Goal: Task Accomplishment & Management: Complete application form

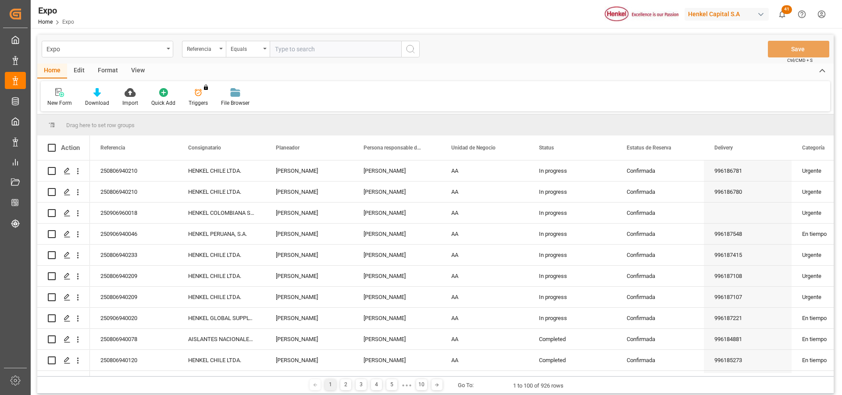
click at [276, 48] on input "text" at bounding box center [336, 49] width 132 height 17
paste input "250906940145"
type input "250906940145"
click at [411, 48] on icon "search button" at bounding box center [410, 49] width 11 height 11
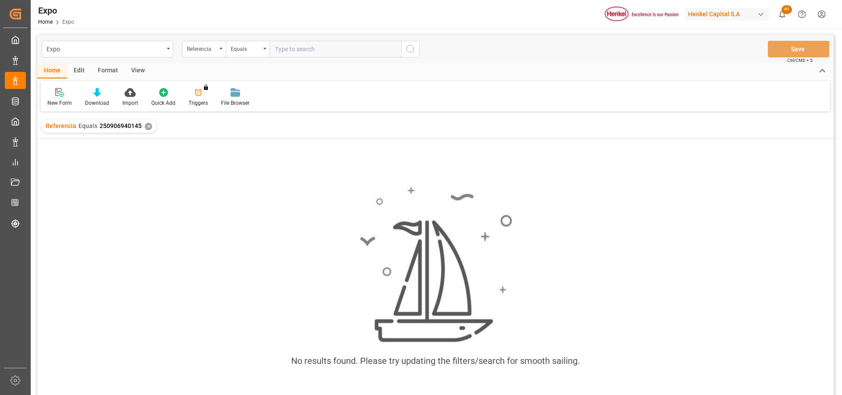
click at [54, 89] on div at bounding box center [59, 92] width 25 height 9
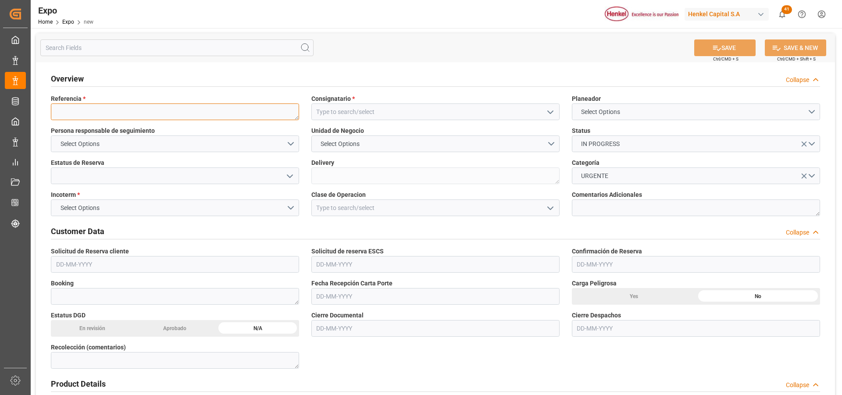
click at [77, 113] on textarea at bounding box center [175, 112] width 248 height 17
paste textarea "250906940145"
type textarea "250906940145"
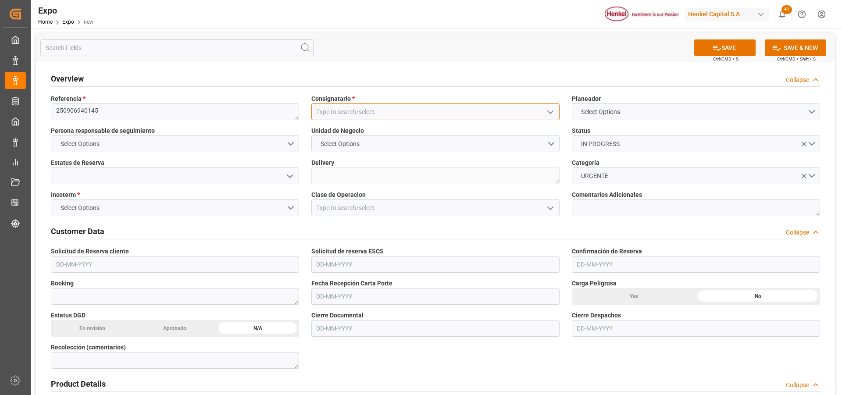
click at [345, 111] on input at bounding box center [435, 112] width 248 height 17
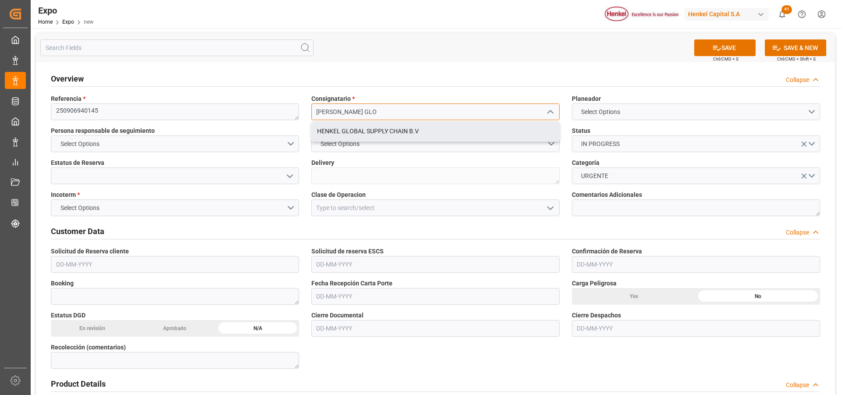
click at [392, 132] on div "HENKEL GLOBAL SUPPLY CHAIN B.V" at bounding box center [435, 132] width 247 height 20
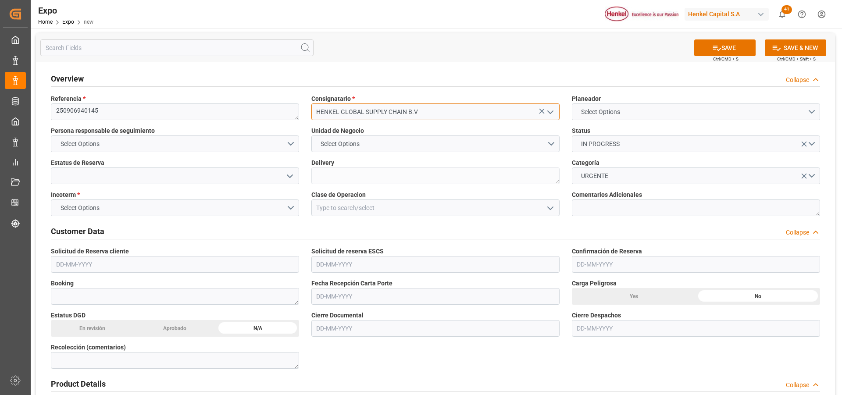
type input "HENKEL GLOBAL SUPPLY CHAIN B.V"
click at [598, 111] on span "Select Options" at bounding box center [601, 111] width 48 height 9
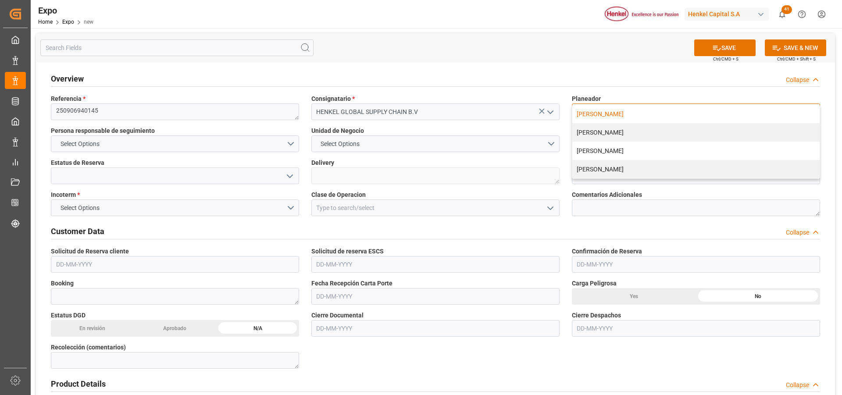
click at [598, 115] on div "JUAN RUÍZ" at bounding box center [695, 114] width 247 height 18
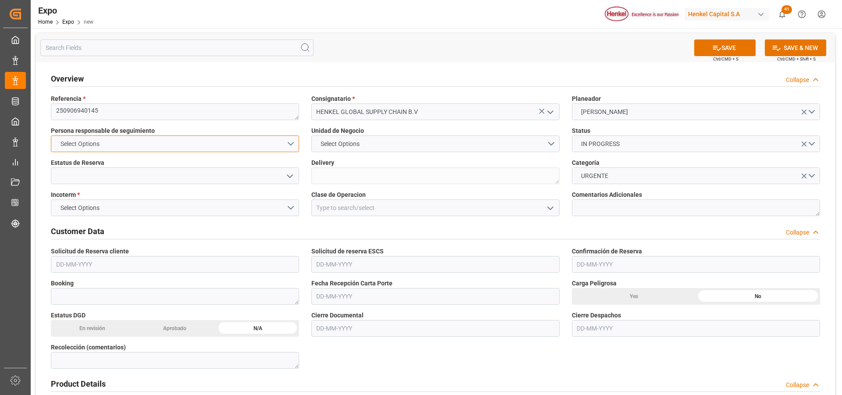
click at [288, 143] on button "Select Options" at bounding box center [175, 144] width 248 height 17
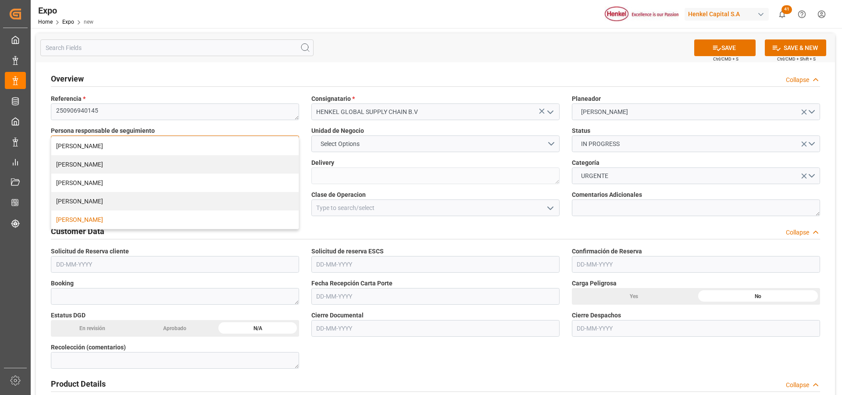
click at [103, 215] on div "[PERSON_NAME]" at bounding box center [174, 220] width 247 height 18
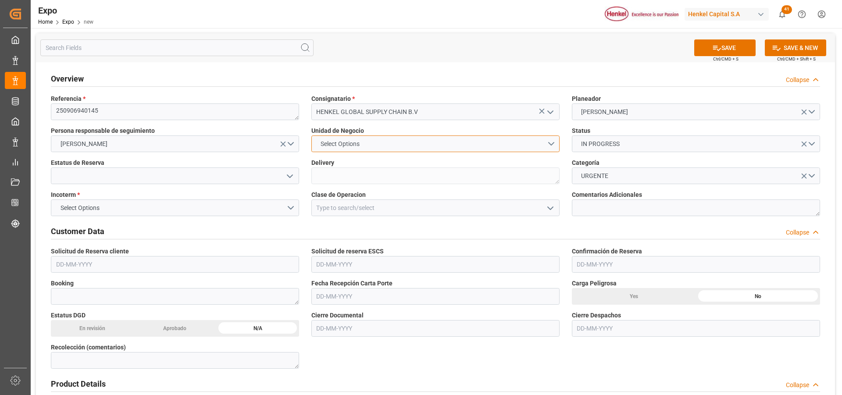
click at [363, 146] on span "Select Options" at bounding box center [340, 144] width 48 height 9
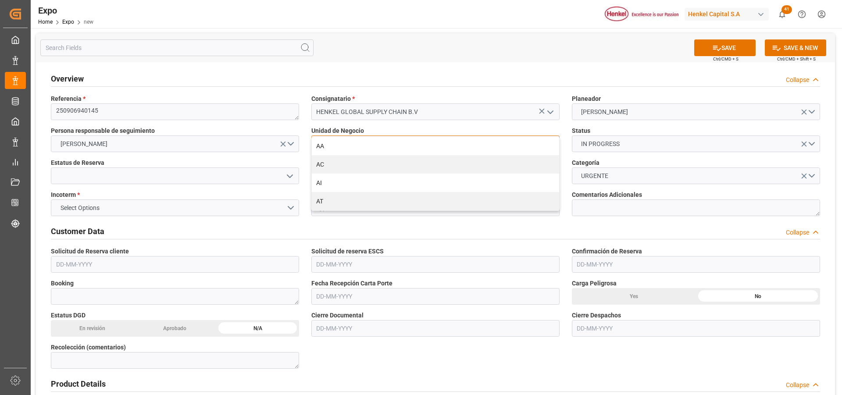
click at [363, 146] on div "AA" at bounding box center [435, 146] width 247 height 18
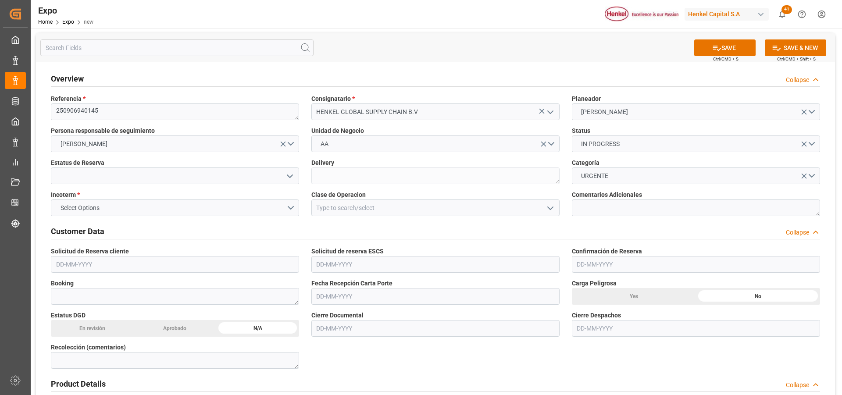
click at [290, 174] on icon "open menu" at bounding box center [290, 176] width 11 height 11
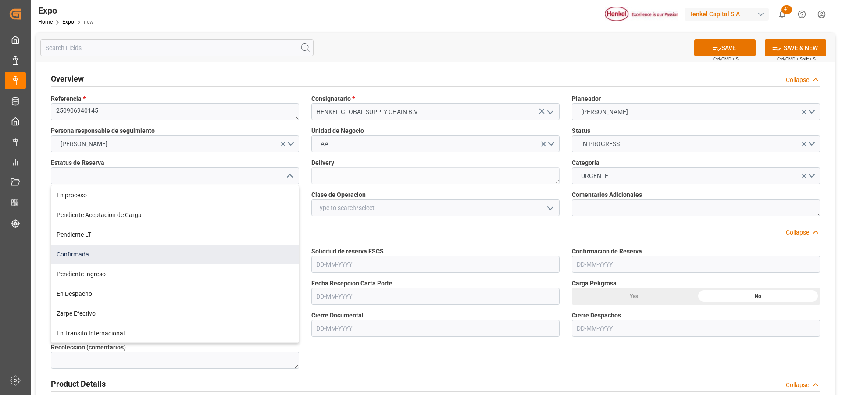
click at [149, 255] on div "Confirmada" at bounding box center [174, 255] width 247 height 20
type input "Confirmada"
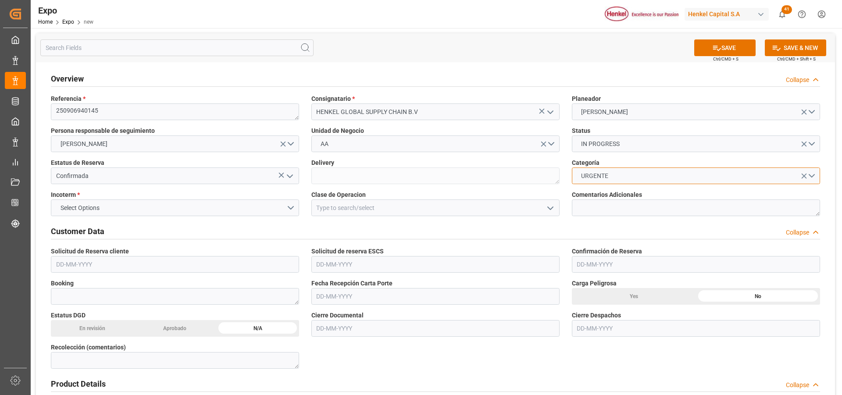
click at [816, 173] on button "URGENTE" at bounding box center [696, 176] width 248 height 17
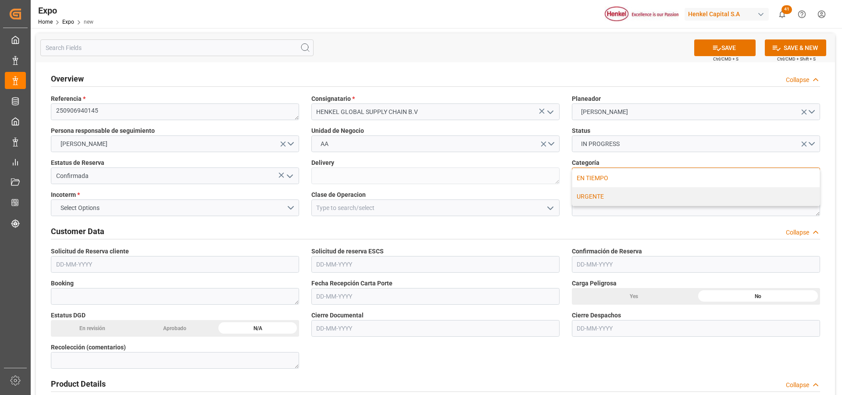
click at [607, 180] on div "EN TIEMPO" at bounding box center [695, 178] width 247 height 18
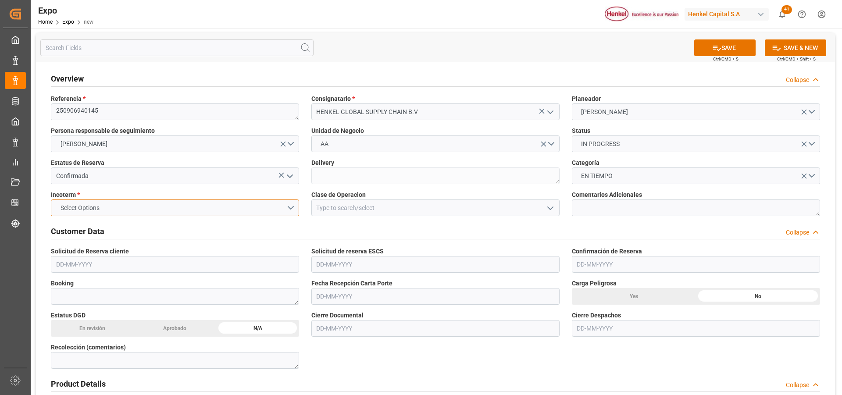
click at [286, 206] on button "Select Options" at bounding box center [175, 208] width 248 height 17
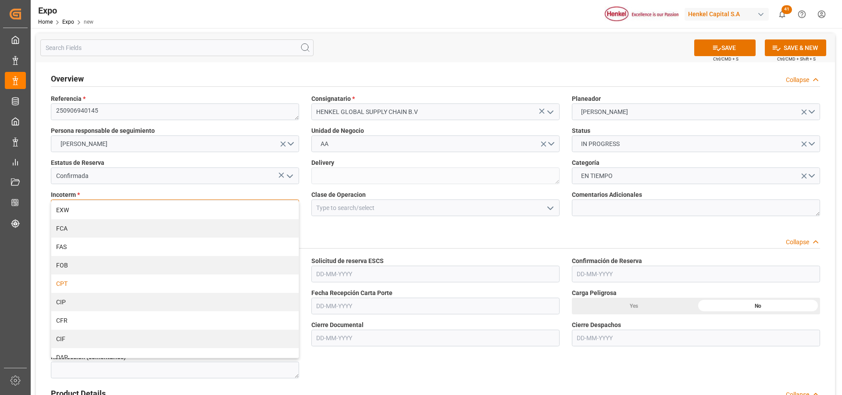
click at [82, 285] on div "CPT" at bounding box center [174, 284] width 247 height 18
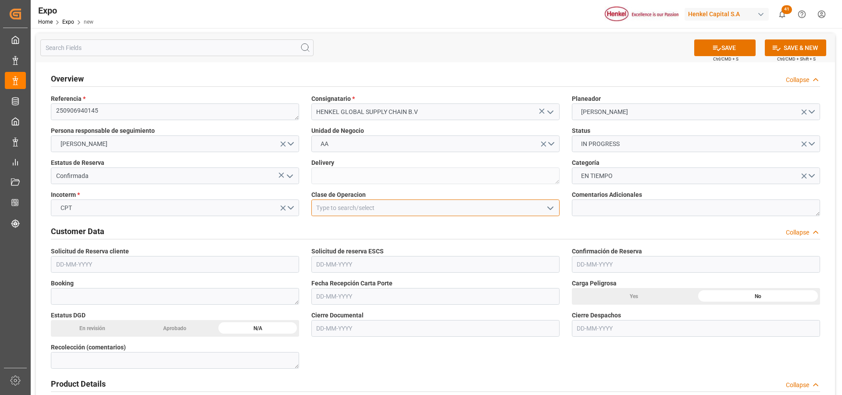
click at [383, 206] on input at bounding box center [435, 208] width 248 height 17
click at [550, 210] on icon "open menu" at bounding box center [550, 208] width 11 height 11
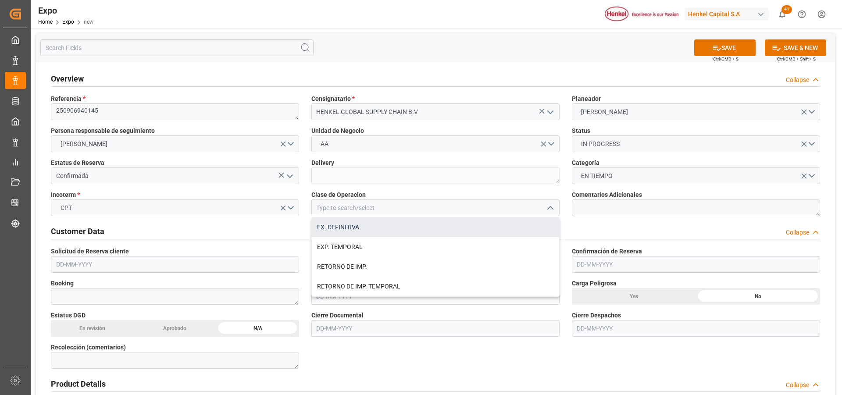
click at [404, 227] on div "EX. DEFINITIVA" at bounding box center [435, 228] width 247 height 20
type input "EX. DEFINITIVA"
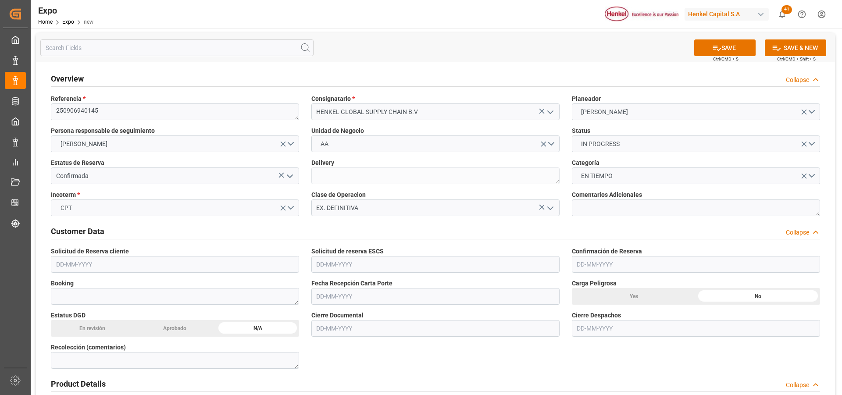
scroll to position [44, 0]
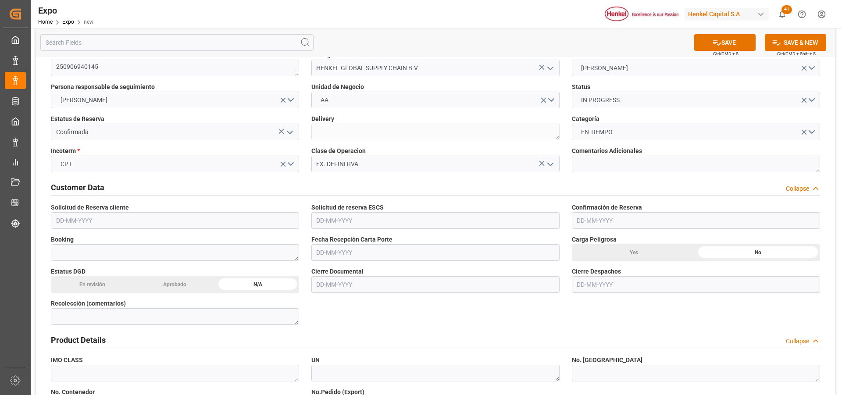
click at [84, 224] on input "text" at bounding box center [175, 220] width 248 height 17
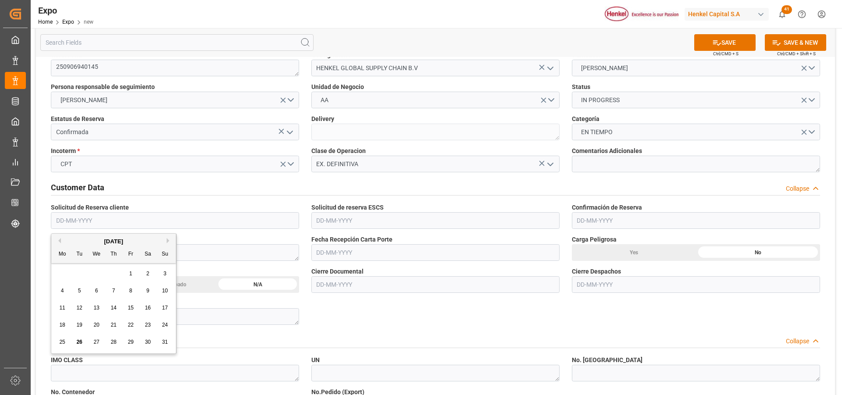
click at [66, 340] on div "25" at bounding box center [62, 342] width 11 height 11
type input "[DATE]"
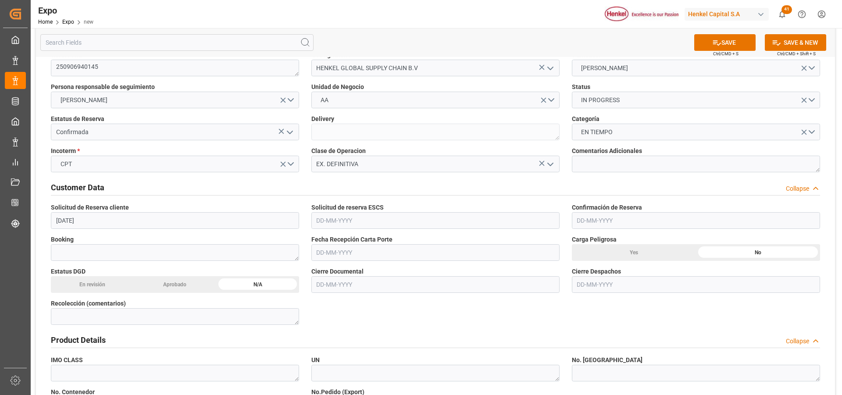
click at [326, 221] on input "text" at bounding box center [435, 220] width 248 height 17
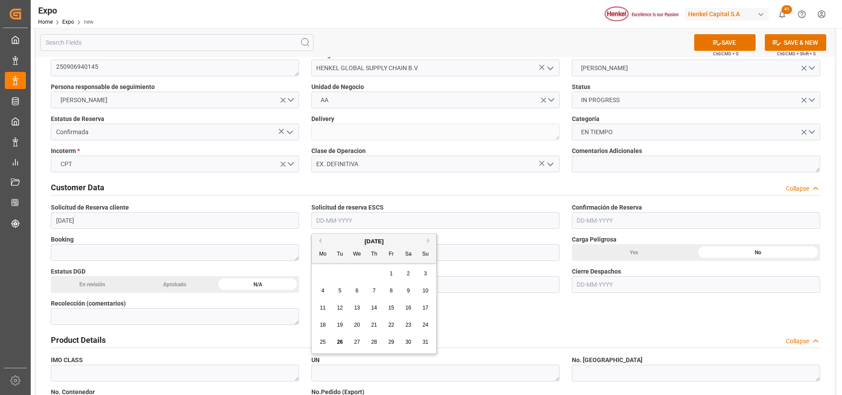
click at [320, 344] on span "25" at bounding box center [323, 342] width 6 height 6
type input "[DATE]"
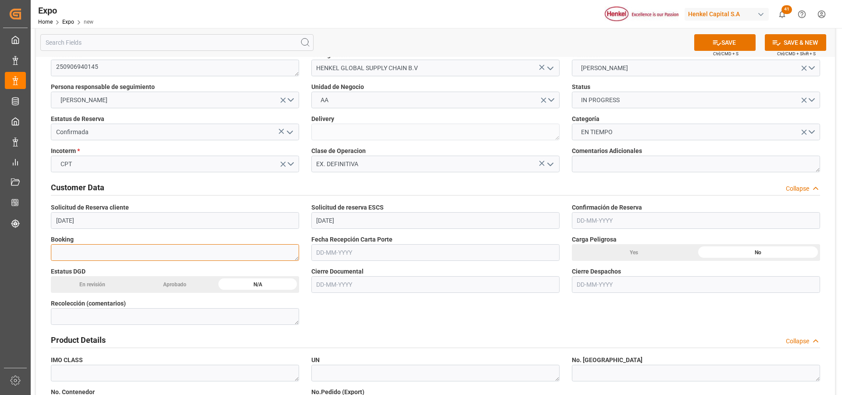
click at [141, 250] on textarea at bounding box center [175, 252] width 248 height 17
paste textarea "59495916"
type textarea "59495916"
click at [336, 257] on input "text" at bounding box center [435, 252] width 248 height 17
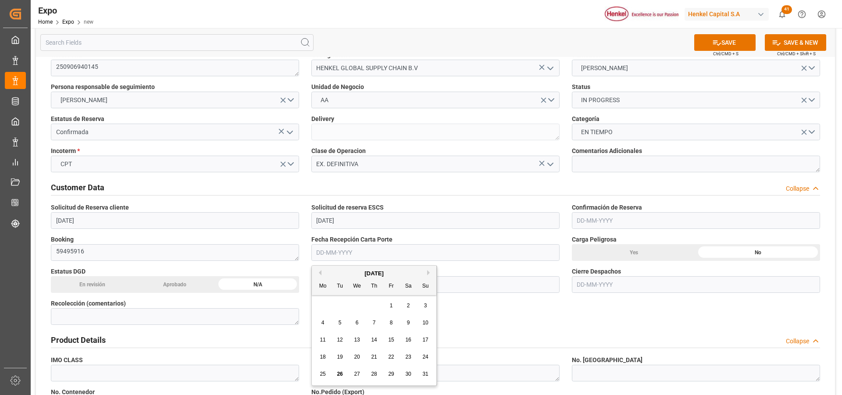
click at [343, 378] on div "26" at bounding box center [340, 374] width 11 height 11
type input "[DATE]"
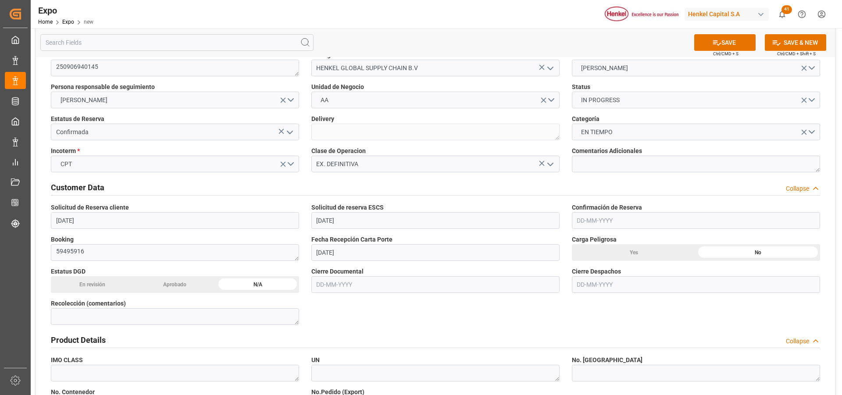
click at [576, 222] on input "text" at bounding box center [696, 220] width 248 height 17
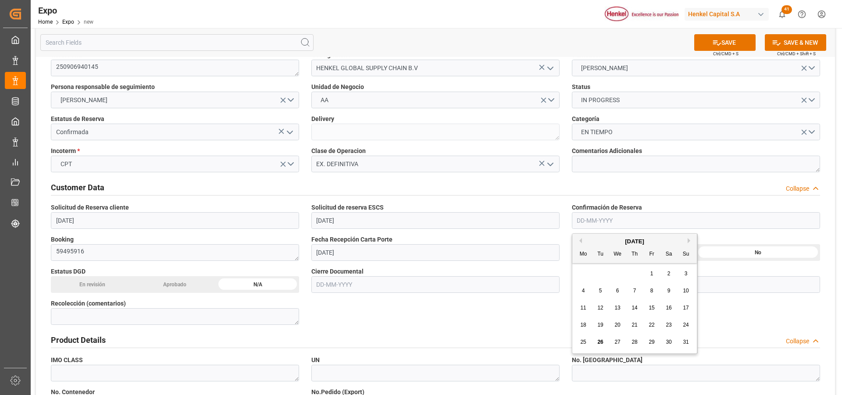
click at [600, 339] on span "26" at bounding box center [601, 342] width 6 height 6
type input "[DATE]"
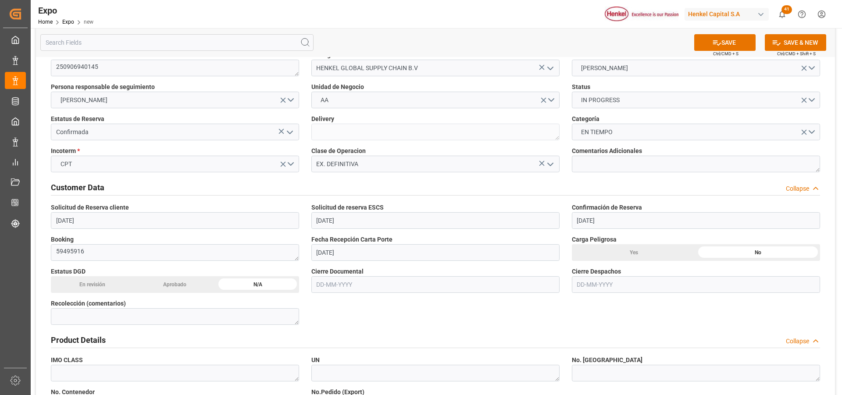
click at [354, 284] on input "text" at bounding box center [435, 284] width 248 height 17
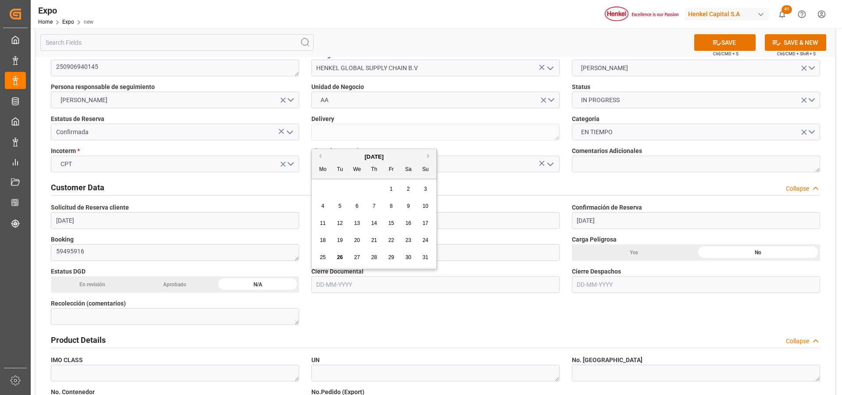
click at [390, 186] on div "1" at bounding box center [391, 189] width 11 height 11
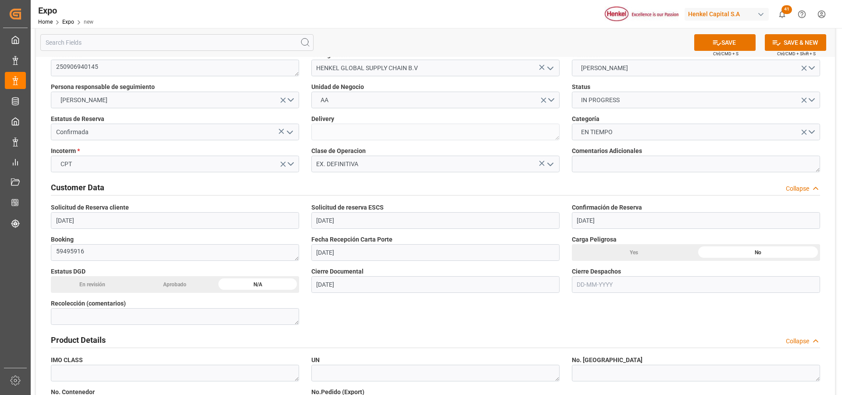
click at [339, 286] on input "01-08-2025" at bounding box center [435, 284] width 248 height 17
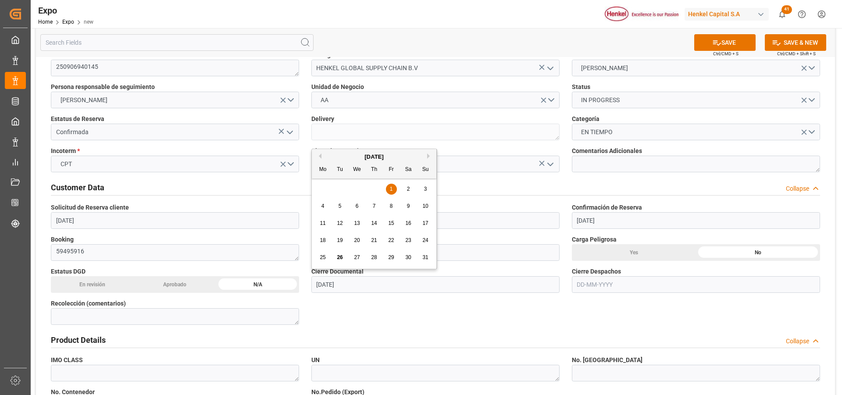
click at [429, 156] on button "Next Month" at bounding box center [429, 156] width 5 height 5
click at [324, 188] on span "1" at bounding box center [323, 189] width 3 height 6
type input "01-09-2025"
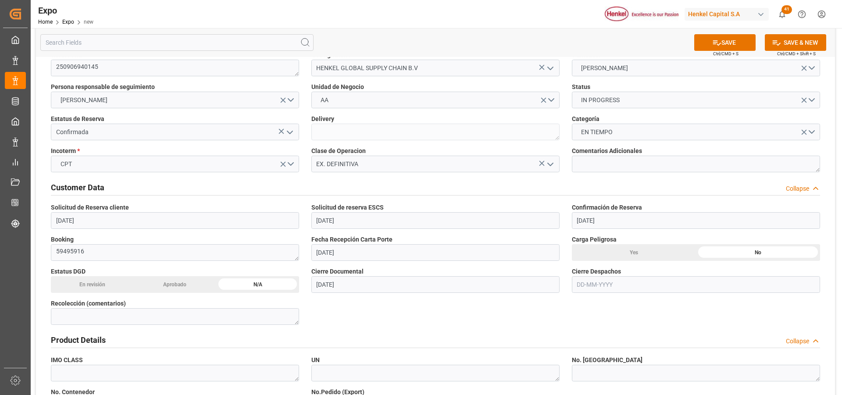
click at [588, 282] on input "text" at bounding box center [696, 284] width 248 height 17
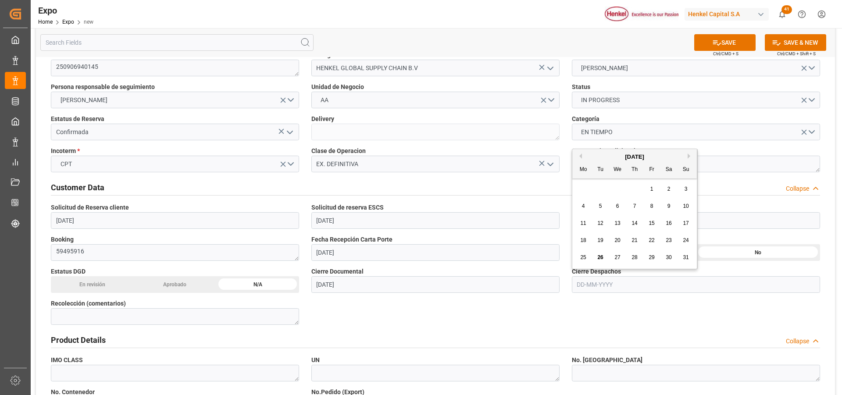
click at [689, 157] on button "Next Month" at bounding box center [690, 156] width 5 height 5
click at [618, 192] on span "3" at bounding box center [617, 189] width 3 height 6
type input "03-09-2025"
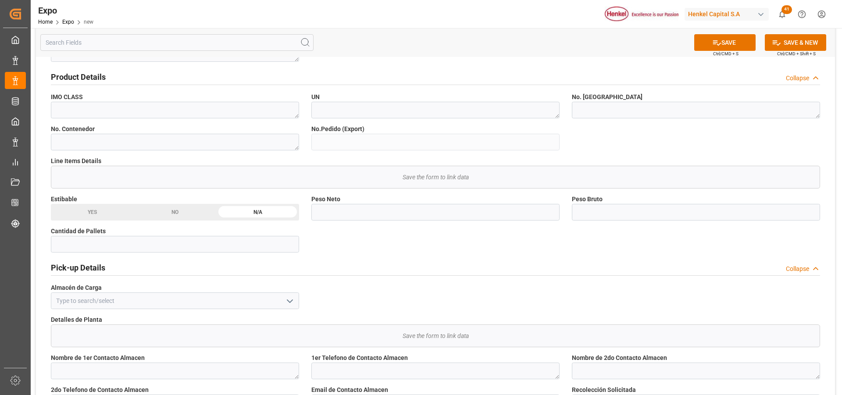
scroll to position [351, 0]
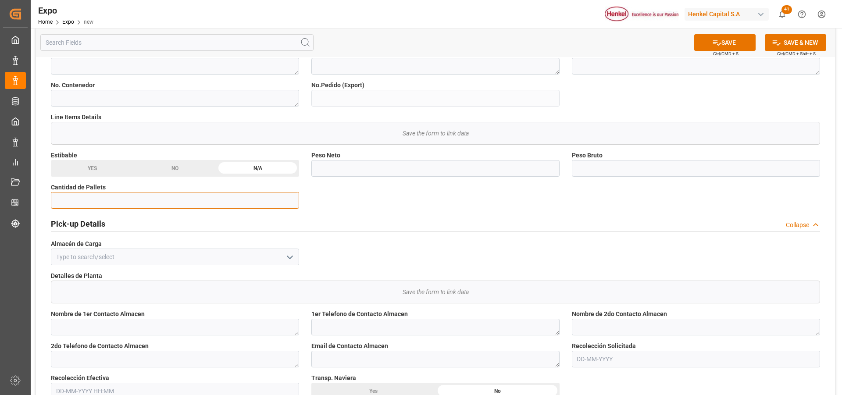
click at [262, 200] on input "text" at bounding box center [175, 200] width 248 height 17
type input "10"
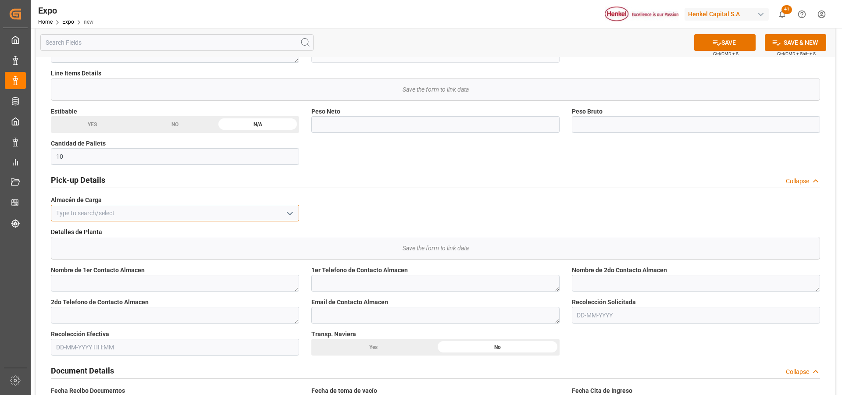
click at [250, 213] on input at bounding box center [175, 213] width 248 height 17
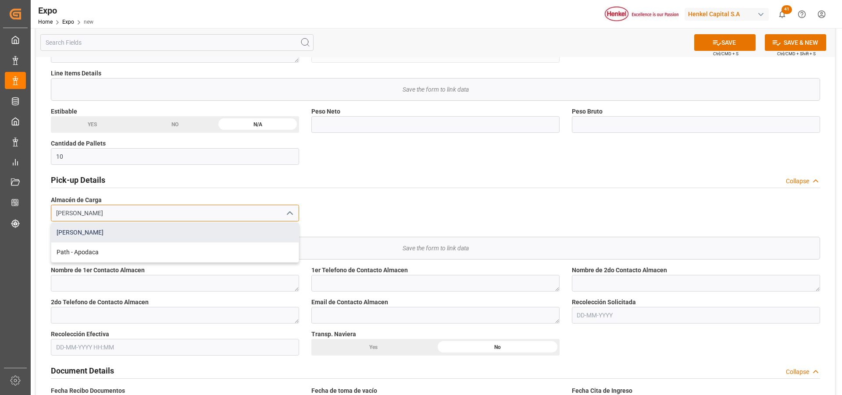
click at [191, 234] on div "Almer Apodaca" at bounding box center [174, 233] width 247 height 20
type input "Almer Apodaca"
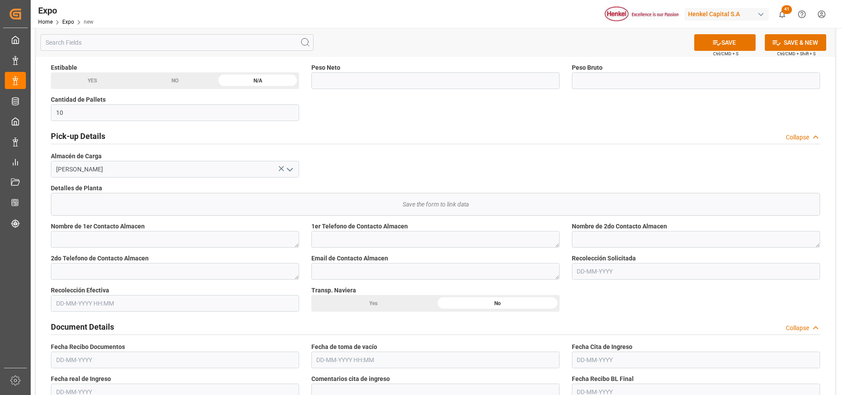
scroll to position [483, 0]
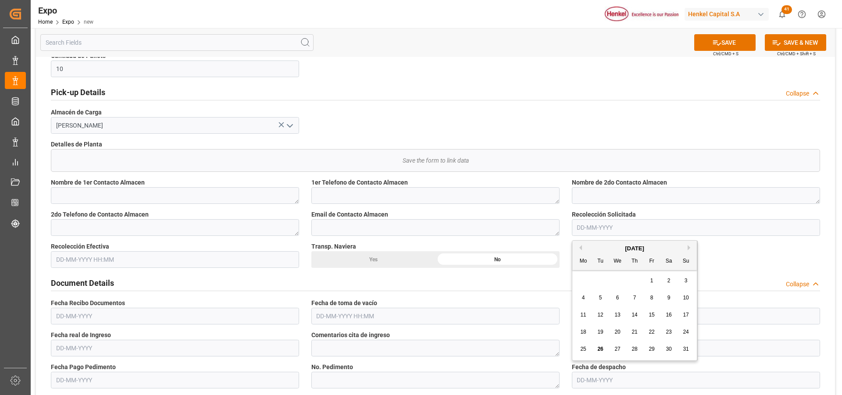
click at [582, 229] on input "text" at bounding box center [696, 227] width 248 height 17
click at [655, 349] on div "29" at bounding box center [652, 349] width 11 height 11
type input "[DATE]"
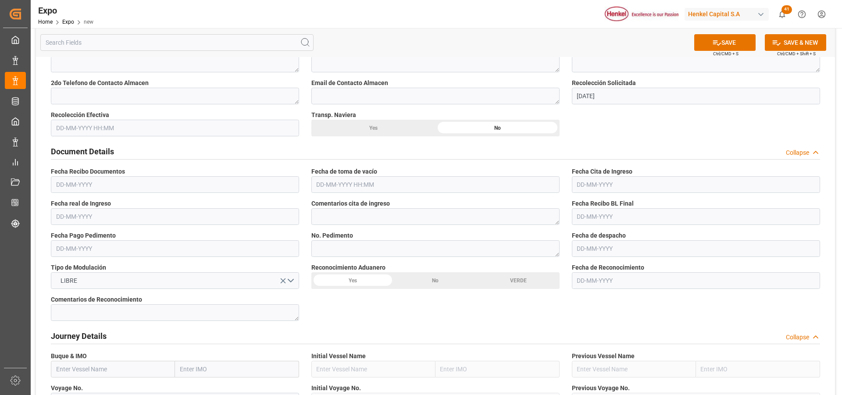
scroll to position [658, 0]
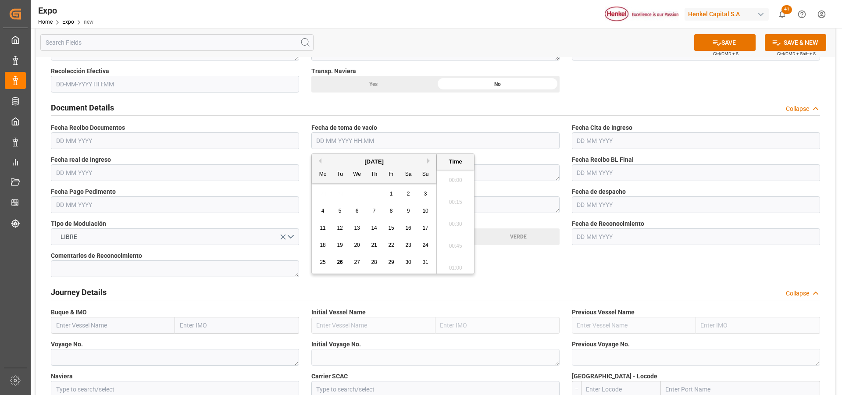
click at [315, 143] on input "text" at bounding box center [435, 140] width 248 height 17
click at [371, 262] on div "28" at bounding box center [374, 263] width 11 height 11
type input "28-08-2025 00:00"
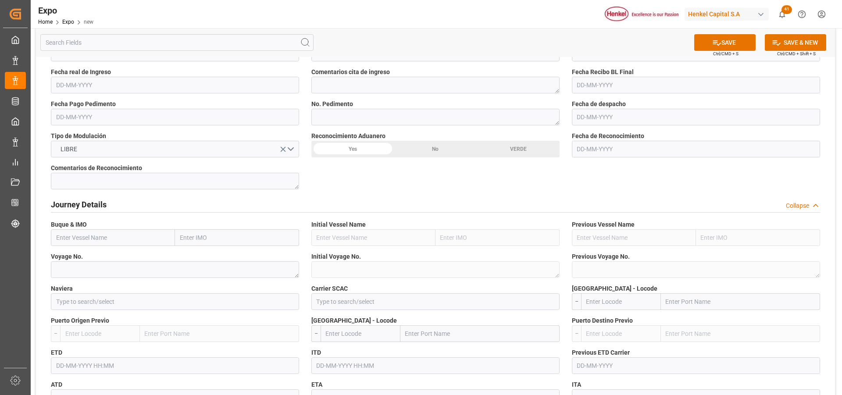
scroll to position [790, 0]
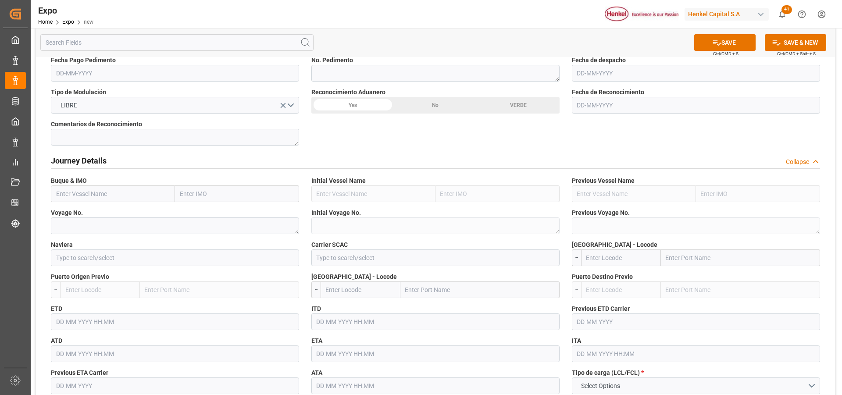
click at [103, 199] on input "text" at bounding box center [113, 194] width 124 height 17
paste input "W KLAIPEDA"
type input "W KLAIPEDA"
click at [78, 208] on div "W KLAIPEDA - 9211482" at bounding box center [87, 214] width 72 height 20
type input "9211482"
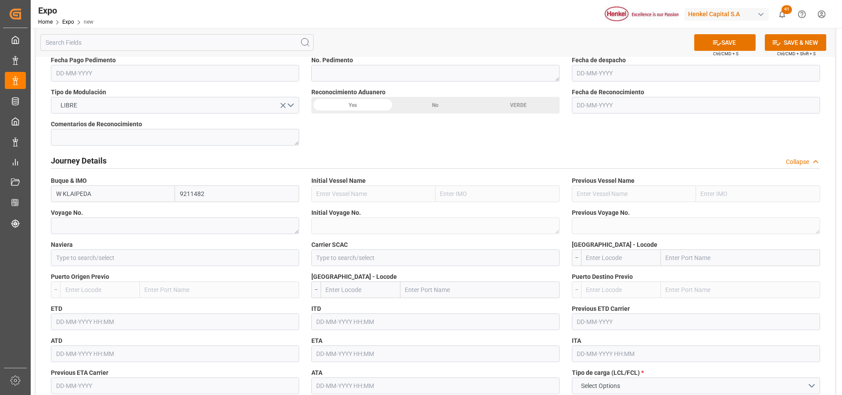
type input "W KLAIPEDA"
click at [97, 260] on input at bounding box center [175, 258] width 248 height 17
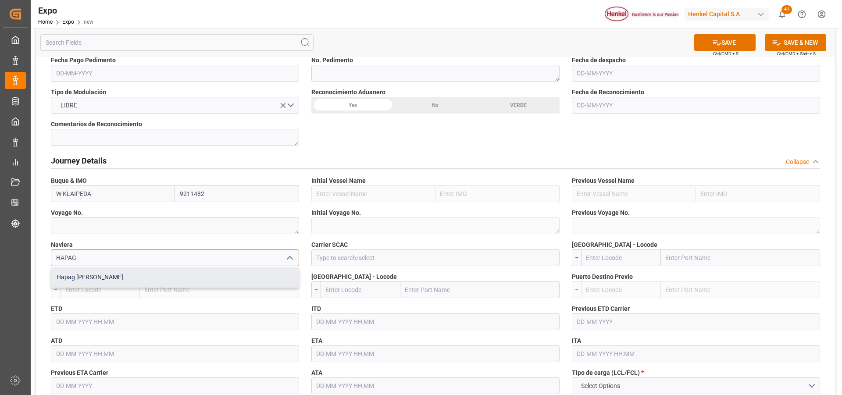
click at [132, 277] on div "Hapag [PERSON_NAME]" at bounding box center [174, 278] width 247 height 20
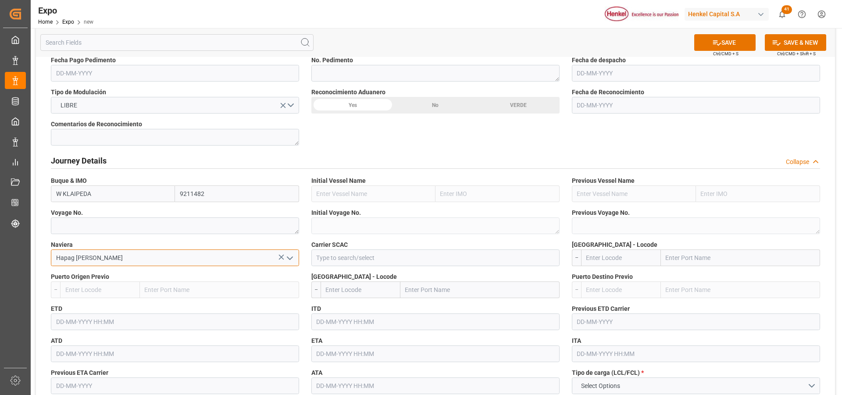
type input "Hapag [PERSON_NAME]"
click at [362, 258] on input at bounding box center [435, 258] width 248 height 17
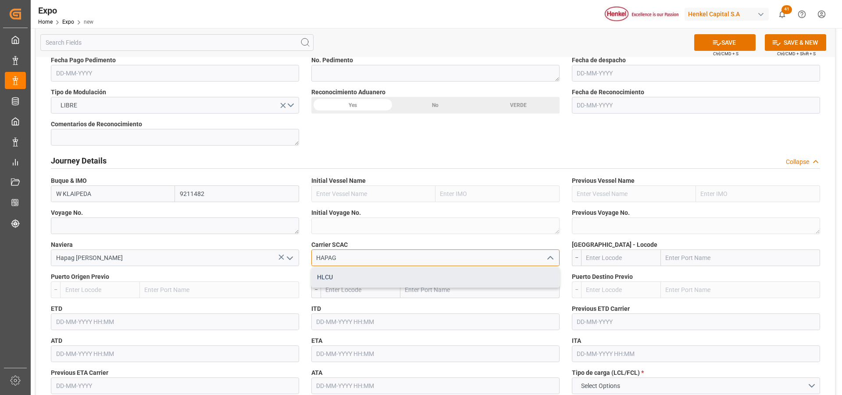
click at [366, 275] on div "HLCU" at bounding box center [435, 278] width 247 height 20
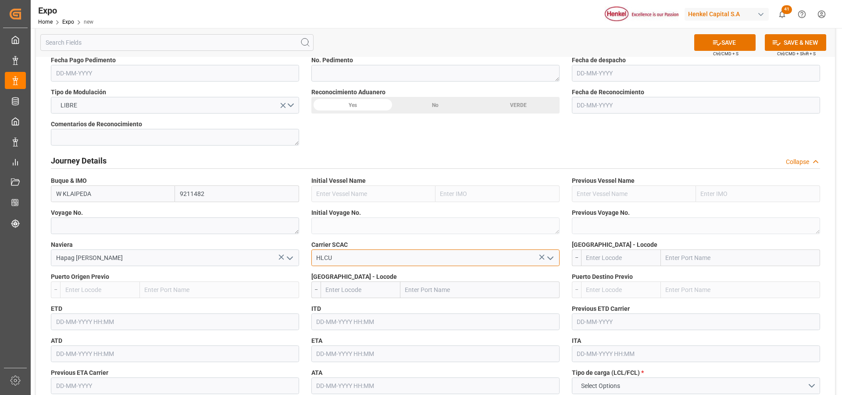
scroll to position [834, 0]
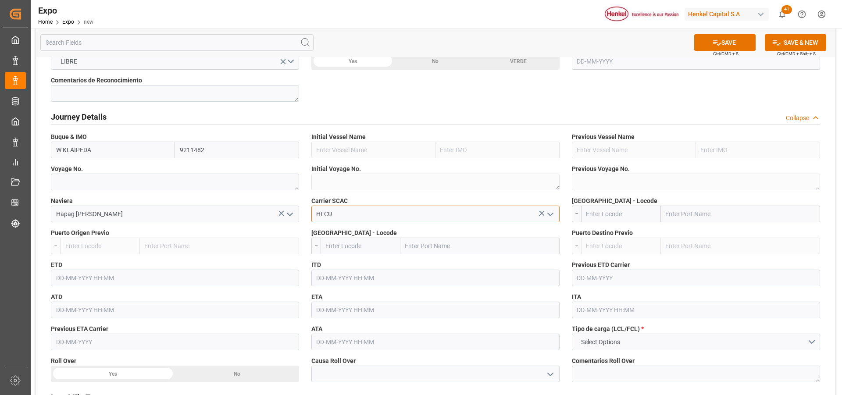
type input "HLCU"
click at [97, 180] on textarea at bounding box center [175, 182] width 248 height 17
type textarea "V"
paste textarea "536E"
type textarea "536E"
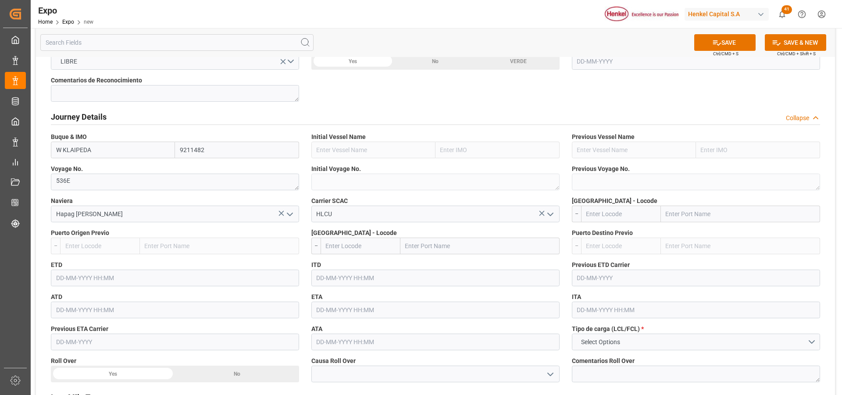
scroll to position [877, 0]
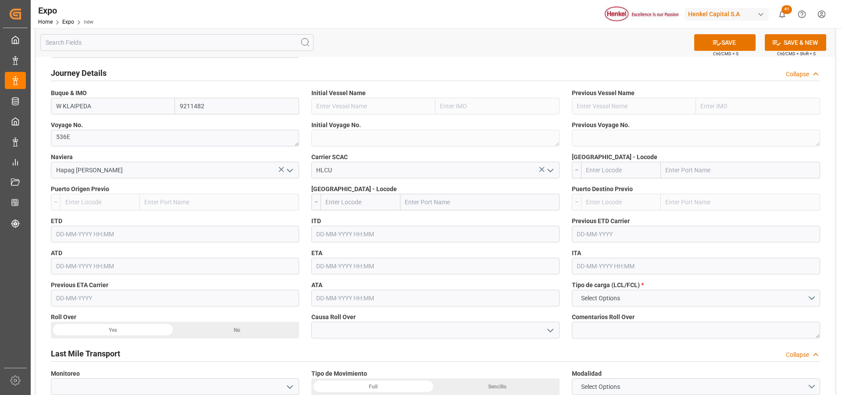
click at [599, 172] on input "text" at bounding box center [621, 170] width 80 height 17
type input "MXATM"
click at [604, 190] on b "MXATM" at bounding box center [598, 189] width 22 height 7
type input "Altamira"
type input "MXATM"
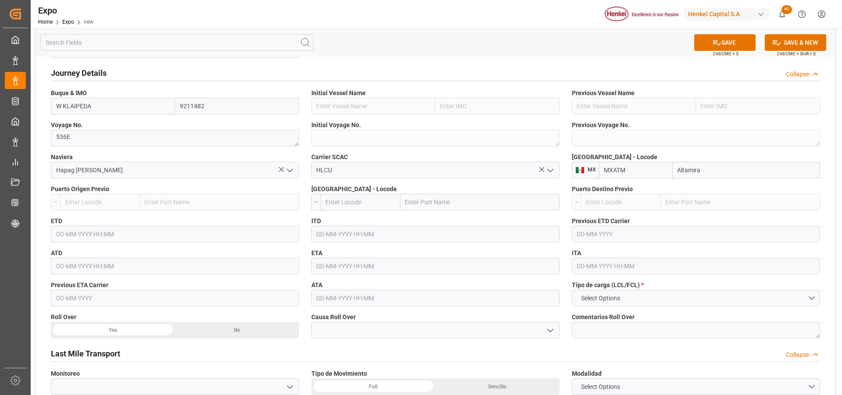
click at [379, 201] on input "text" at bounding box center [361, 202] width 80 height 17
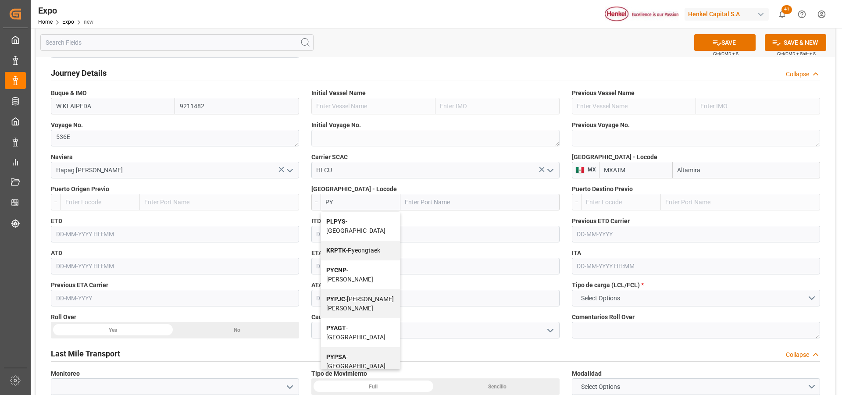
type input "P"
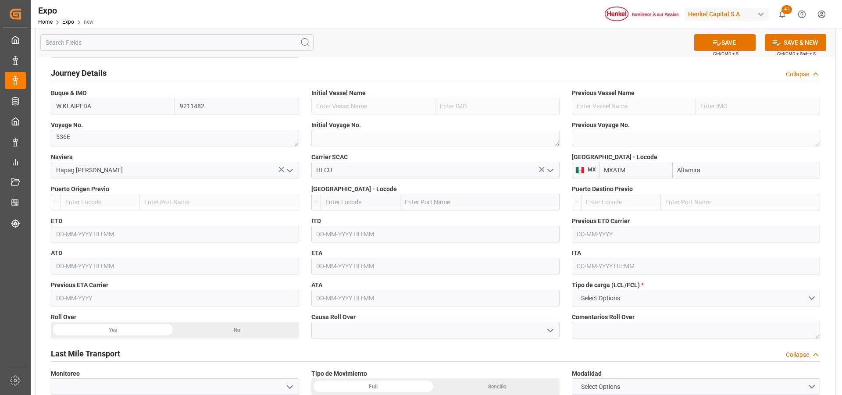
click at [417, 204] on input "text" at bounding box center [480, 202] width 159 height 17
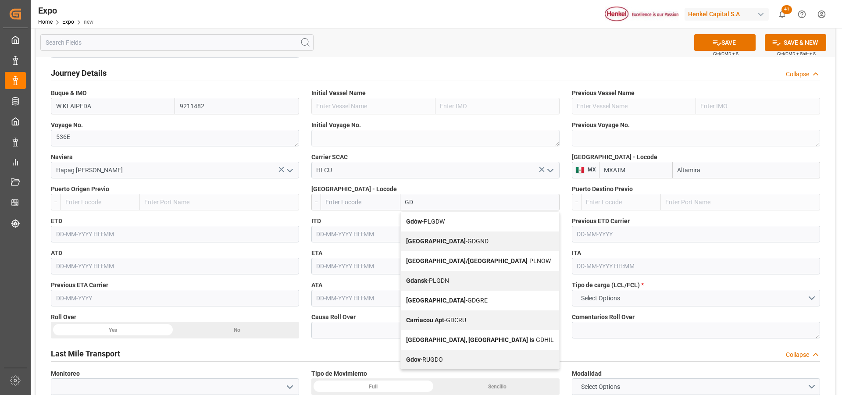
type input "GDY"
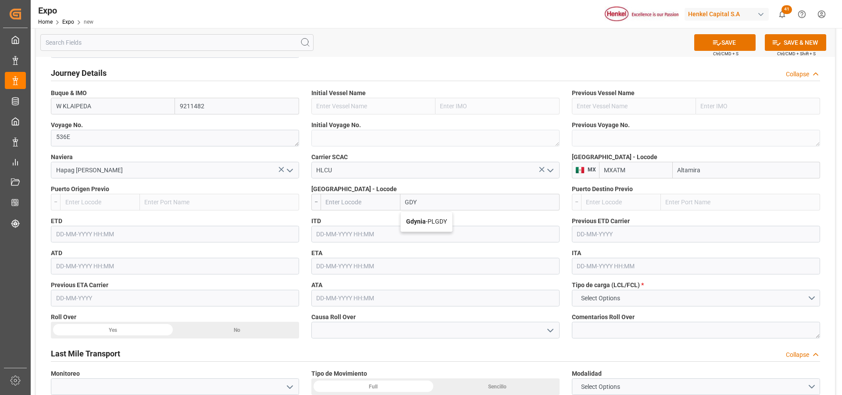
click at [418, 225] on b "Gdynia" at bounding box center [416, 221] width 20 height 7
type input "PLGDY"
type input "Gdynia"
click at [66, 234] on input "text" at bounding box center [175, 234] width 248 height 17
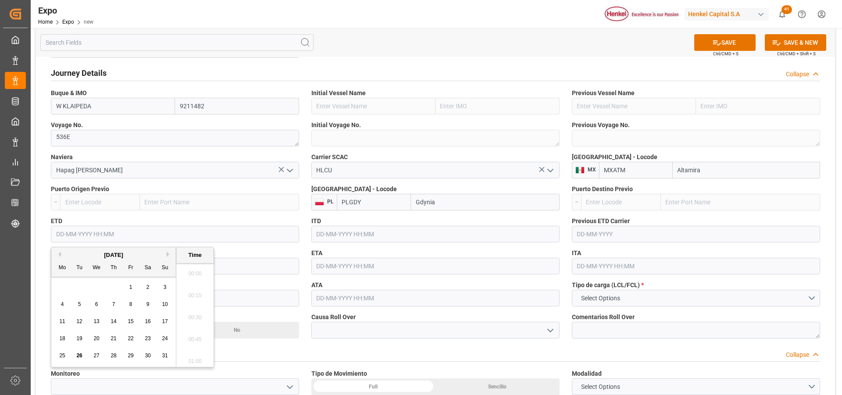
scroll to position [1188, 0]
click at [168, 254] on button "Next Month" at bounding box center [169, 254] width 5 height 5
click at [143, 286] on div "6" at bounding box center [148, 288] width 11 height 11
type input "[DATE] 00:00"
click at [359, 263] on input "text" at bounding box center [435, 266] width 248 height 17
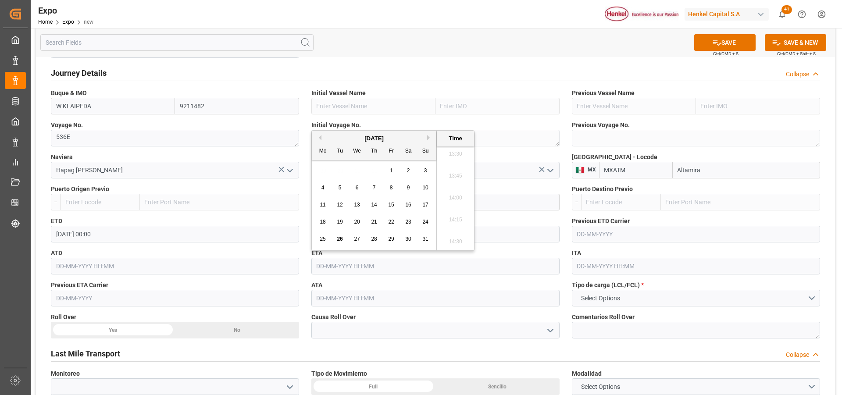
click at [429, 138] on button "Next Month" at bounding box center [429, 137] width 5 height 5
click at [375, 189] on span "9" at bounding box center [374, 188] width 3 height 6
type input "09-10-2025 00:00"
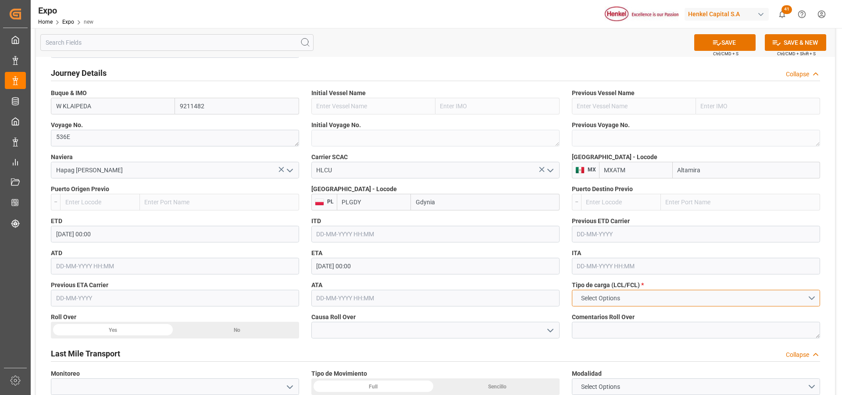
click at [590, 297] on span "Select Options" at bounding box center [601, 298] width 48 height 9
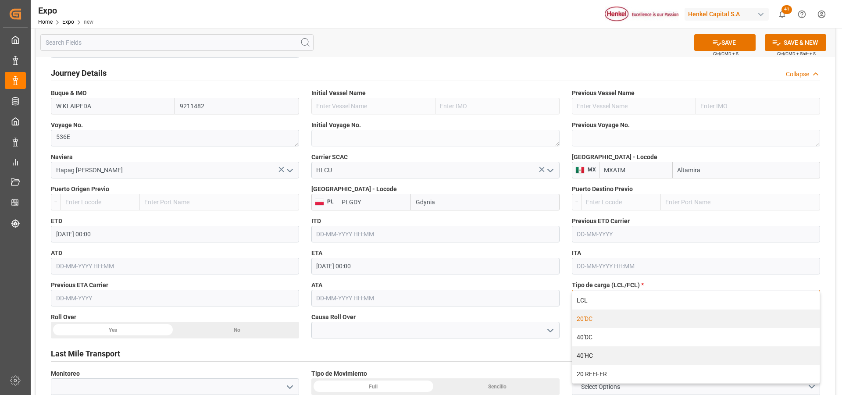
click at [590, 319] on div "20'DC" at bounding box center [695, 319] width 247 height 18
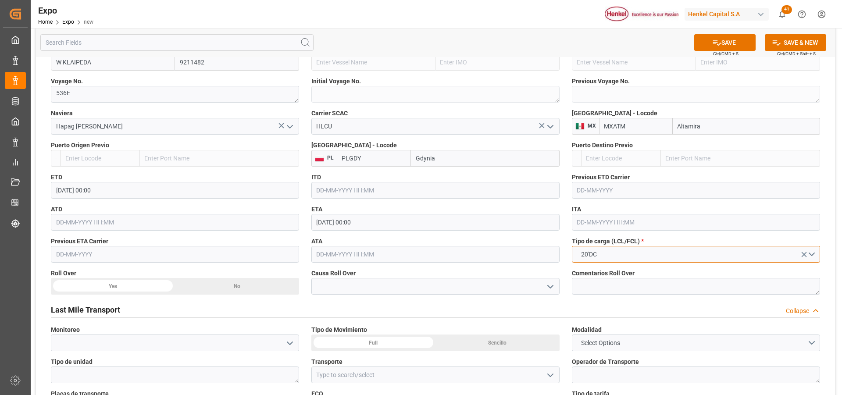
scroll to position [965, 0]
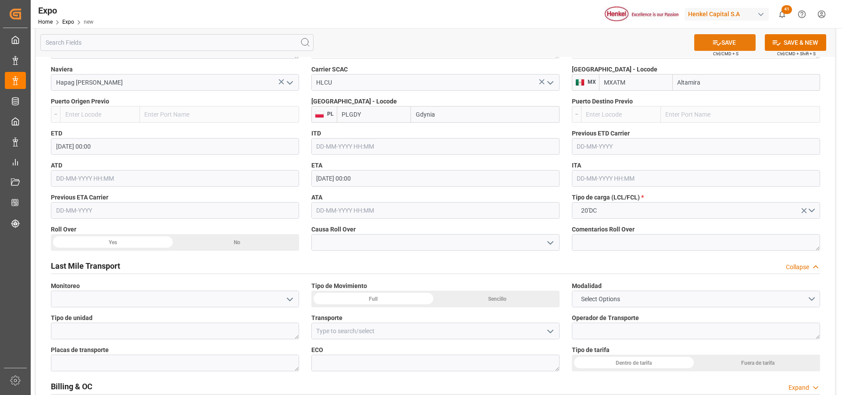
click at [741, 45] on button "SAVE" at bounding box center [724, 42] width 61 height 17
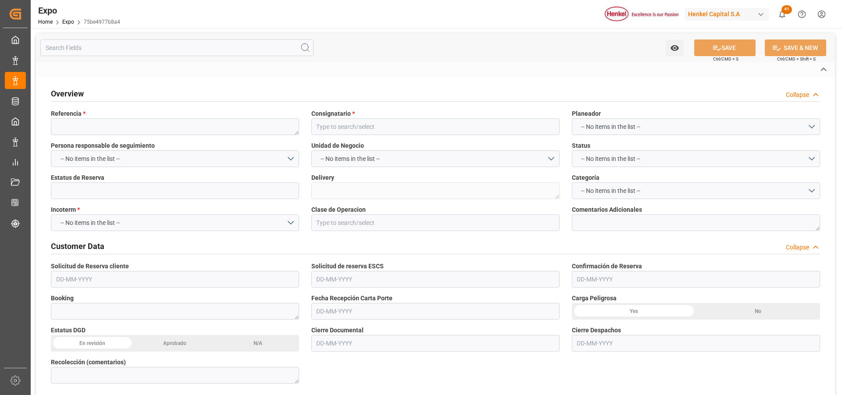
type textarea "250906940145"
type input "HENKEL GLOBAL SUPPLY CHAIN B.V"
type input "Confirmada"
type input "EX. DEFINITIVA"
type textarea "59495916"
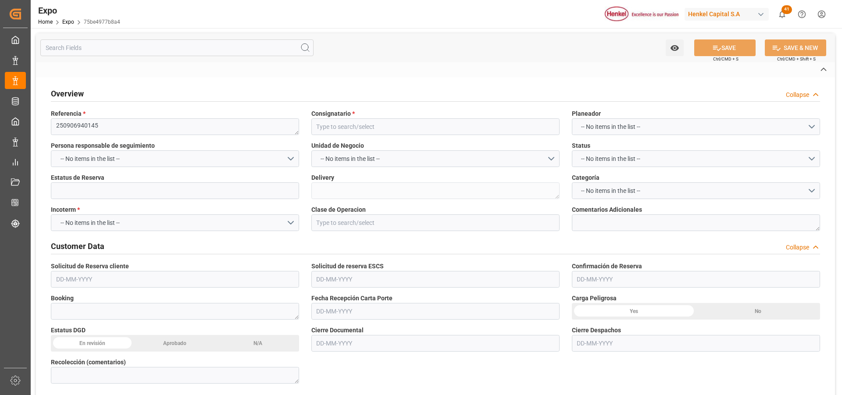
type input "Almer Apodaca"
type input "W KLAIPEDA"
type textarea "536E"
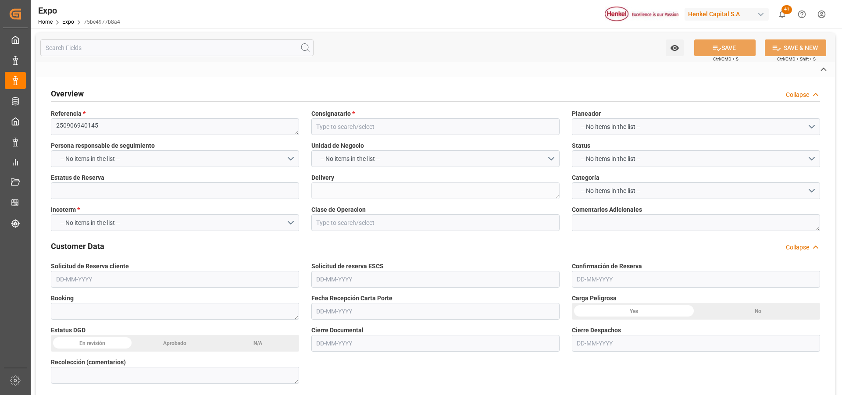
type input "Hapag [PERSON_NAME]"
type input "HLCU"
type input "Altamira"
type input "Gdynia"
type textarea "[PERSON_NAME]"
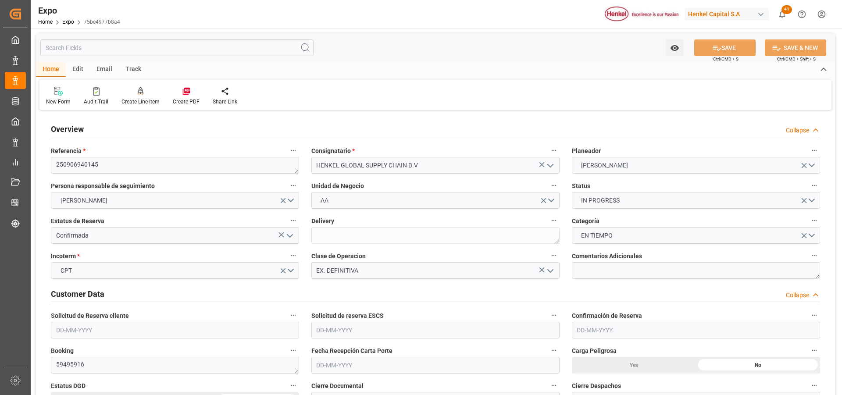
type input "10"
type input "9211482"
type input "MXATM"
type input "PLGDY"
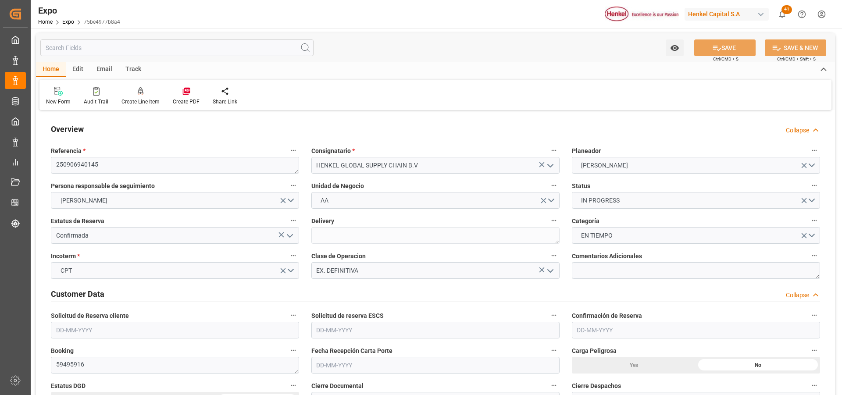
type input "[DATE]"
type input "01-09-2025"
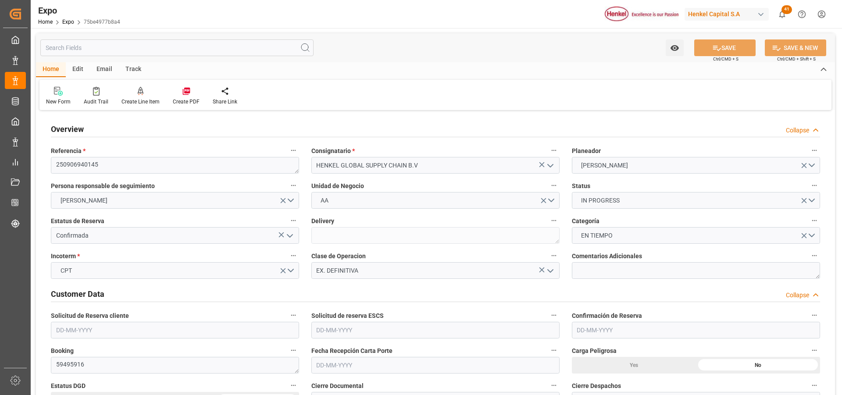
type input "03-09-2025"
type input "[DATE]"
type input "28-08-2025 00:00"
type input "[DATE] 00:00"
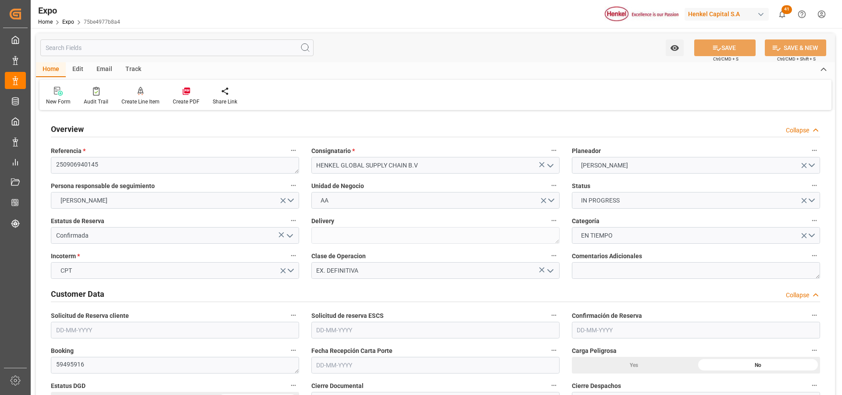
type input "09-10-2025 00:00"
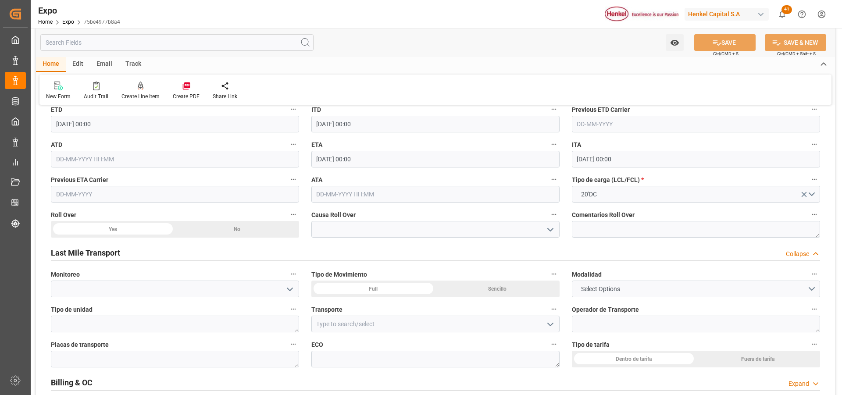
scroll to position [1316, 0]
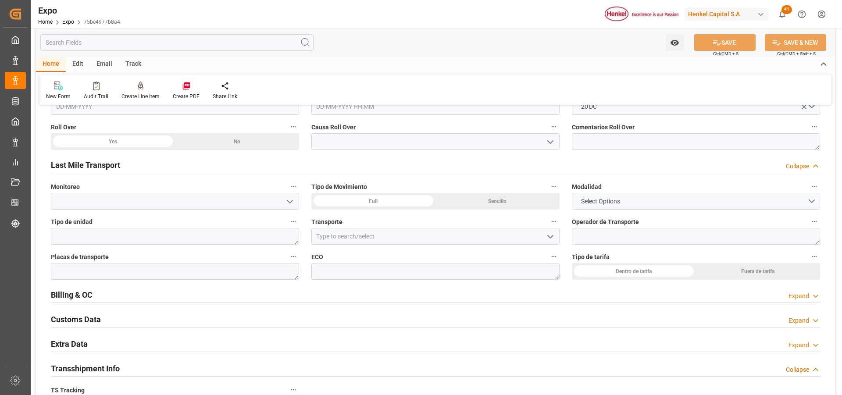
click at [805, 345] on div "Expand" at bounding box center [799, 345] width 21 height 9
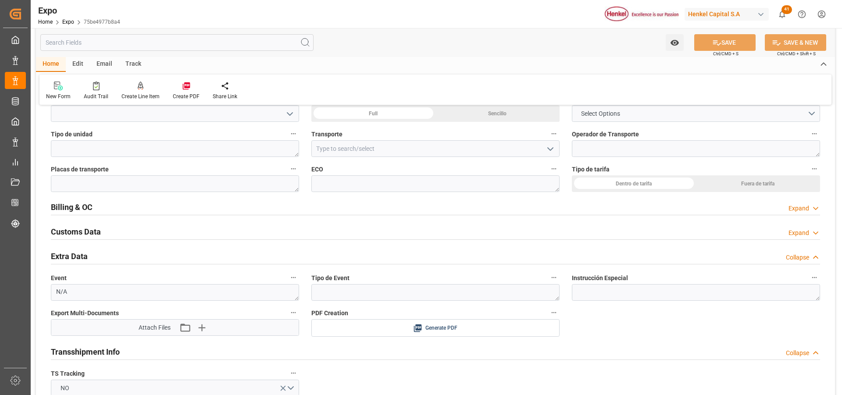
scroll to position [1448, 0]
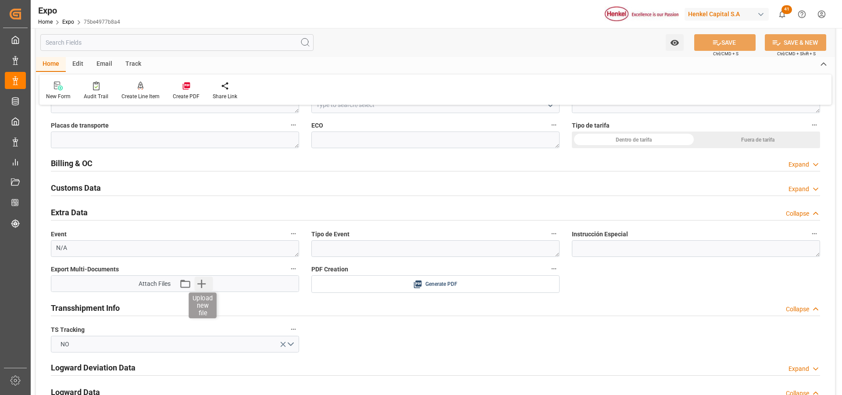
click at [203, 282] on icon "button" at bounding box center [201, 284] width 14 height 14
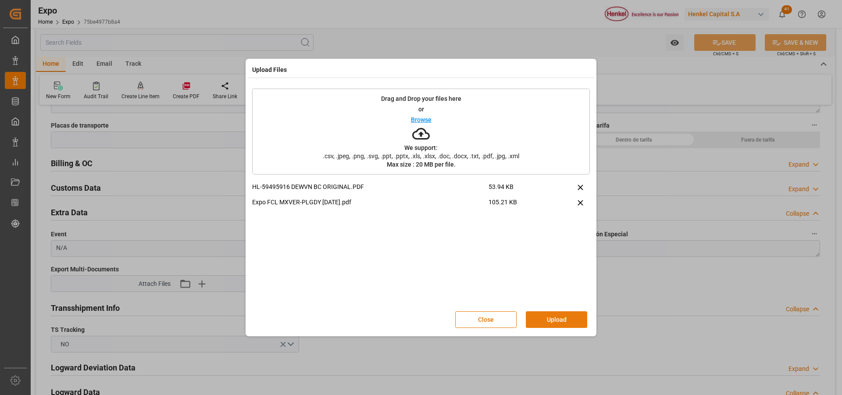
click at [552, 319] on button "Upload" at bounding box center [556, 319] width 61 height 17
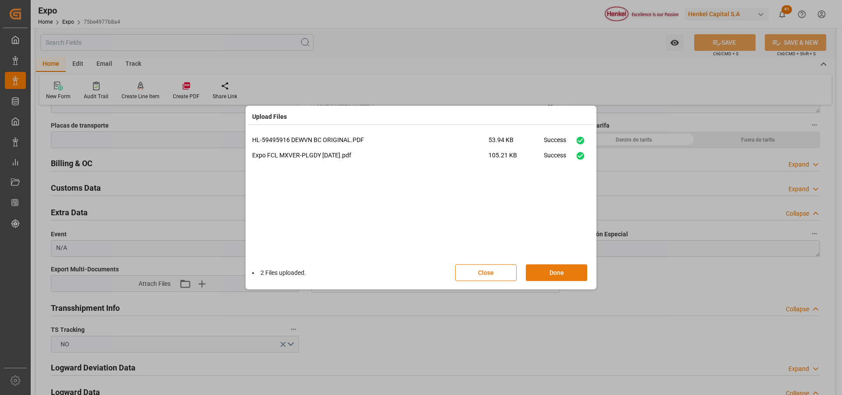
click at [562, 275] on button "Done" at bounding box center [556, 273] width 61 height 17
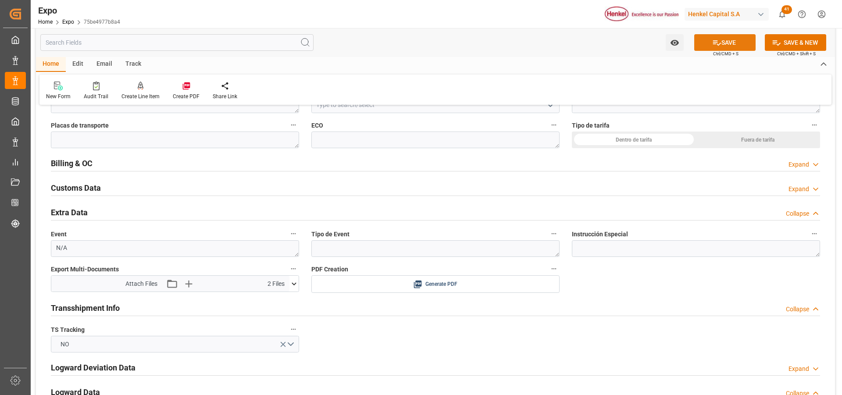
click at [708, 46] on button "SAVE" at bounding box center [724, 42] width 61 height 17
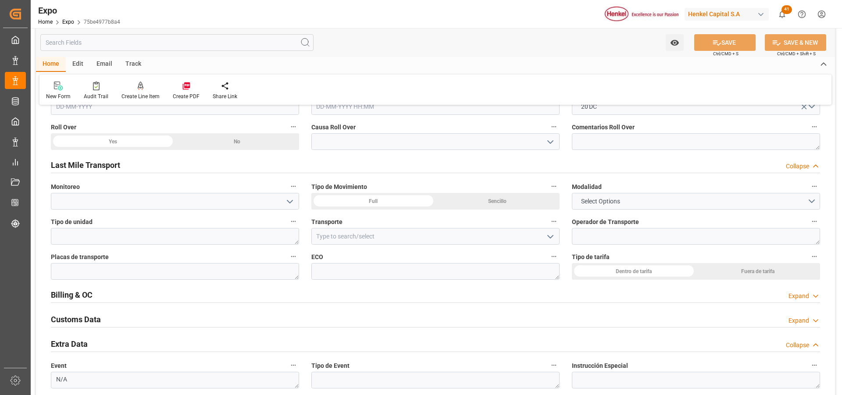
scroll to position [1184, 0]
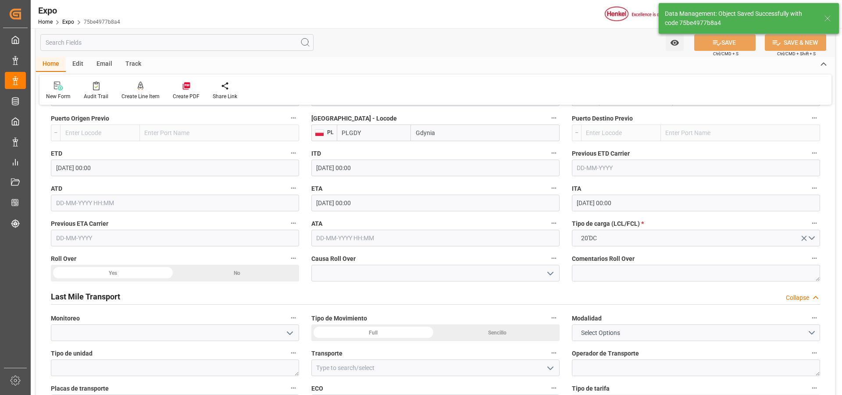
type input "26-08-2025 20:08"
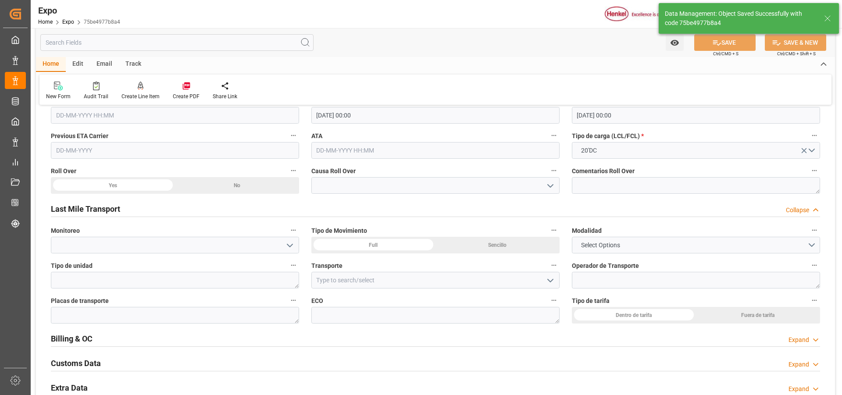
click at [492, 249] on div "Sencillo" at bounding box center [498, 245] width 124 height 17
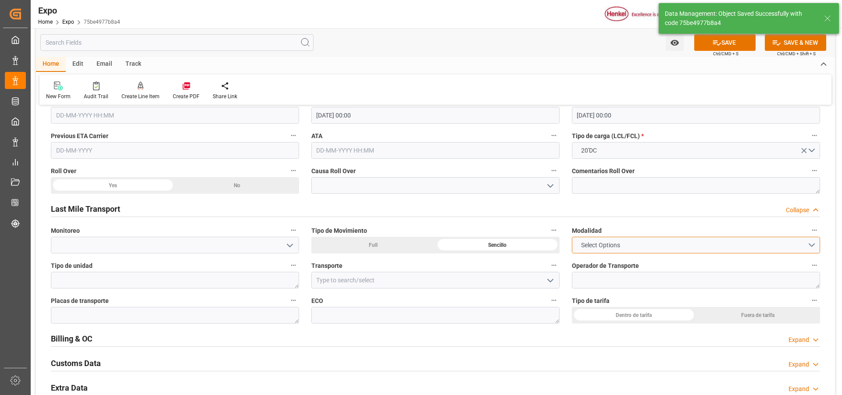
click at [675, 248] on button "Select Options" at bounding box center [696, 245] width 248 height 17
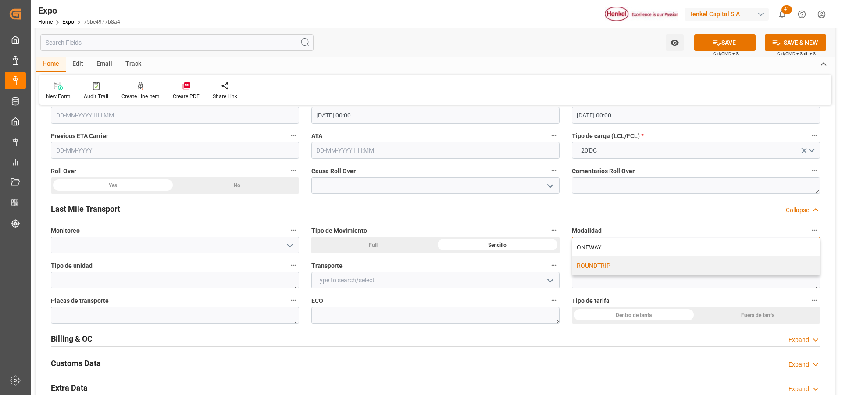
click at [614, 268] on div "ROUNDTRIP" at bounding box center [695, 266] width 247 height 18
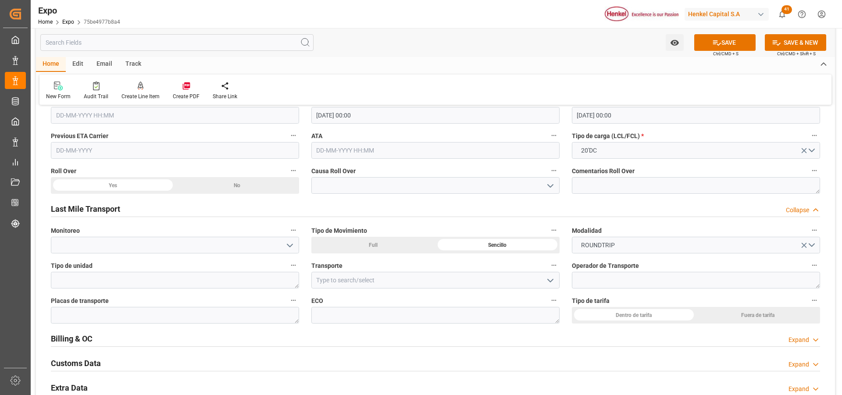
click at [624, 317] on div "Dentro de tarifa" at bounding box center [634, 315] width 124 height 17
click at [344, 283] on input at bounding box center [435, 280] width 248 height 17
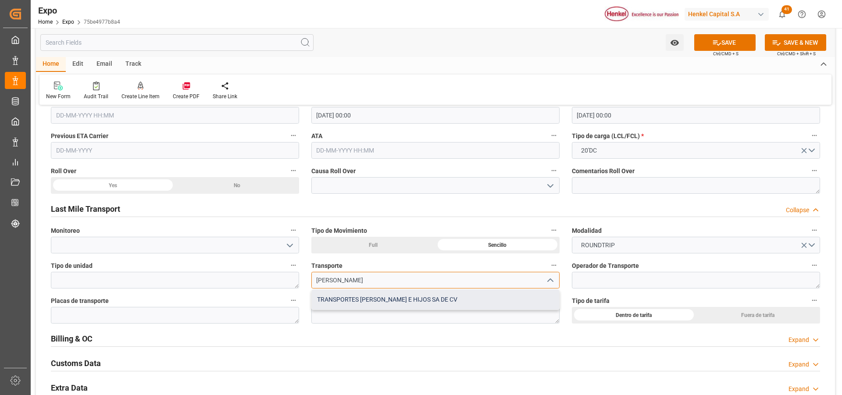
click at [354, 306] on div "TRANSPORTES LOPEZ E HIJOS SA DE CV" at bounding box center [435, 300] width 247 height 20
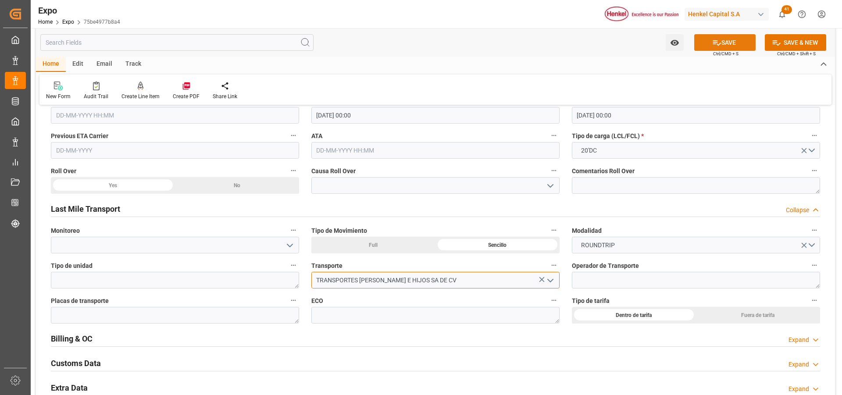
type input "TRANSPORTES LOPEZ E HIJOS SA DE CV"
click at [748, 44] on button "SAVE" at bounding box center [724, 42] width 61 height 17
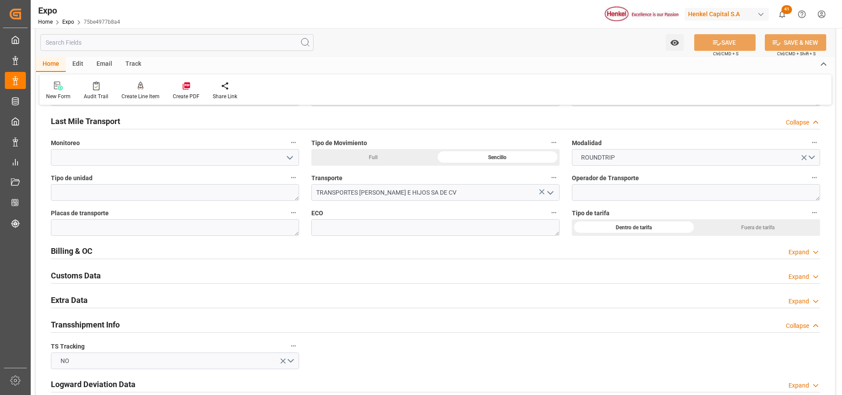
scroll to position [1404, 0]
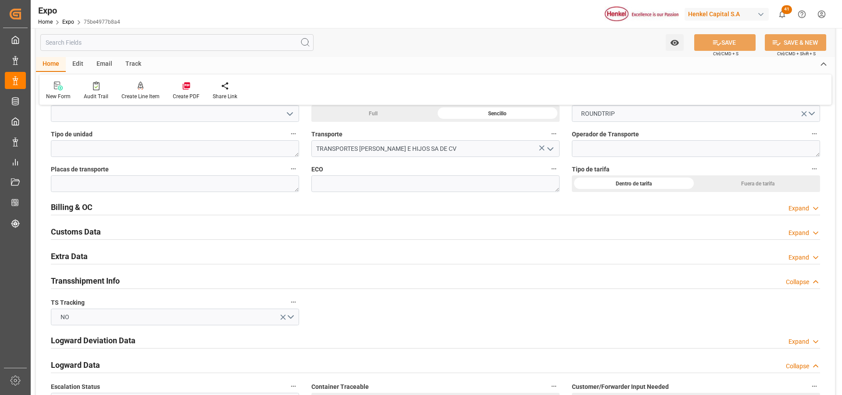
click at [816, 255] on icon at bounding box center [816, 257] width 9 height 9
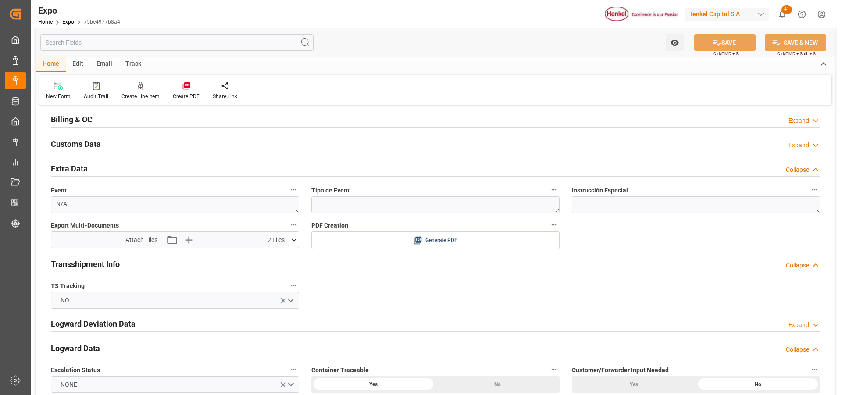
scroll to position [1535, 0]
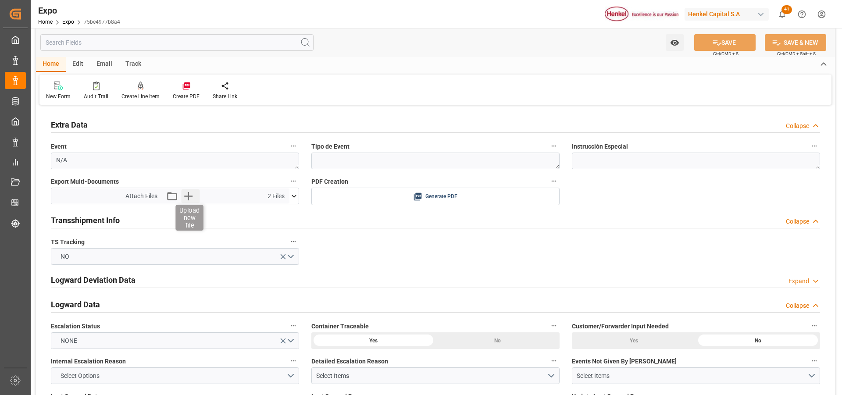
click at [191, 200] on icon "button" at bounding box center [188, 196] width 14 height 14
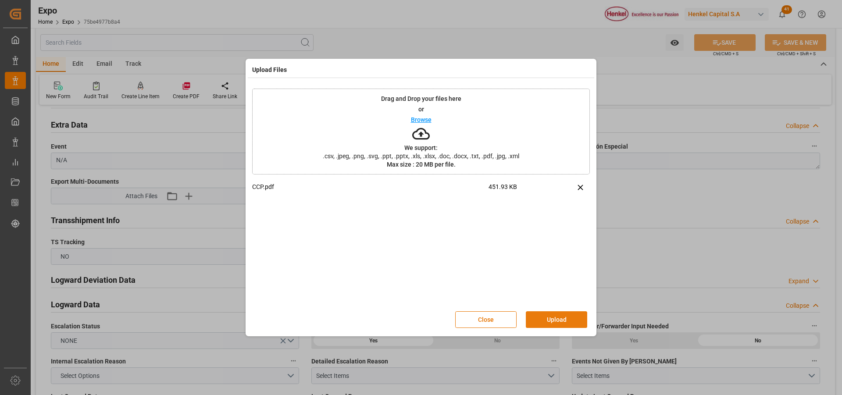
click at [558, 323] on button "Upload" at bounding box center [556, 319] width 61 height 17
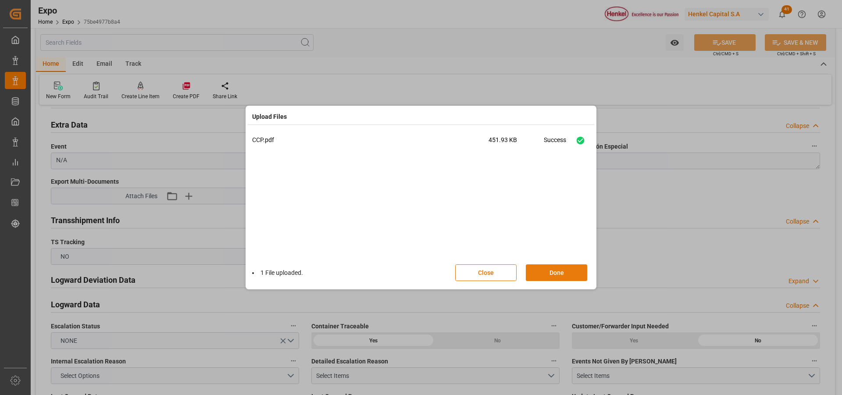
click at [565, 273] on button "Done" at bounding box center [556, 273] width 61 height 17
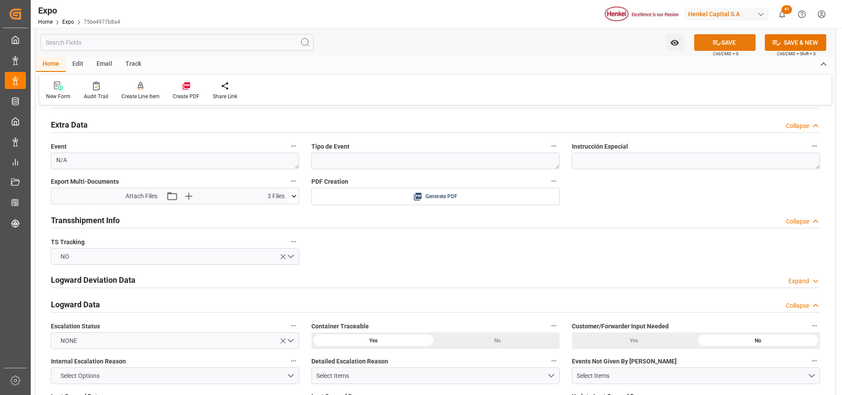
click at [729, 47] on button "SAVE" at bounding box center [724, 42] width 61 height 17
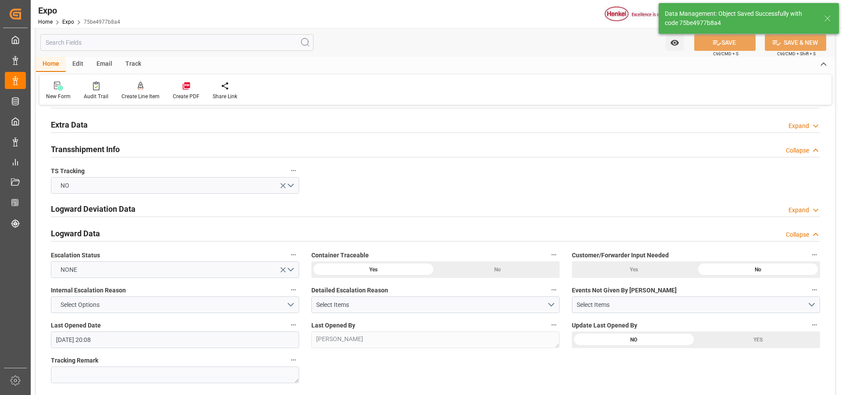
type input "26-08-2025 20:10"
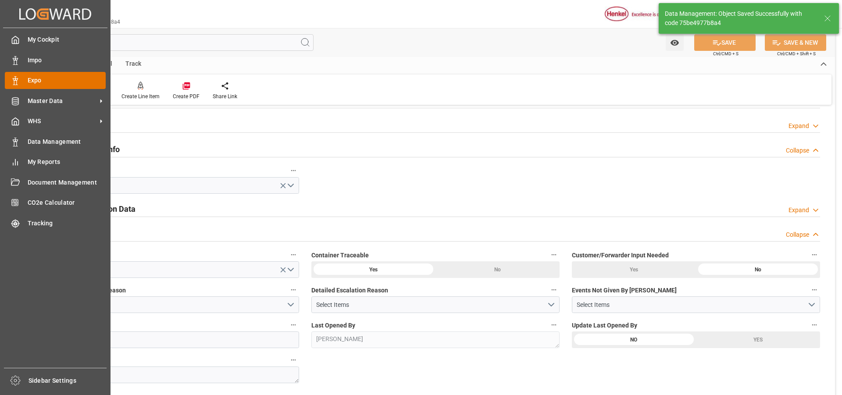
click at [25, 75] on div "Expo Expo" at bounding box center [55, 80] width 101 height 17
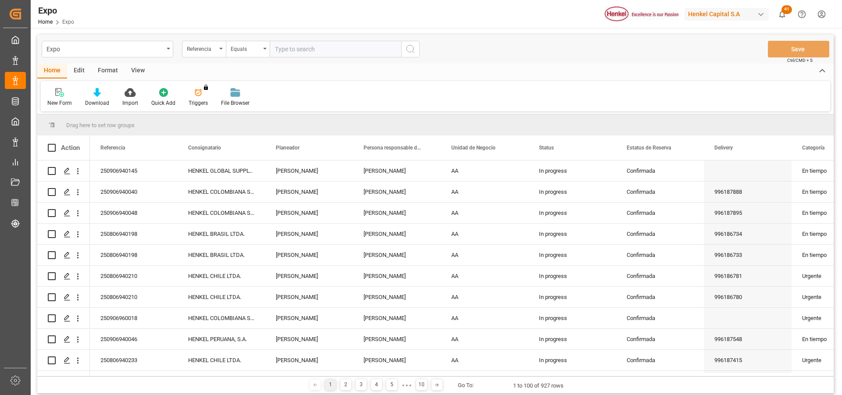
paste input "250906960017"
drag, startPoint x: 312, startPoint y: 54, endPoint x: 365, endPoint y: 47, distance: 53.1
click at [361, 47] on input "250906960017" at bounding box center [336, 49] width 132 height 17
type input "250906960017"
click at [414, 51] on icon "search button" at bounding box center [410, 49] width 11 height 11
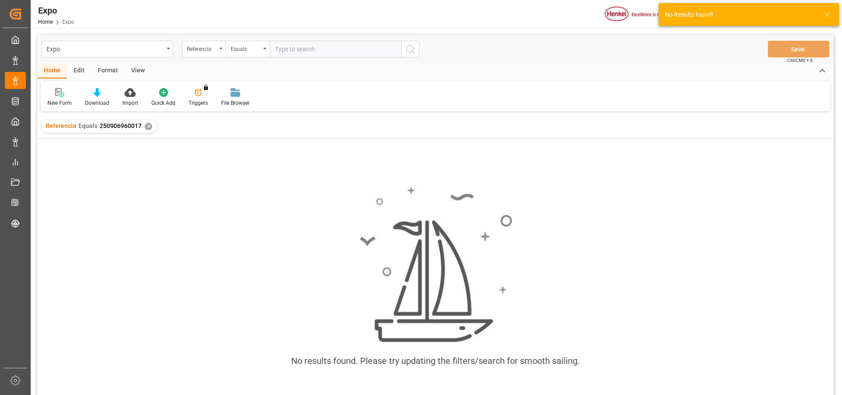
click at [61, 89] on icon at bounding box center [59, 92] width 9 height 9
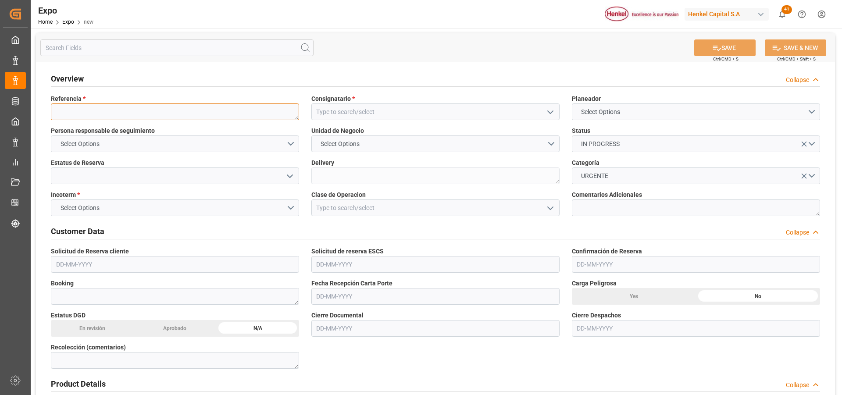
click at [186, 114] on textarea at bounding box center [175, 112] width 248 height 17
paste textarea "250906960017"
type textarea "250906960017"
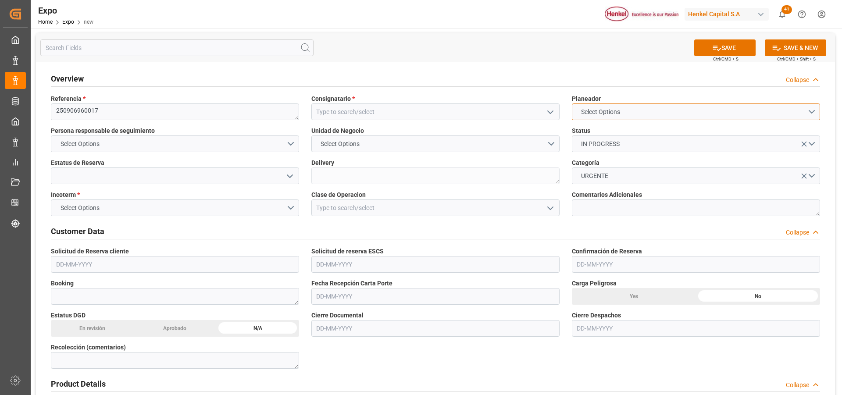
click at [599, 115] on span "Select Options" at bounding box center [601, 111] width 48 height 9
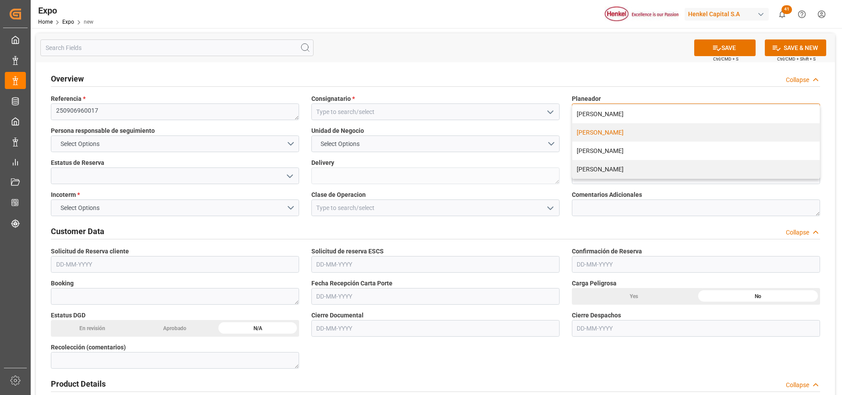
click at [602, 130] on div "[PERSON_NAME]" at bounding box center [695, 132] width 247 height 18
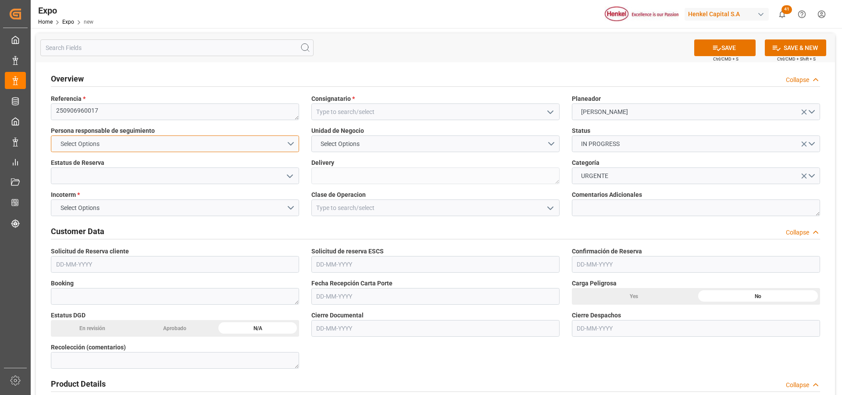
click at [293, 144] on button "Select Options" at bounding box center [175, 144] width 248 height 17
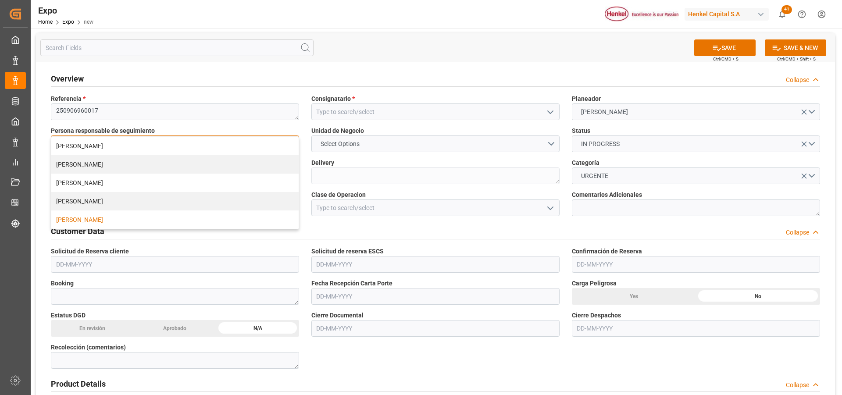
click at [153, 218] on div "[PERSON_NAME]" at bounding box center [174, 220] width 247 height 18
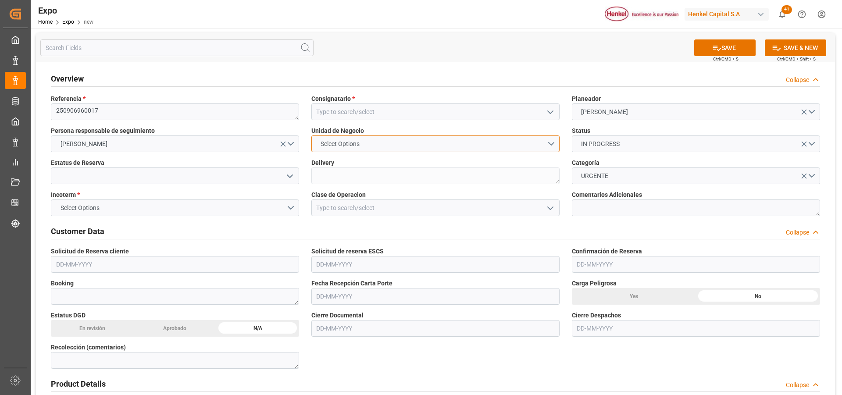
click at [451, 144] on button "Select Options" at bounding box center [435, 144] width 248 height 17
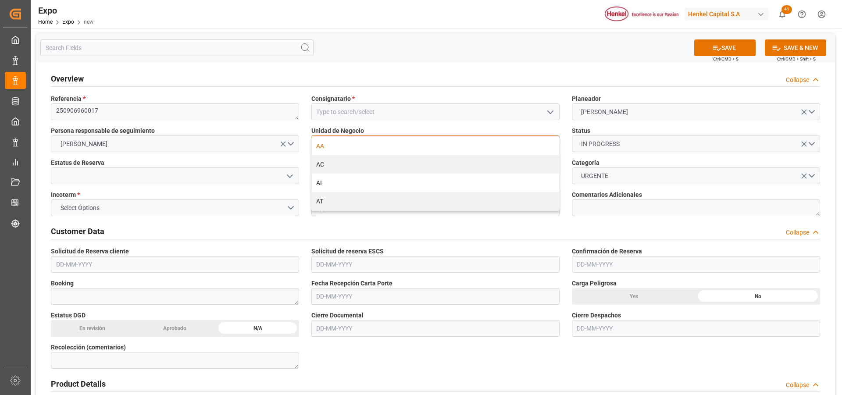
click at [445, 149] on div "AA" at bounding box center [435, 146] width 247 height 18
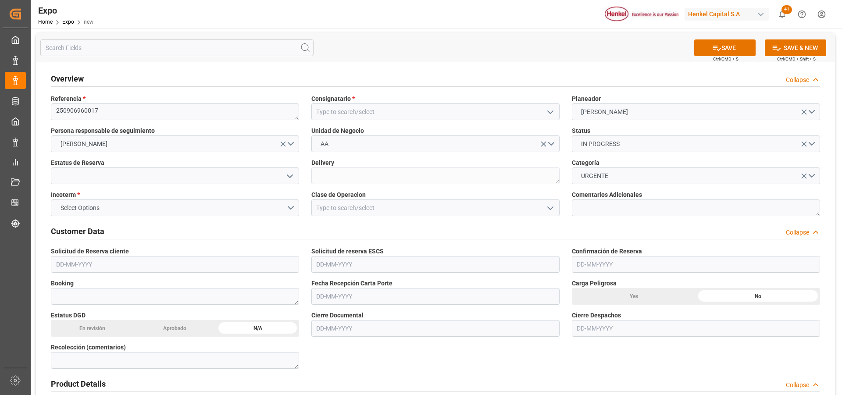
click at [292, 174] on icon "open menu" at bounding box center [290, 176] width 11 height 11
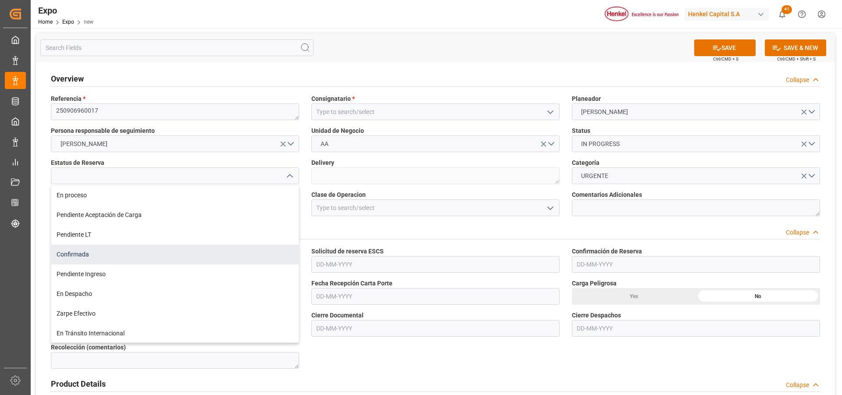
click at [129, 252] on div "Confirmada" at bounding box center [174, 255] width 247 height 20
type input "Confirmada"
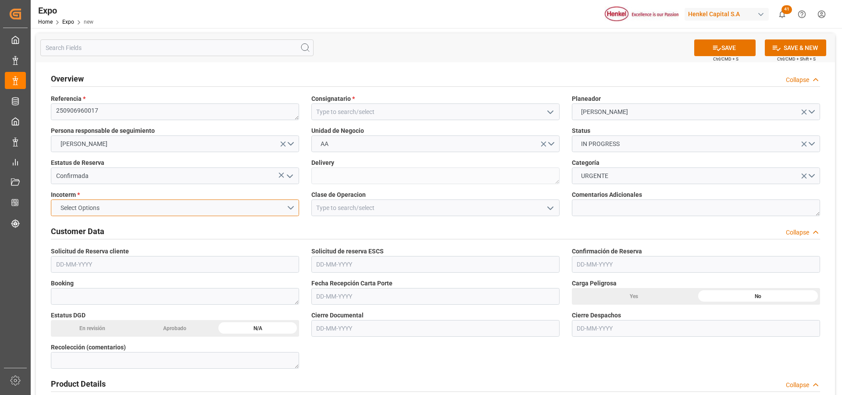
click at [289, 207] on button "Select Options" at bounding box center [175, 208] width 248 height 17
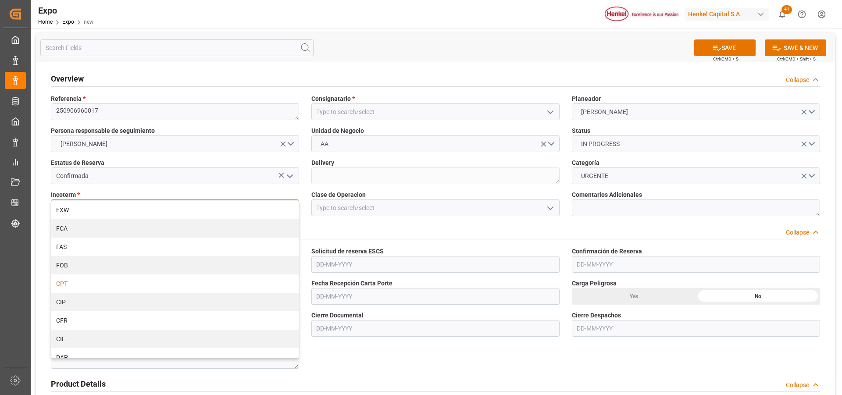
click at [81, 286] on div "CPT" at bounding box center [174, 284] width 247 height 18
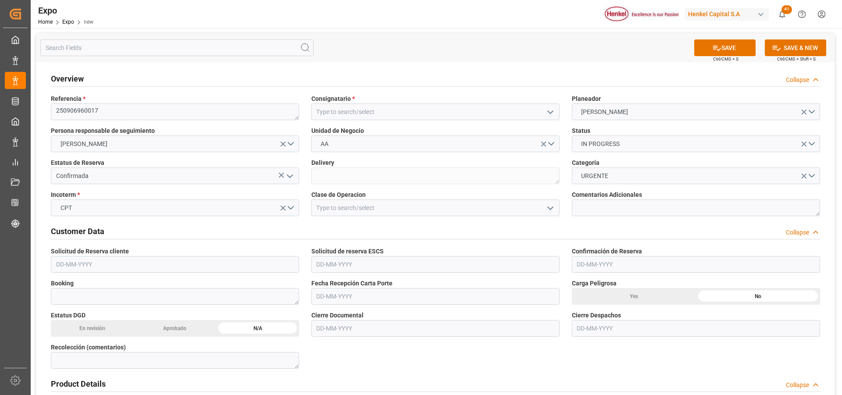
click at [550, 210] on icon "open menu" at bounding box center [550, 208] width 11 height 11
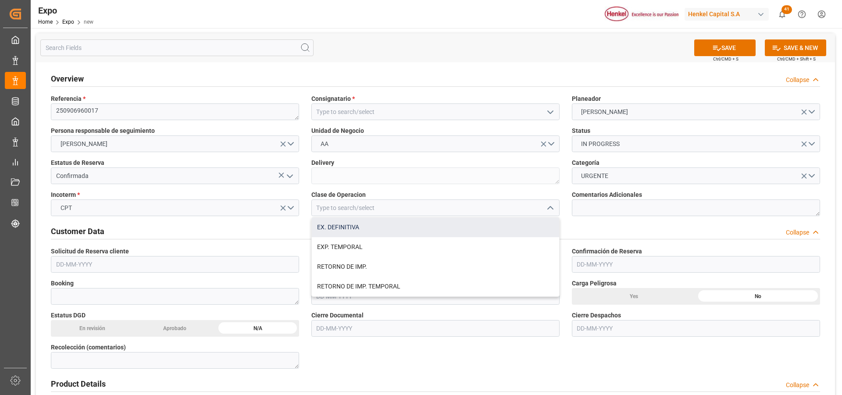
click at [423, 229] on div "EX. DEFINITIVA" at bounding box center [435, 228] width 247 height 20
type input "EX. DEFINITIVA"
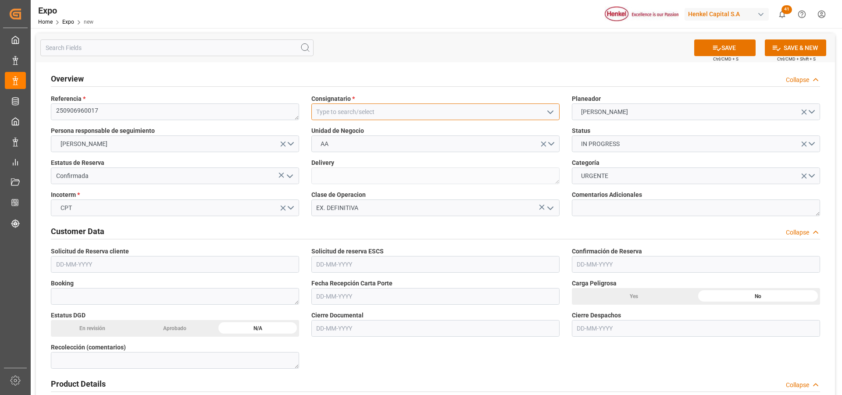
click at [373, 114] on input at bounding box center [435, 112] width 248 height 17
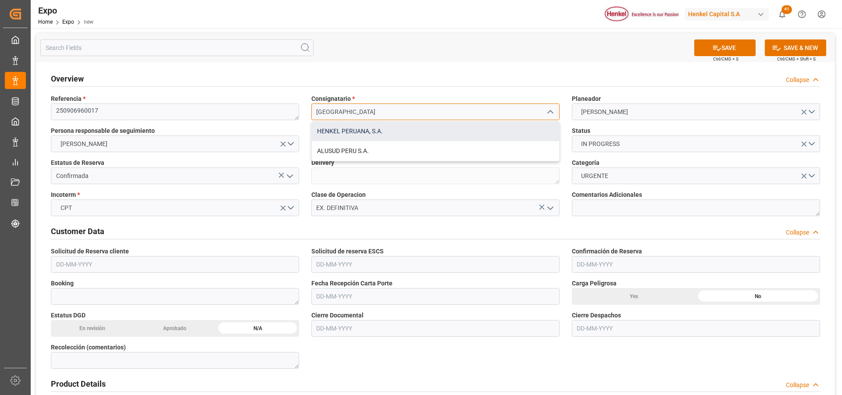
click at [400, 134] on div "HENKEL PERUANA, S.A." at bounding box center [435, 132] width 247 height 20
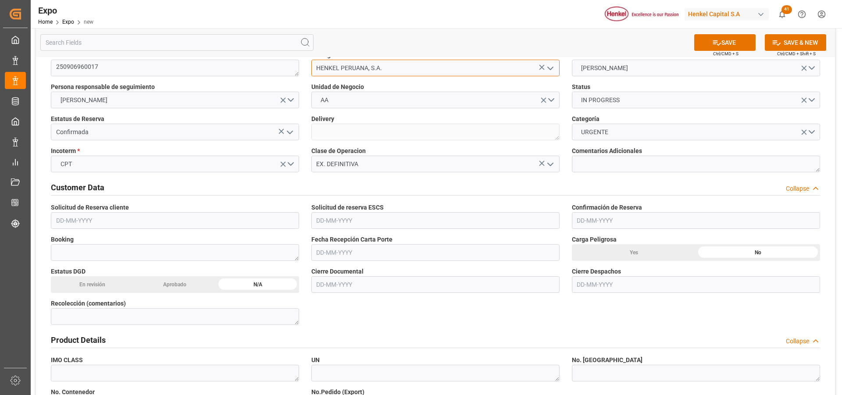
type input "HENKEL PERUANA, S.A."
click at [69, 222] on input "text" at bounding box center [175, 220] width 248 height 17
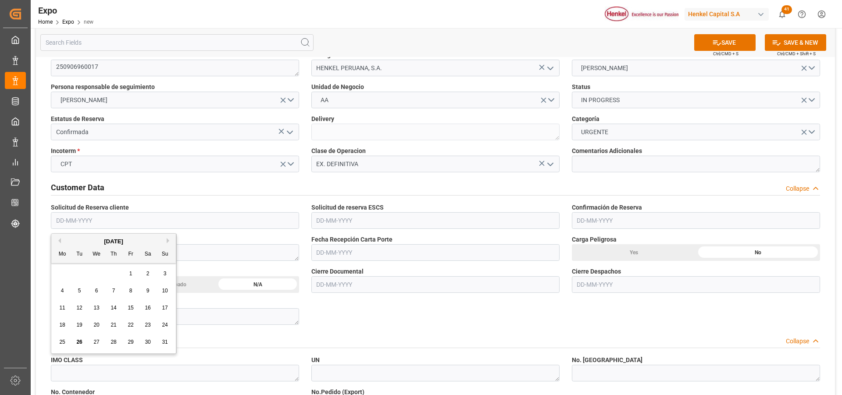
click at [64, 326] on span "18" at bounding box center [62, 325] width 6 height 6
type input "[DATE]"
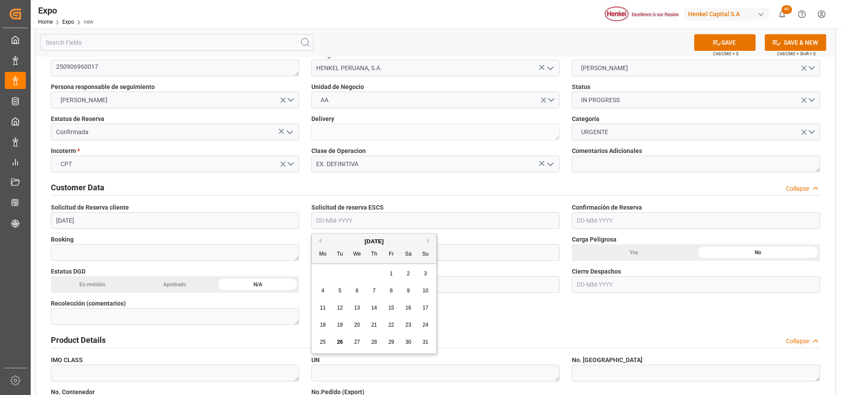
click at [339, 223] on input "text" at bounding box center [435, 220] width 248 height 17
click at [322, 324] on span "18" at bounding box center [323, 325] width 6 height 6
type input "[DATE]"
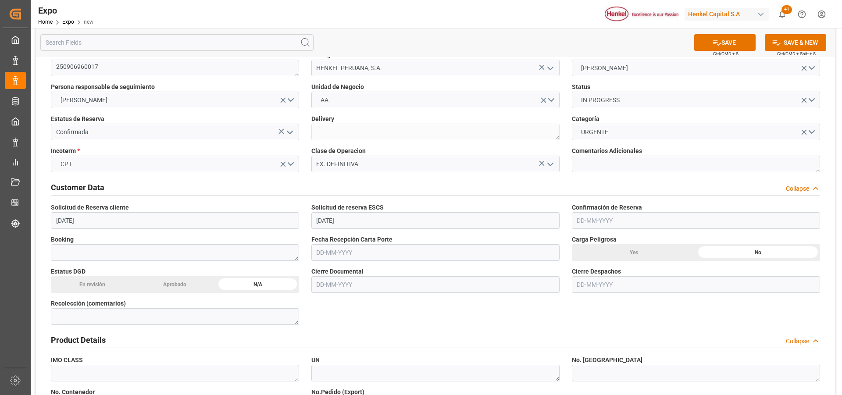
click at [336, 284] on input "text" at bounding box center [435, 284] width 248 height 17
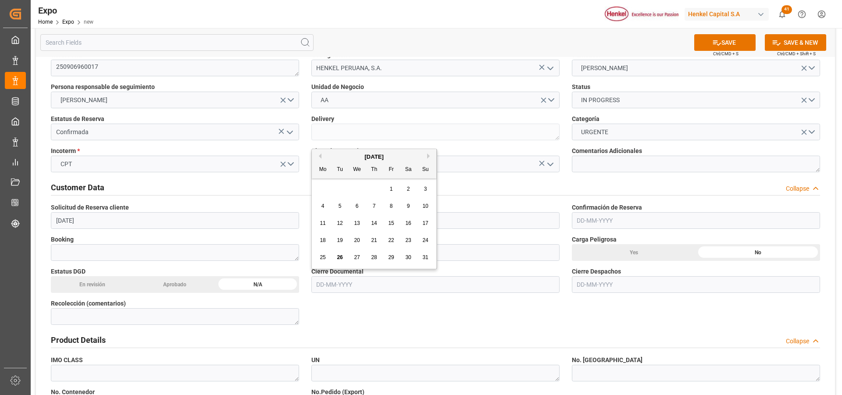
click at [391, 258] on span "29" at bounding box center [391, 257] width 6 height 6
type input "[DATE]"
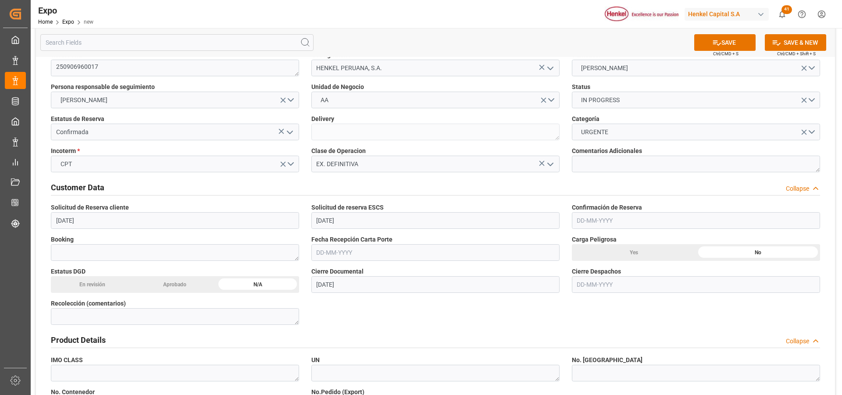
click at [603, 283] on input "text" at bounding box center [696, 284] width 248 height 17
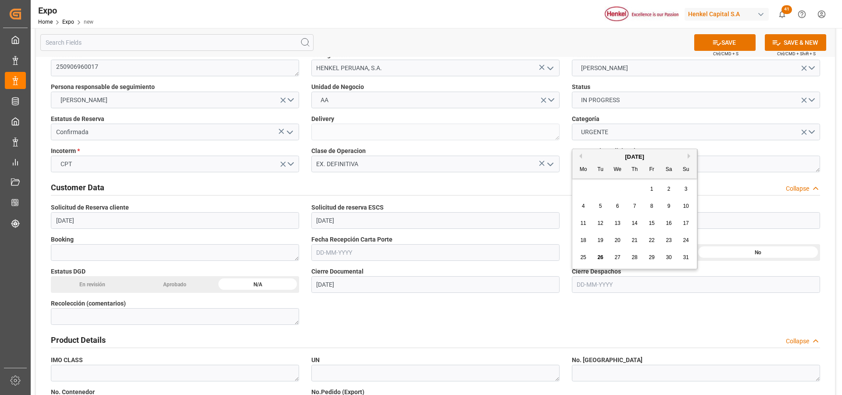
click at [689, 152] on div "August 2025 Mo Tu We Th Fr Sa Su" at bounding box center [634, 163] width 125 height 29
click at [689, 156] on button "Next Month" at bounding box center [690, 156] width 5 height 5
click at [600, 189] on span "2" at bounding box center [600, 189] width 3 height 6
type input "[DATE]"
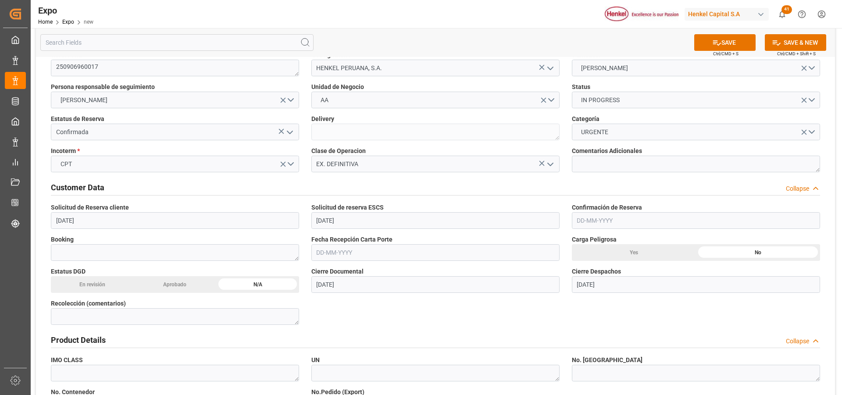
click at [331, 254] on input "text" at bounding box center [435, 252] width 248 height 17
click at [358, 359] on span "20" at bounding box center [357, 357] width 6 height 6
type input "[DATE]"
click at [191, 252] on textarea at bounding box center [175, 252] width 248 height 17
paste textarea "FMC-2025-004475-E"
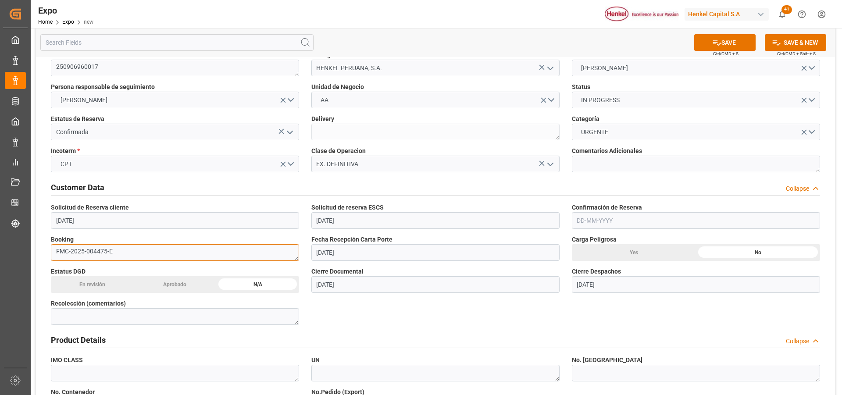
type textarea "FMC-2025-004475-E"
click at [601, 218] on input "text" at bounding box center [696, 220] width 248 height 17
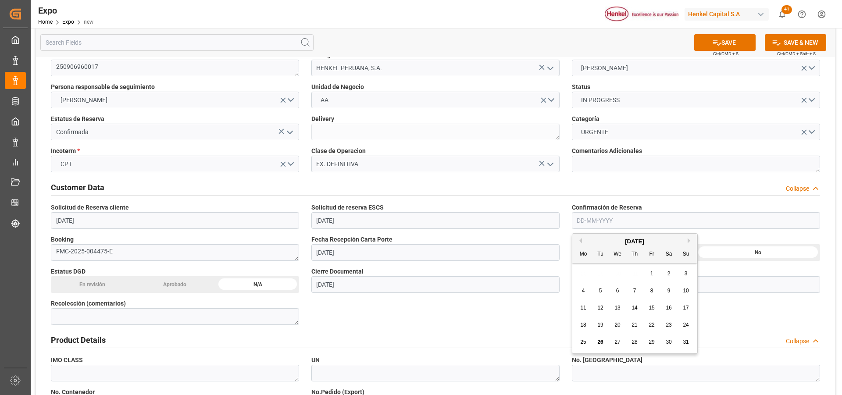
click at [620, 326] on span "20" at bounding box center [618, 325] width 6 height 6
type input "[DATE]"
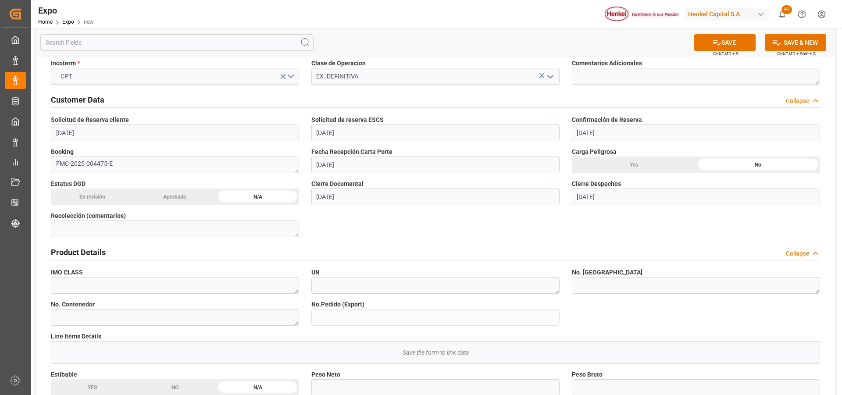
scroll to position [175, 0]
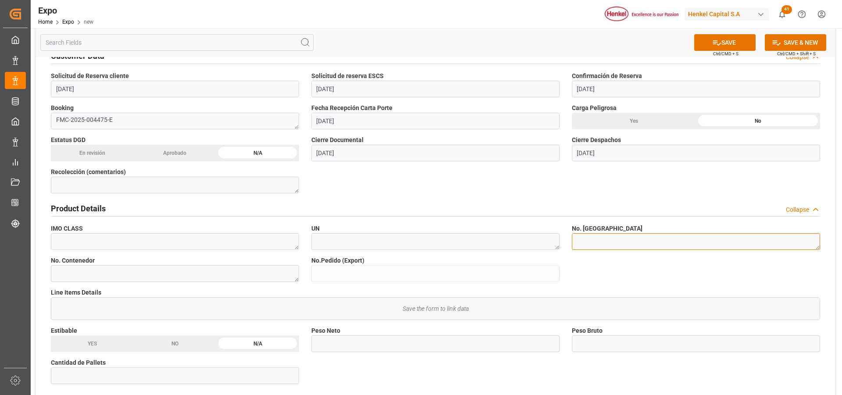
click at [597, 243] on textarea at bounding box center [696, 241] width 248 height 17
type textarea "LCL"
click at [259, 270] on textarea at bounding box center [175, 273] width 248 height 17
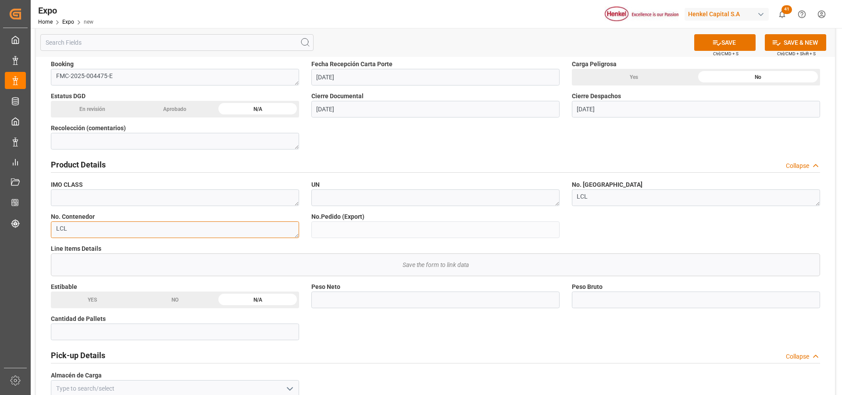
scroll to position [263, 0]
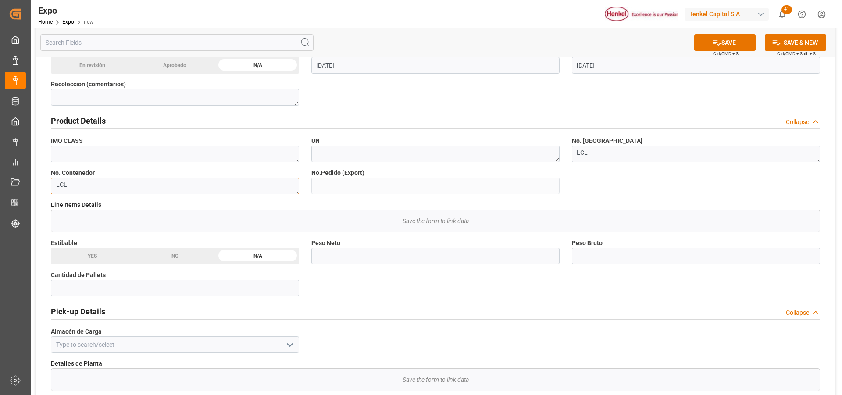
type textarea "LCL"
click at [280, 287] on input "text" at bounding box center [175, 288] width 248 height 17
type input "5"
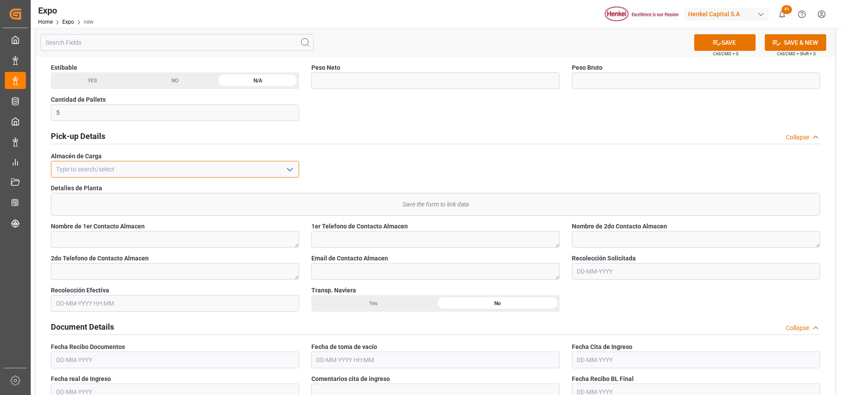
click at [161, 169] on input at bounding box center [175, 169] width 248 height 17
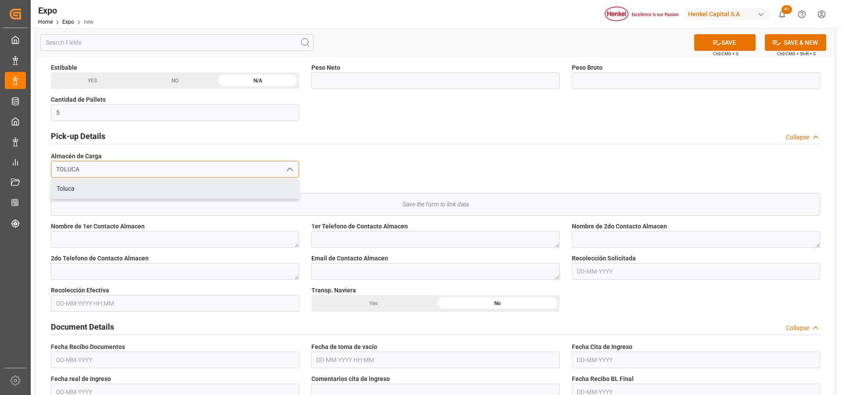
click at [161, 193] on div "Toluca" at bounding box center [174, 189] width 247 height 20
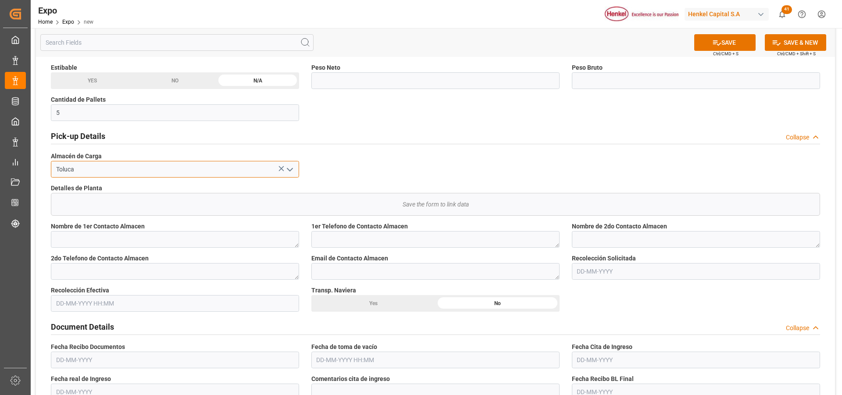
scroll to position [483, 0]
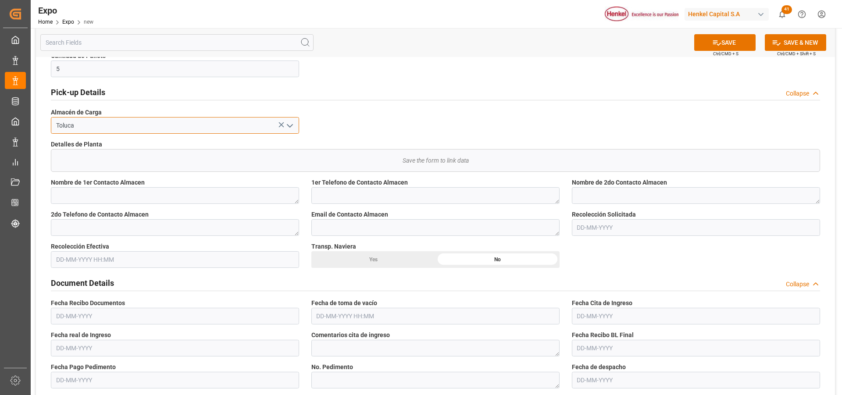
type input "Toluca"
click at [585, 225] on input "text" at bounding box center [696, 227] width 248 height 17
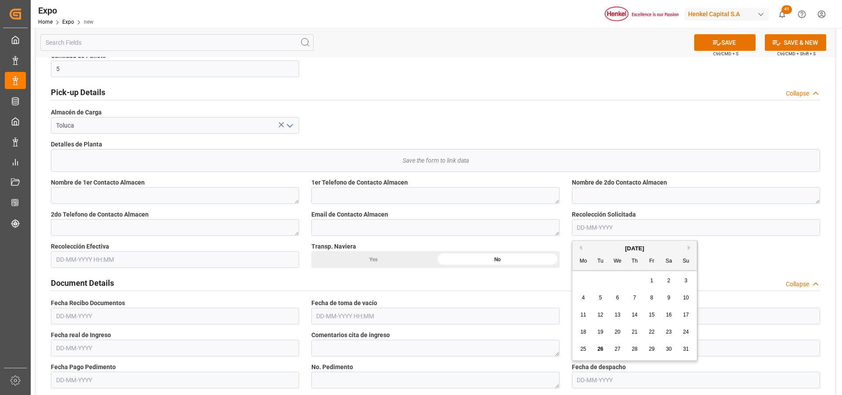
click at [585, 346] on span "25" at bounding box center [583, 349] width 6 height 6
type input "[DATE]"
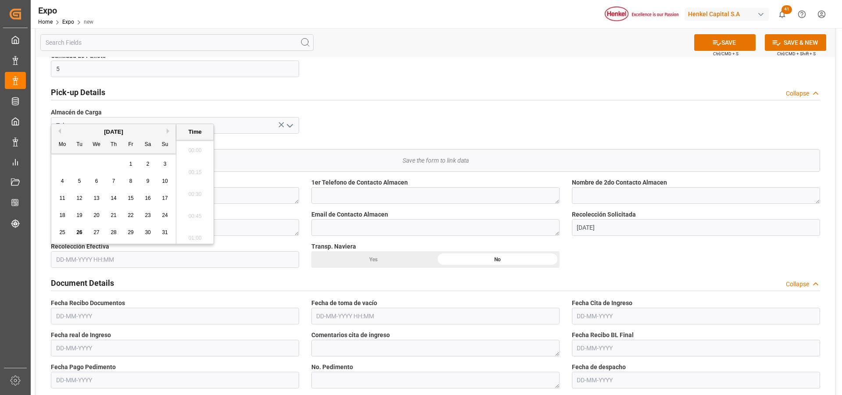
click at [96, 254] on input "text" at bounding box center [175, 259] width 248 height 17
click at [57, 232] on div "25" at bounding box center [62, 233] width 11 height 11
type input "[DATE] 00:00"
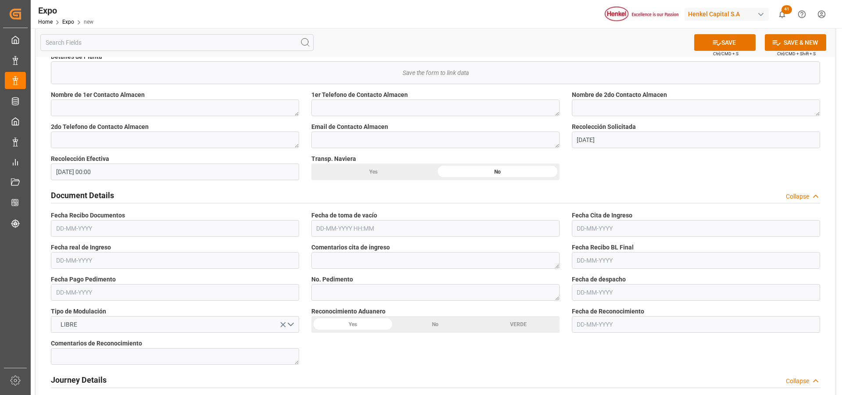
click at [91, 231] on input "text" at bounding box center [175, 228] width 248 height 17
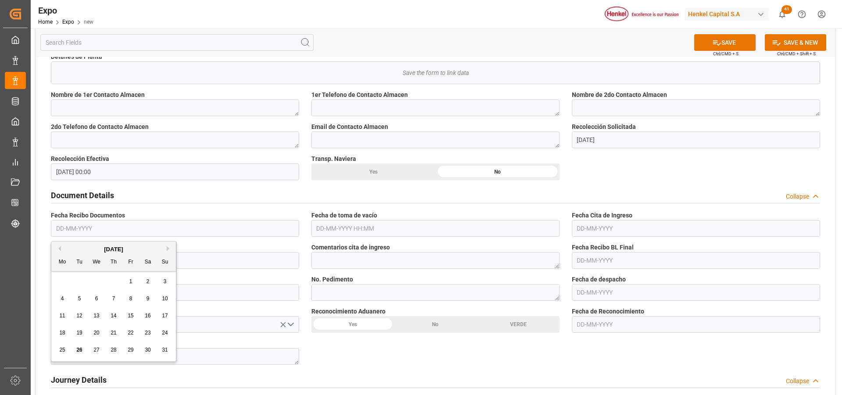
click at [76, 350] on div "26" at bounding box center [79, 350] width 11 height 11
type input "[DATE]"
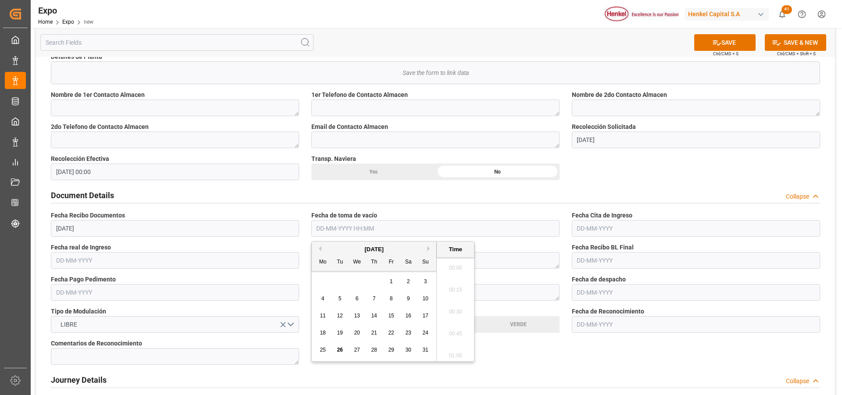
click at [329, 229] on input "text" at bounding box center [435, 228] width 248 height 17
click at [324, 349] on span "25" at bounding box center [323, 350] width 6 height 6
type input "[DATE] 00:00"
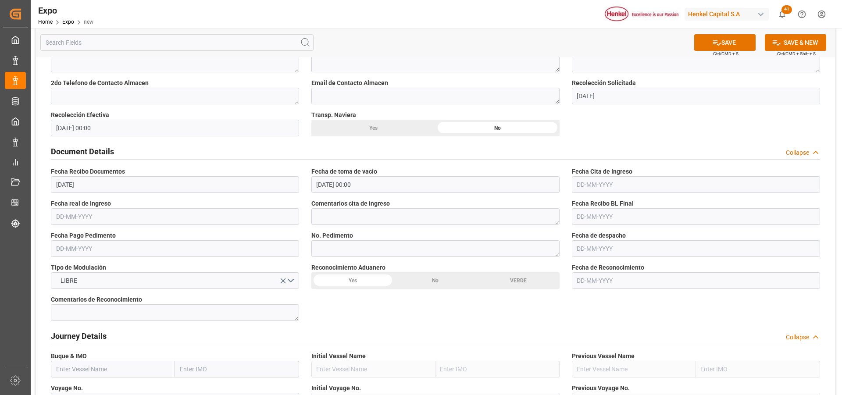
scroll to position [702, 0]
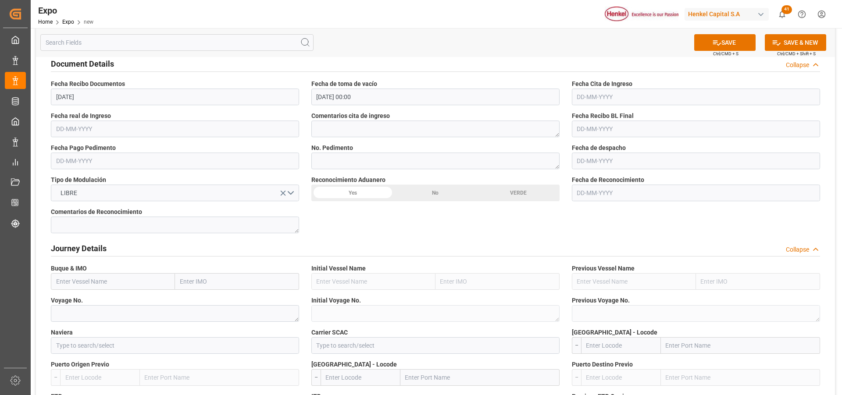
click at [154, 282] on input "text" at bounding box center [113, 281] width 124 height 17
paste input "OSAKA EXPRESS"
click at [107, 307] on div "OSAKA EXPRESS - 9320697" at bounding box center [93, 301] width 85 height 20
type input "OSAKA EXPRESS"
type input "9320697"
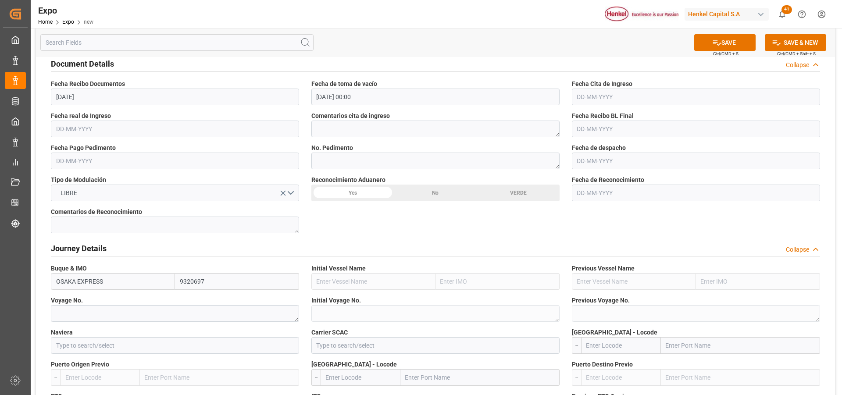
type input "OSAKA EXPRESS"
click at [144, 317] on textarea at bounding box center [175, 313] width 248 height 17
paste textarea "2531E"
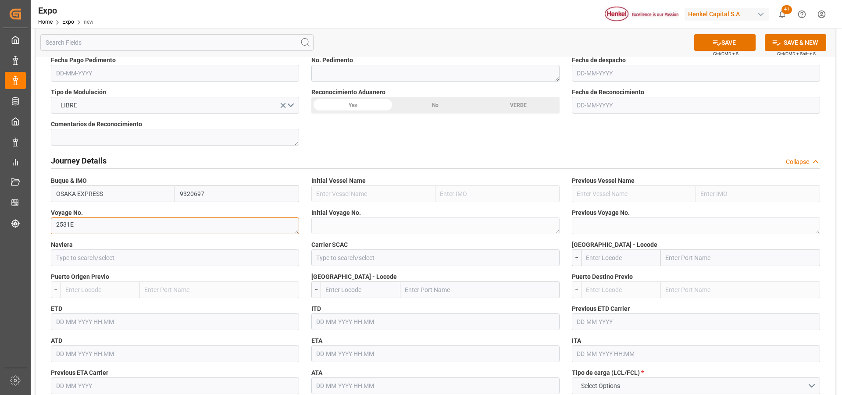
type textarea "2531E"
click at [144, 261] on input at bounding box center [175, 258] width 248 height 17
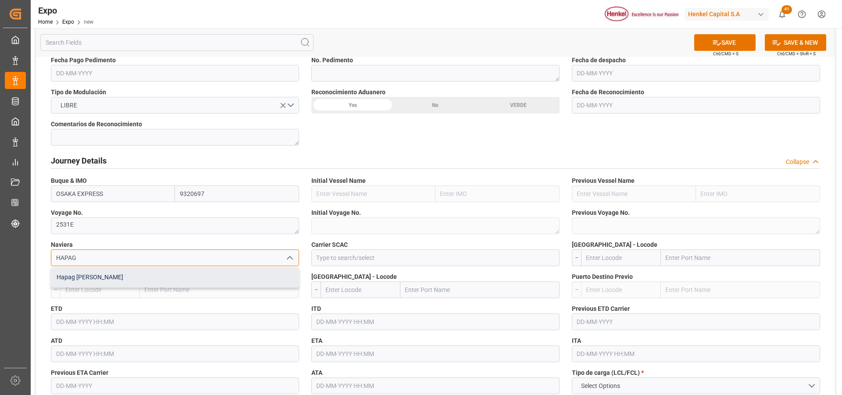
click at [171, 279] on div "Hapag [PERSON_NAME]" at bounding box center [174, 278] width 247 height 20
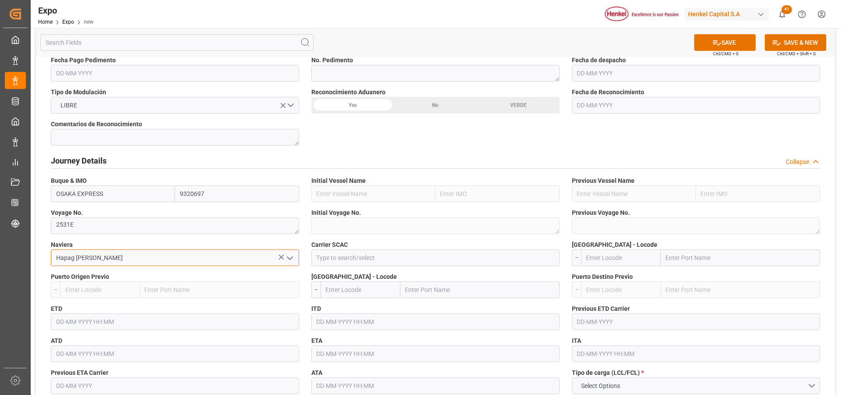
type input "Hapag [PERSON_NAME]"
click at [328, 258] on input at bounding box center [435, 258] width 248 height 17
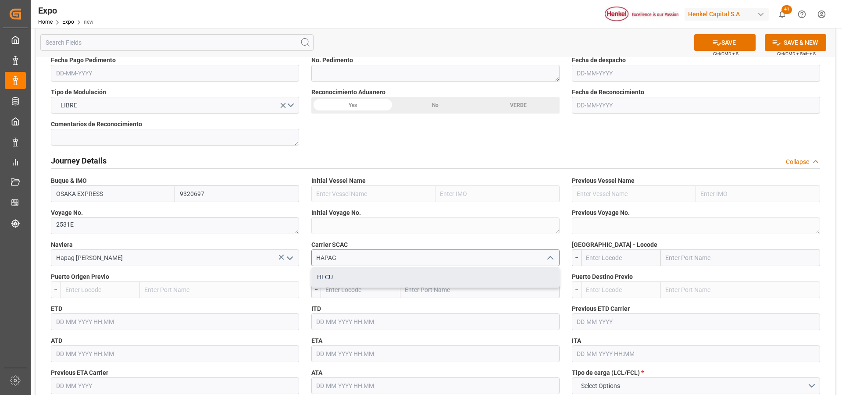
click at [348, 275] on div "HLCU" at bounding box center [435, 278] width 247 height 20
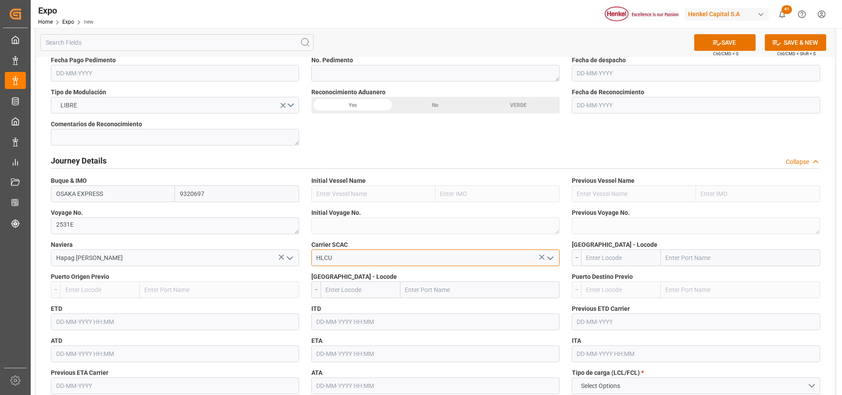
scroll to position [834, 0]
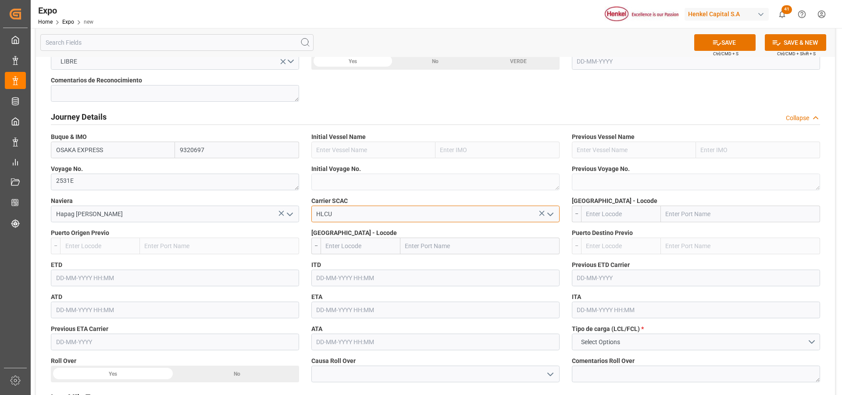
type input "HLCU"
click at [617, 219] on input "text" at bounding box center [621, 214] width 80 height 17
type input "MXZLO"
click at [619, 230] on span "MXZLO - Manzanillo" at bounding box center [613, 233] width 53 height 7
type input "Manzanillo"
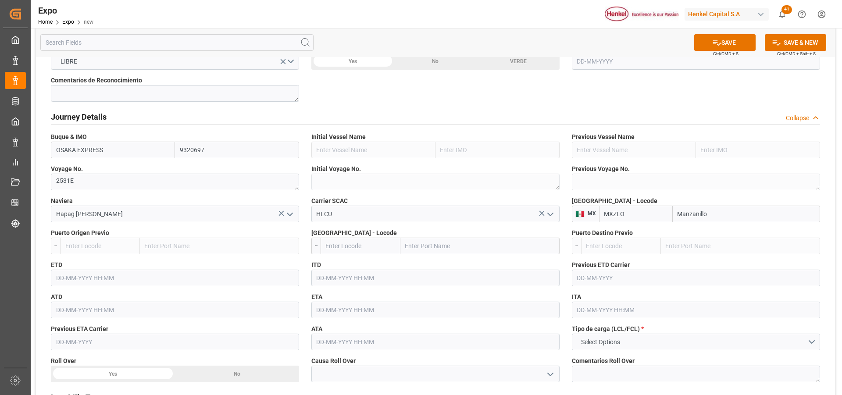
type input "MXZLO"
click at [369, 243] on input "text" at bounding box center [361, 246] width 80 height 17
type input "PECLL"
click at [358, 267] on span "PECLL - Callao" at bounding box center [344, 265] width 37 height 7
type input "Callao"
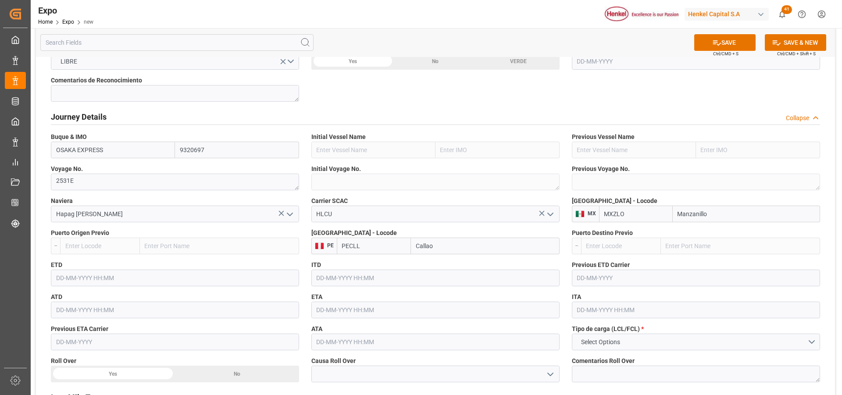
type input "PECLL"
click at [72, 276] on input "text" at bounding box center [175, 278] width 248 height 17
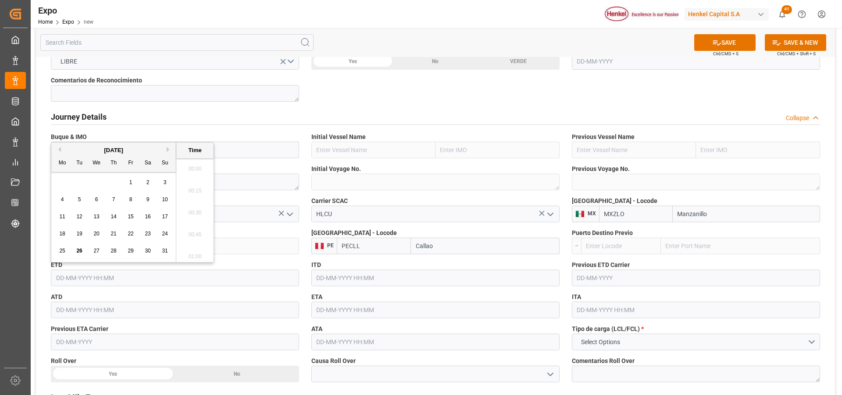
scroll to position [1209, 0]
click at [169, 147] on button "Next Month" at bounding box center [169, 149] width 5 height 5
click at [149, 186] on span "6" at bounding box center [148, 182] width 3 height 6
type input "[DATE] 00:00"
click at [318, 313] on input "text" at bounding box center [435, 310] width 248 height 17
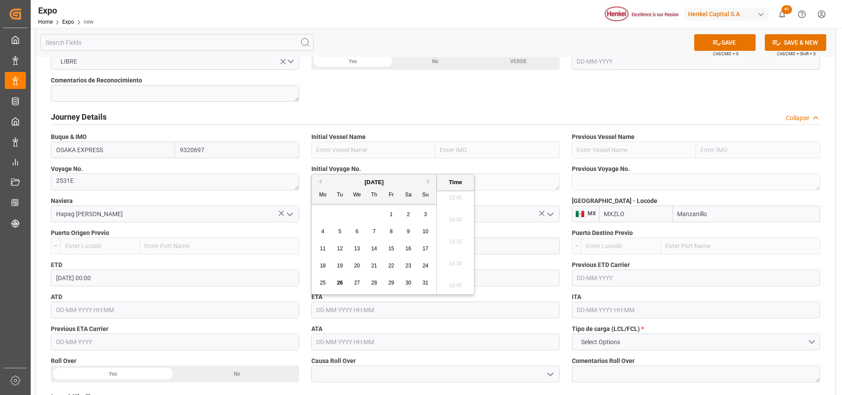
click at [430, 180] on button "Next Month" at bounding box center [429, 181] width 5 height 5
click at [322, 246] on span "15" at bounding box center [323, 249] width 6 height 6
type input "[DATE] 00:00"
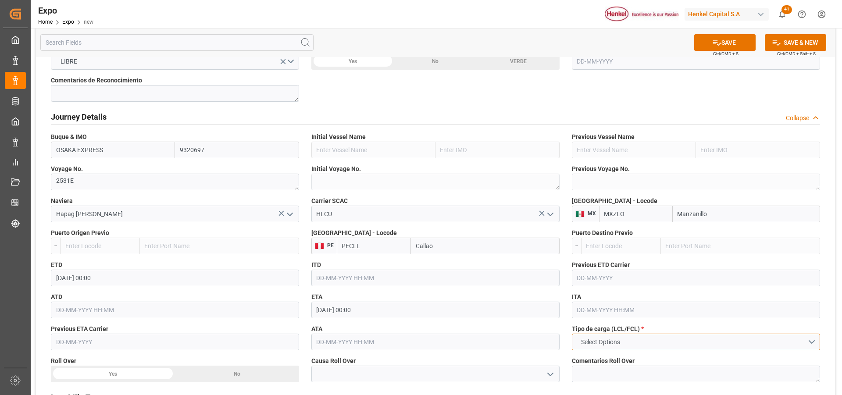
click at [596, 344] on span "Select Options" at bounding box center [601, 342] width 48 height 9
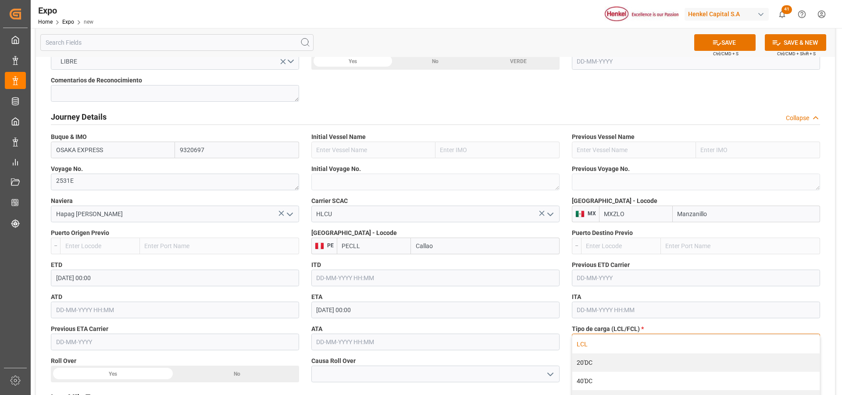
click at [597, 344] on div "LCL" at bounding box center [695, 344] width 247 height 18
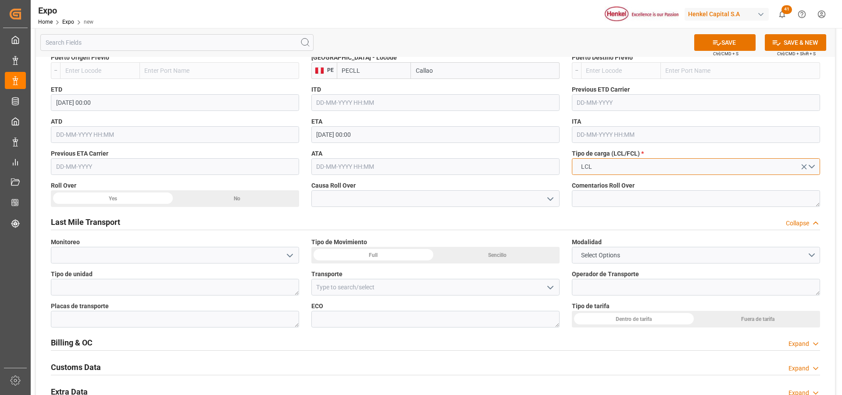
scroll to position [1053, 0]
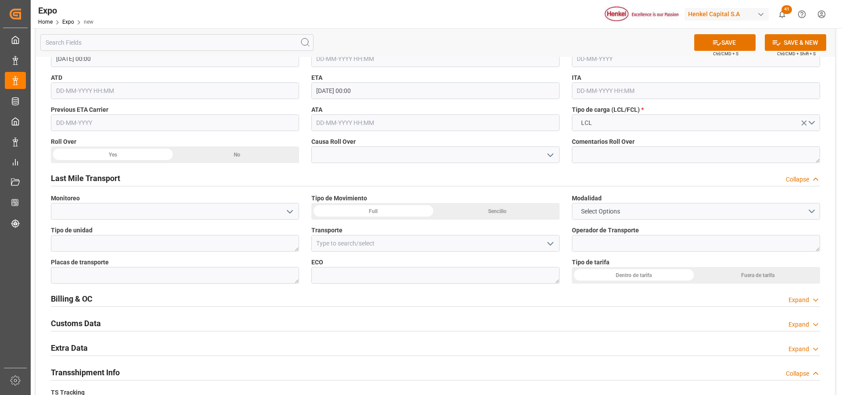
click at [468, 215] on div "Sencillo" at bounding box center [498, 211] width 124 height 17
click at [592, 215] on span "Select Options" at bounding box center [601, 211] width 48 height 9
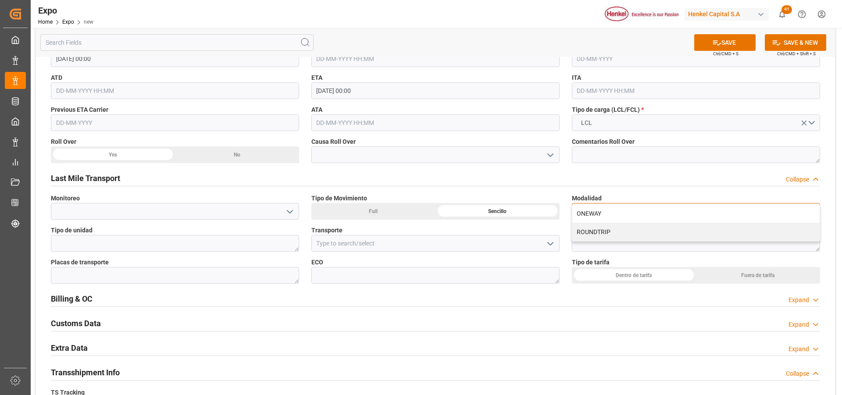
click at [592, 215] on div "ONEWAY" at bounding box center [695, 213] width 247 height 18
click at [626, 275] on div "Dentro de tarifa" at bounding box center [634, 275] width 124 height 17
click at [707, 49] on button "SAVE" at bounding box center [724, 42] width 61 height 17
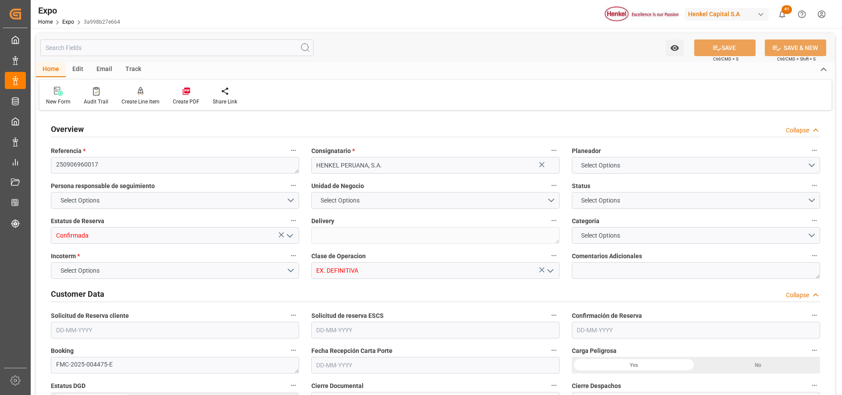
type input "5"
type input "9320697"
type input "MXZLO"
type input "PECLL"
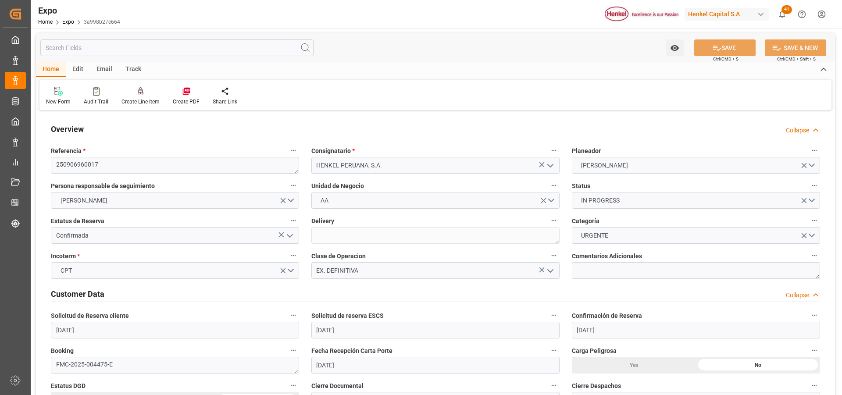
type input "[DATE]"
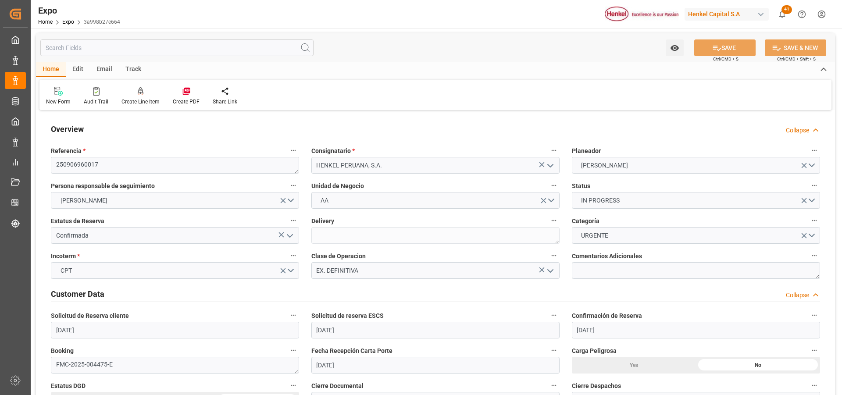
type input "[DATE]"
type input "[DATE] 00:00"
type input "[DATE]"
type input "[DATE] 00:00"
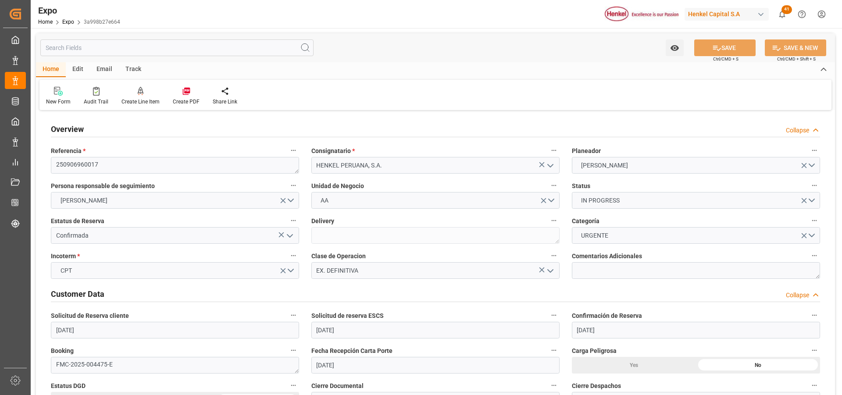
type input "[DATE] 00:00"
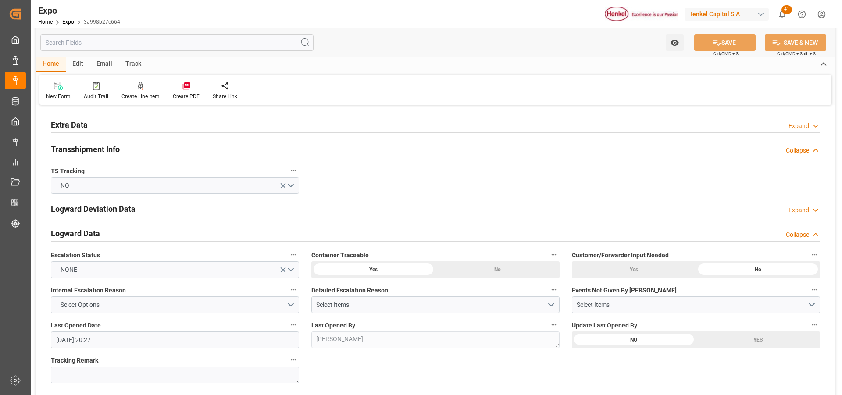
scroll to position [1492, 0]
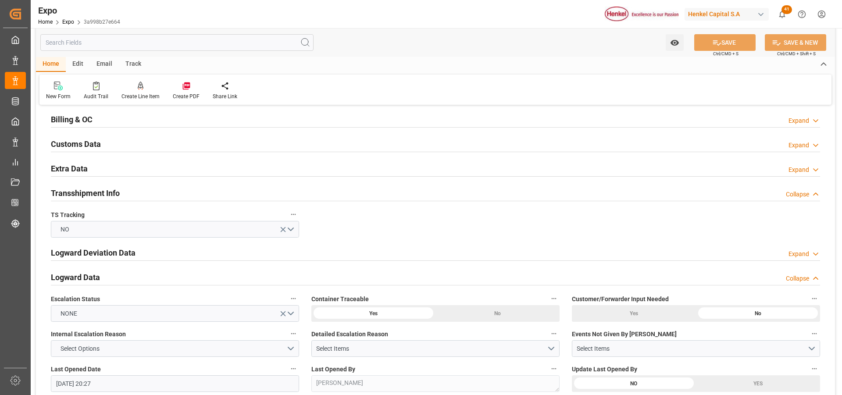
click at [799, 172] on div "Expand" at bounding box center [799, 169] width 21 height 9
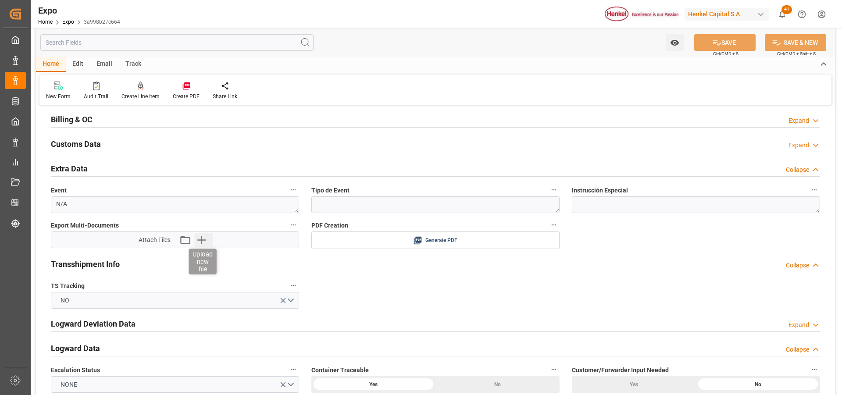
click at [200, 240] on icon "button" at bounding box center [201, 240] width 8 height 8
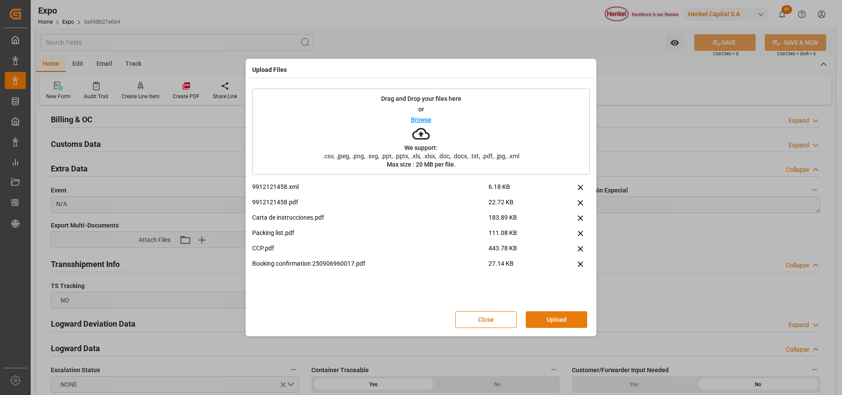
click at [536, 319] on button "Upload" at bounding box center [556, 319] width 61 height 17
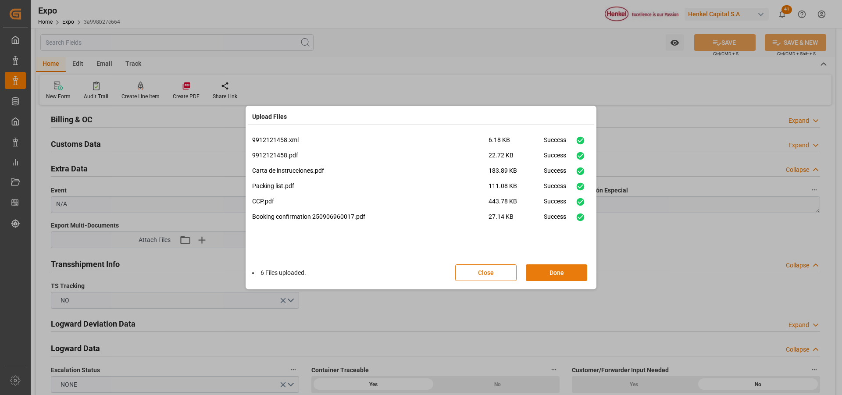
click at [562, 276] on button "Done" at bounding box center [556, 273] width 61 height 17
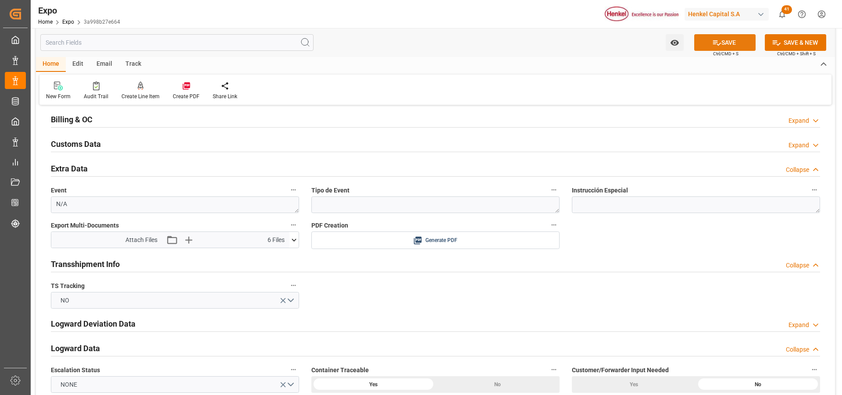
click at [737, 40] on button "SAVE" at bounding box center [724, 42] width 61 height 17
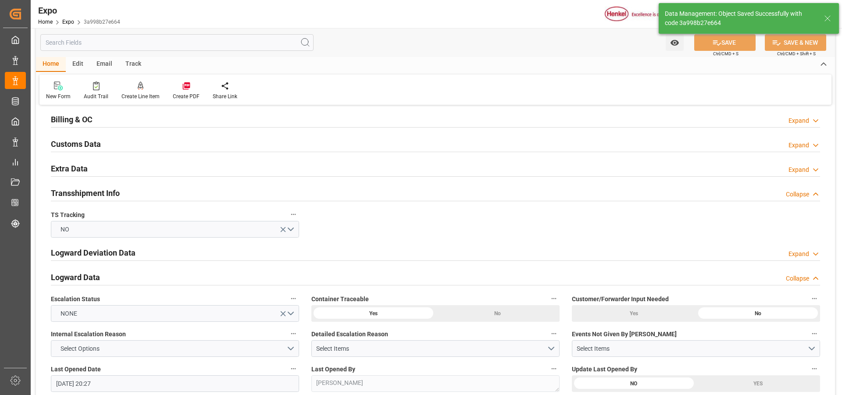
type input "26-08-2025 20:28"
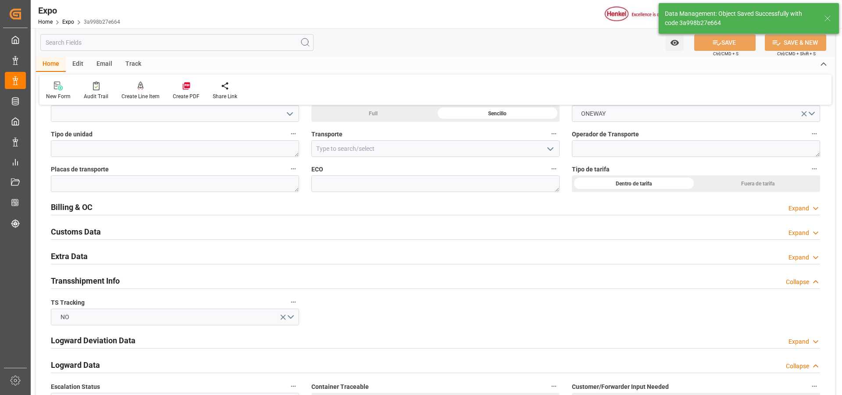
scroll to position [1360, 0]
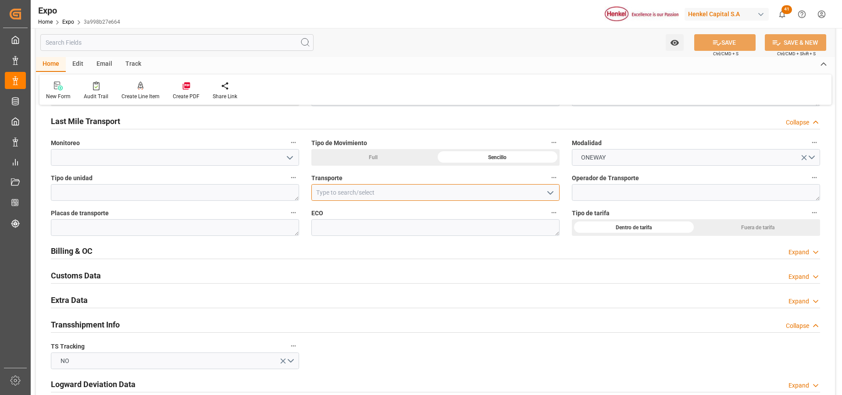
click at [356, 187] on input at bounding box center [435, 192] width 248 height 17
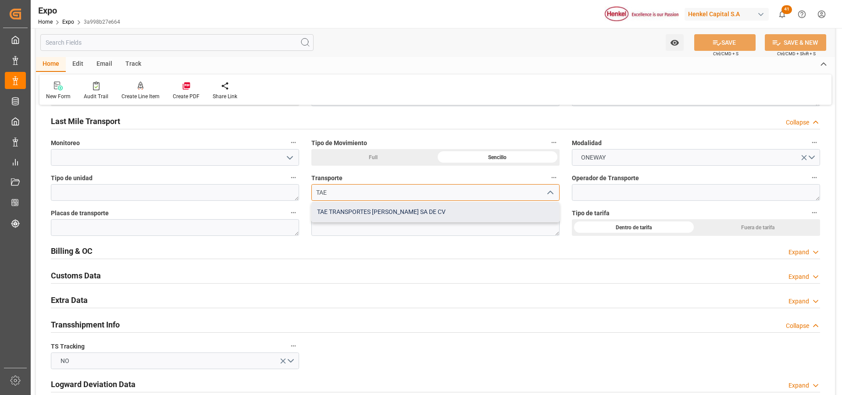
click at [358, 215] on div "TAE TRANSPORTES [PERSON_NAME] SA DE CV" at bounding box center [435, 212] width 247 height 20
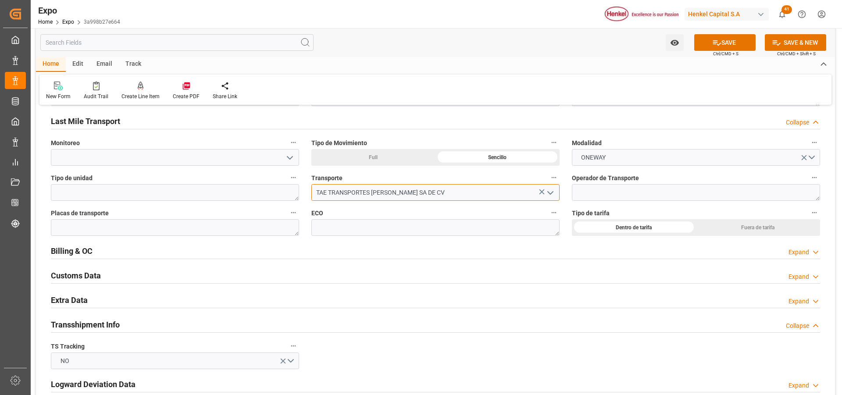
type input "TAE TRANSPORTES [PERSON_NAME] SA DE CV"
click at [636, 194] on textarea at bounding box center [696, 192] width 248 height 17
paste textarea "[PERSON_NAME] DE [DEMOGRAPHIC_DATA][PERSON_NAME]"
type textarea "[PERSON_NAME] DE [DEMOGRAPHIC_DATA][PERSON_NAME]"
click at [258, 226] on textarea at bounding box center [175, 227] width 248 height 17
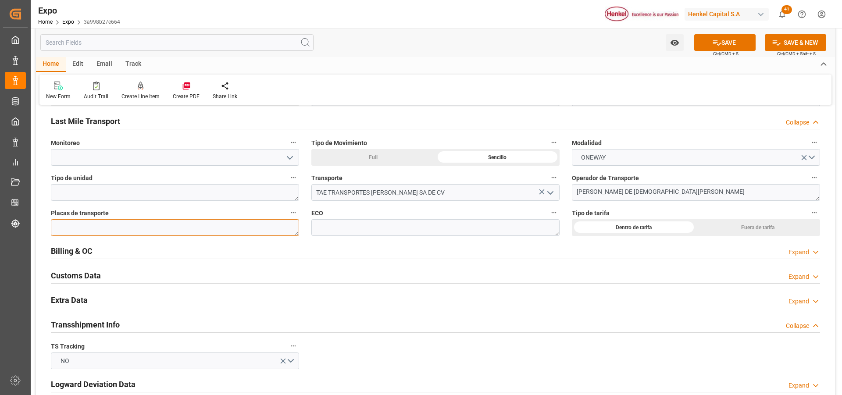
paste textarea "56 BG 5Y"
type textarea "56 BG 5Y"
click at [729, 40] on button "SAVE" at bounding box center [724, 42] width 61 height 17
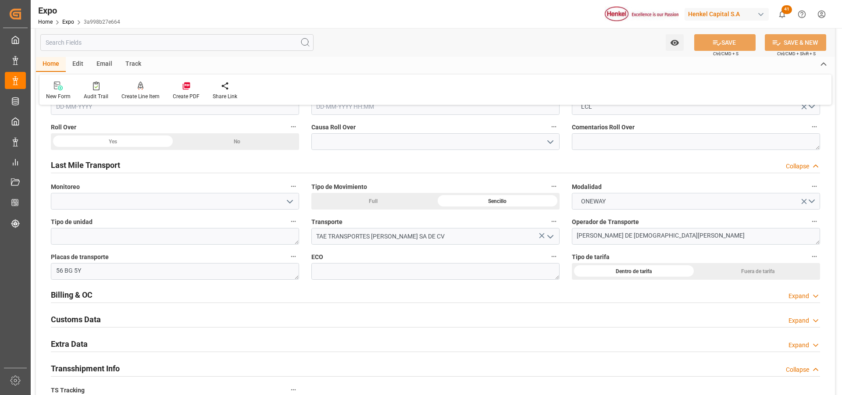
scroll to position [1228, 0]
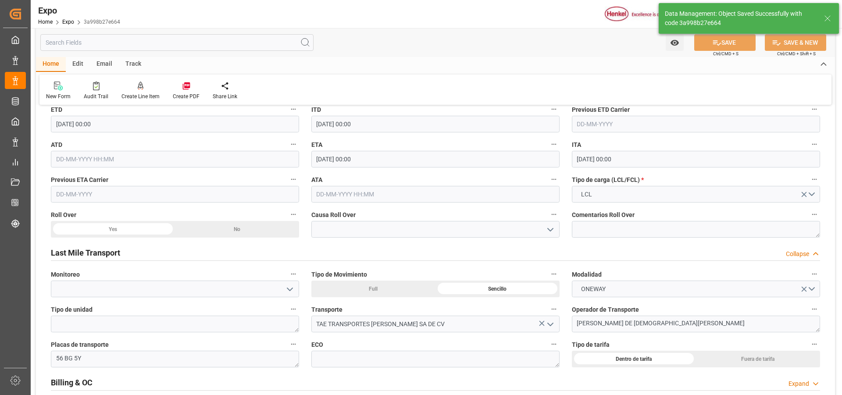
type input "[DATE] 20:29"
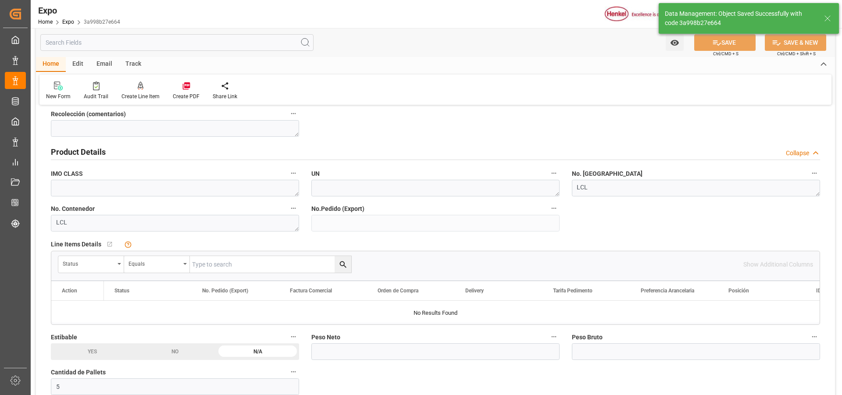
scroll to position [439, 0]
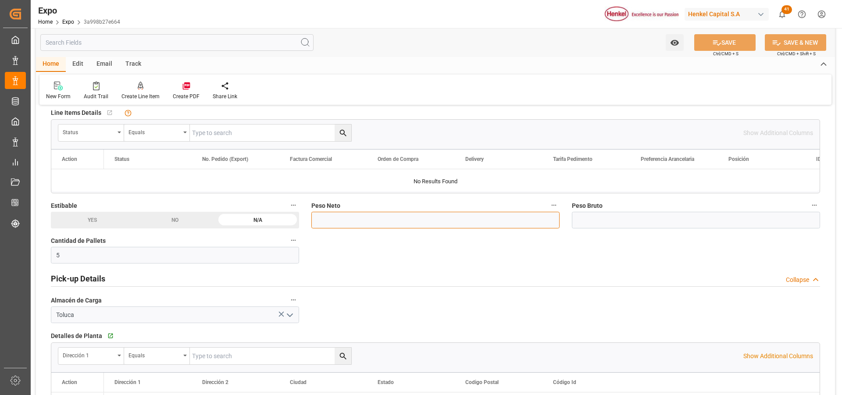
click at [364, 216] on input "text" at bounding box center [435, 220] width 248 height 17
type input "3910"
click at [621, 221] on input "text" at bounding box center [696, 220] width 248 height 17
type input "4254.403"
click at [713, 43] on icon at bounding box center [717, 42] width 8 height 5
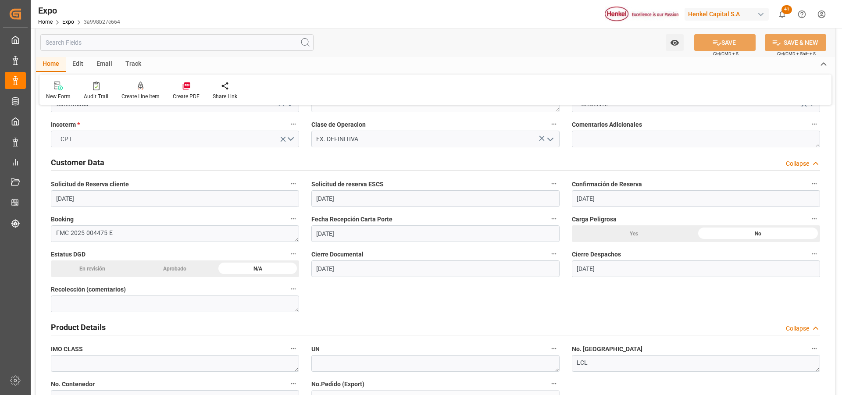
scroll to position [0, 0]
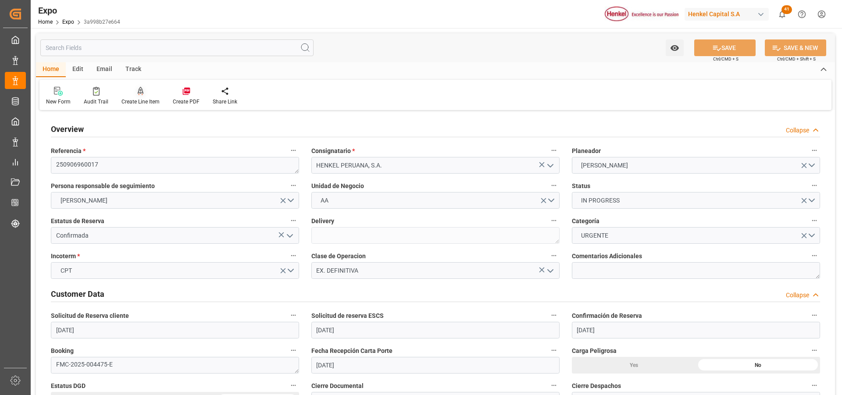
click at [143, 93] on div at bounding box center [141, 90] width 38 height 9
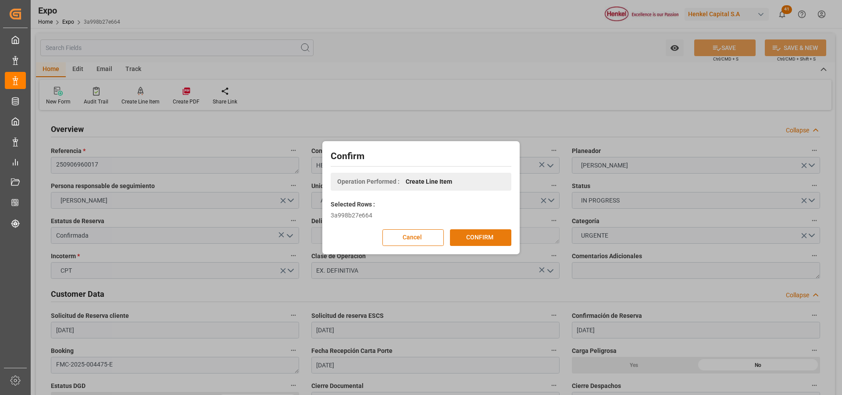
click at [463, 240] on button "CONFIRM" at bounding box center [480, 237] width 61 height 17
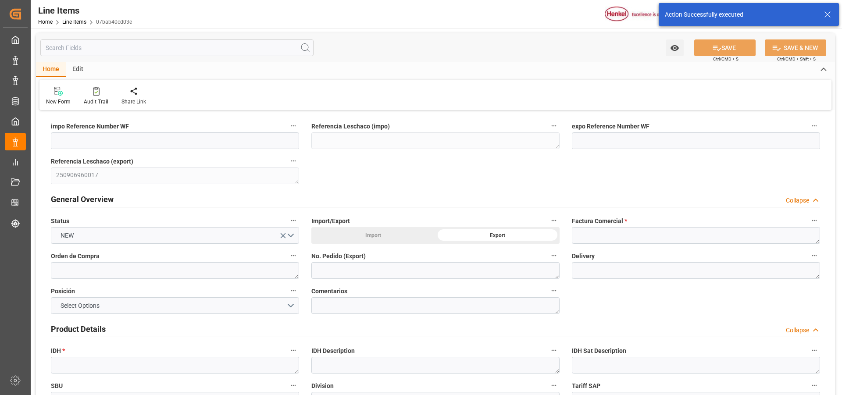
type input "[DATE] 20:30"
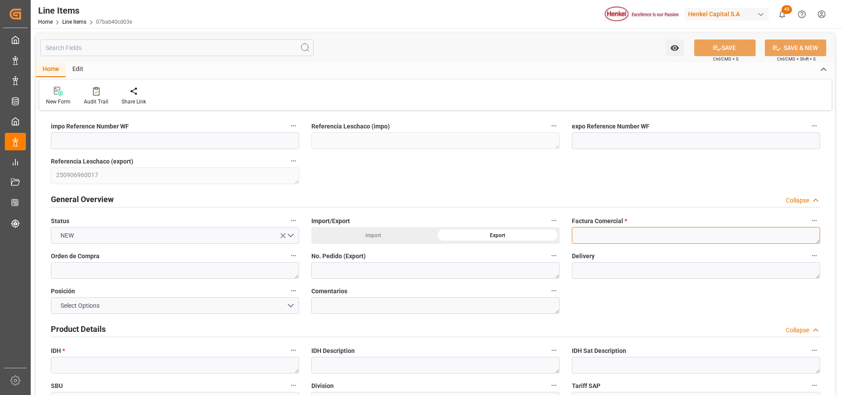
click at [587, 236] on textarea at bounding box center [696, 235] width 248 height 17
paste textarea "9912121458"
type textarea "9912121458"
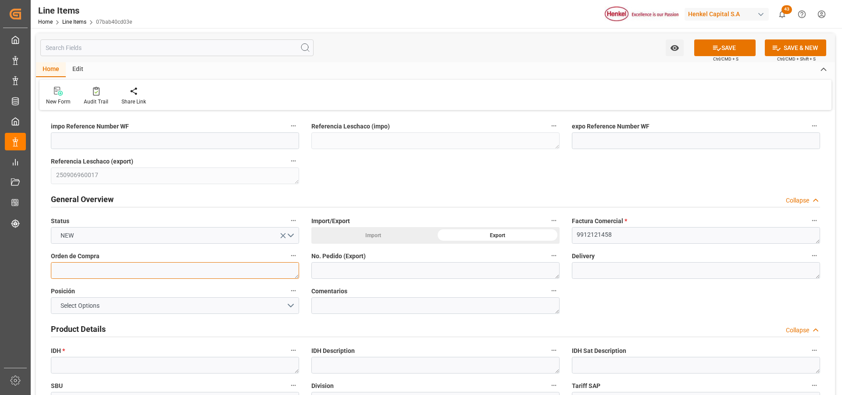
click at [147, 270] on textarea at bounding box center [175, 270] width 248 height 17
paste textarea "4578439873"
type textarea "4578439873"
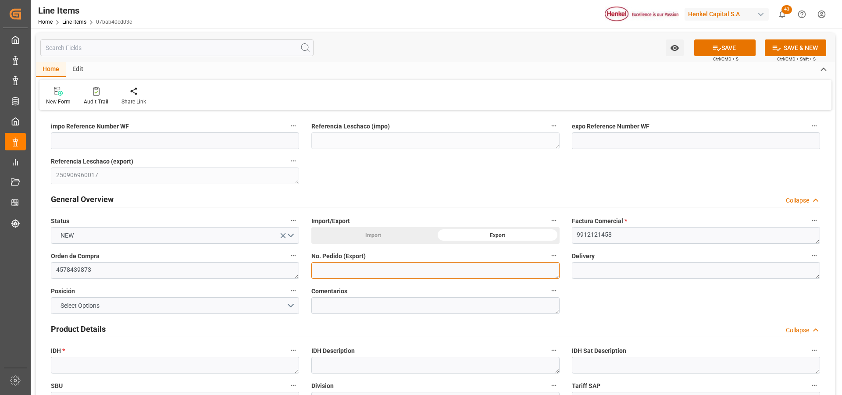
click at [326, 273] on textarea at bounding box center [435, 270] width 248 height 17
paste textarea "4578439873"
type textarea "4578439873"
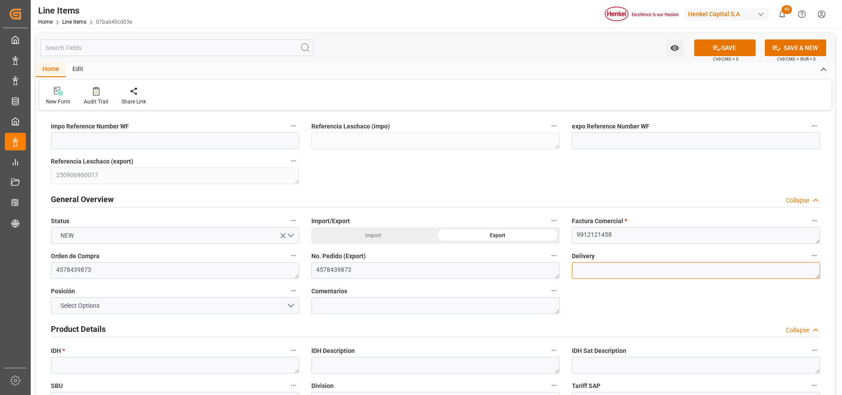
click at [594, 266] on textarea at bounding box center [696, 270] width 248 height 17
paste textarea "996187382"
type textarea "996187382"
click at [275, 306] on button "Select Options" at bounding box center [175, 305] width 248 height 17
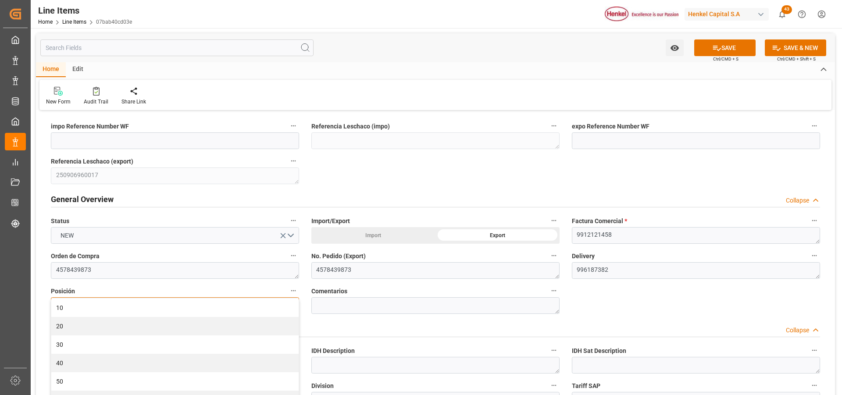
click at [275, 306] on div "10" at bounding box center [174, 308] width 247 height 18
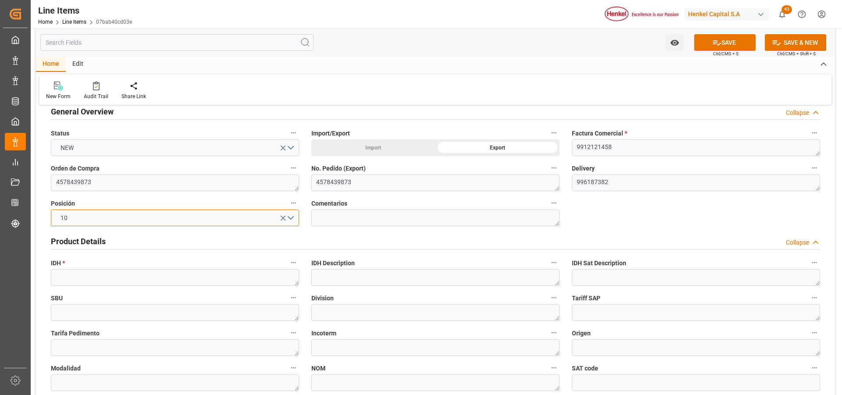
scroll to position [132, 0]
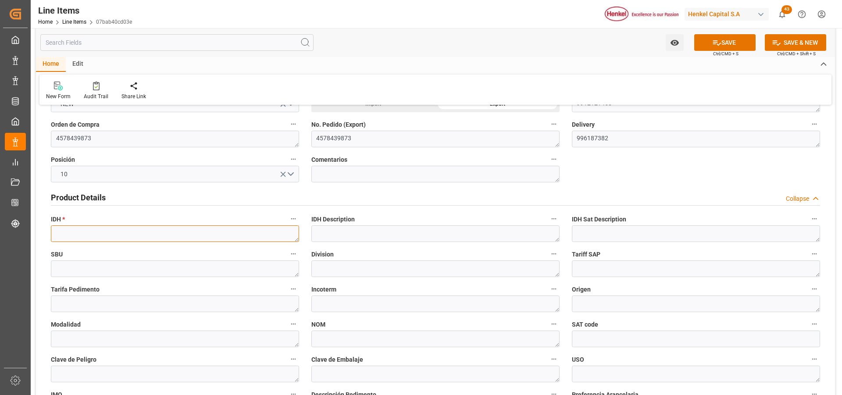
click at [137, 236] on textarea at bounding box center [175, 233] width 248 height 17
paste textarea "2286009"
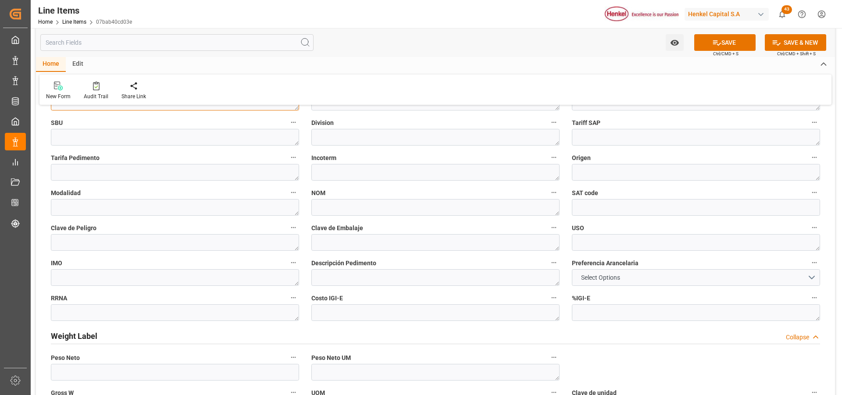
scroll to position [351, 0]
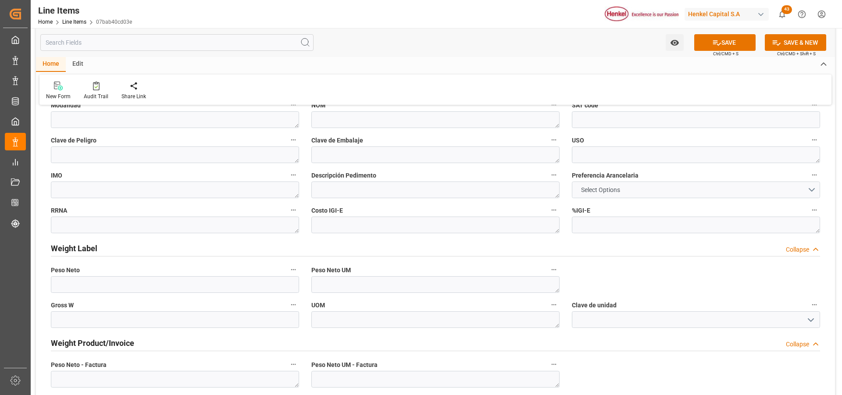
type textarea "2286009"
click at [624, 189] on span "Select Options" at bounding box center [601, 190] width 48 height 9
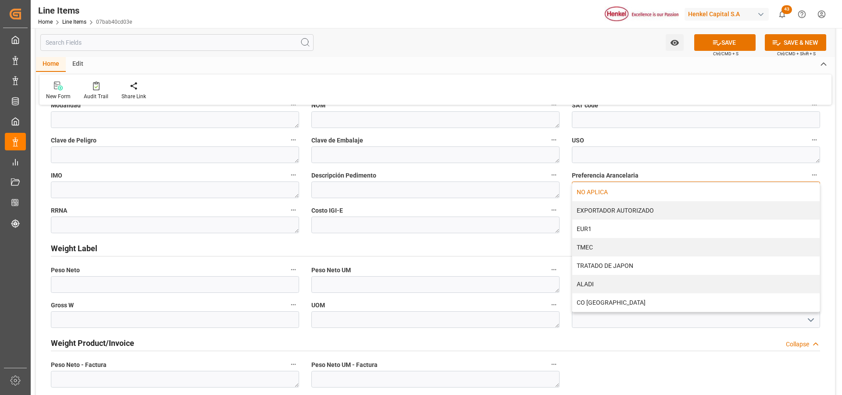
click at [624, 188] on div "NO APLICA" at bounding box center [695, 192] width 247 height 18
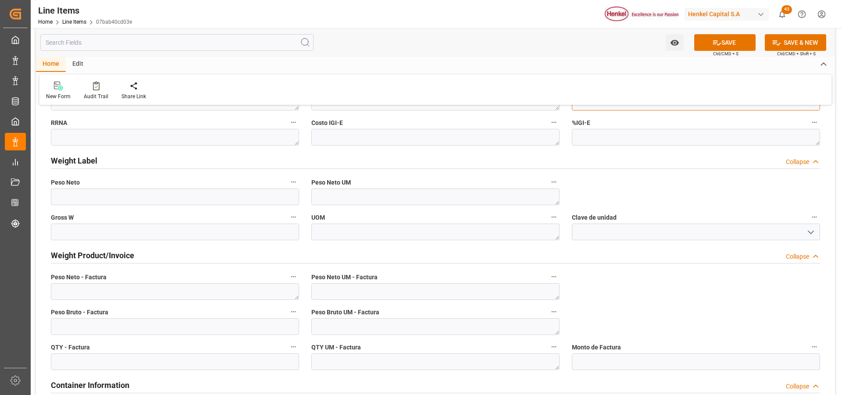
scroll to position [483, 0]
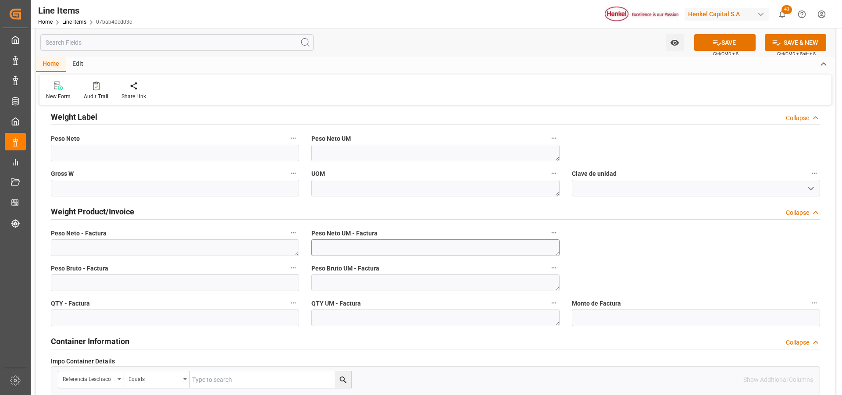
click at [372, 246] on textarea at bounding box center [435, 248] width 248 height 17
type textarea "KG"
click at [355, 284] on textarea "K" at bounding box center [435, 283] width 248 height 17
type textarea "KG"
click at [359, 320] on textarea "K" at bounding box center [435, 318] width 248 height 17
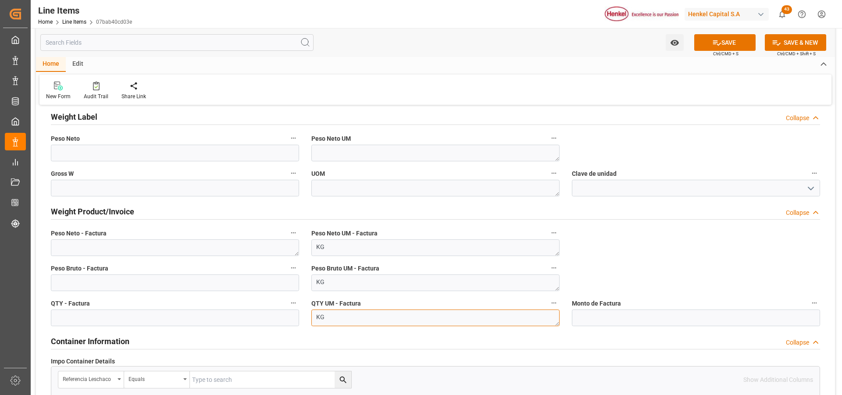
type textarea "KG"
click at [150, 249] on textarea at bounding box center [175, 248] width 248 height 17
type textarea "3910"
drag, startPoint x: 136, startPoint y: 284, endPoint x: 140, endPoint y: 287, distance: 5.0
click at [136, 284] on input "text" at bounding box center [175, 283] width 248 height 17
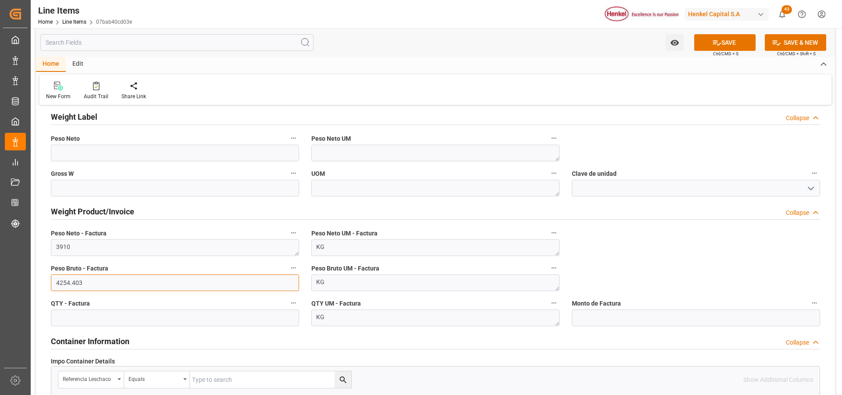
type input "4254.403"
click at [223, 319] on input "text" at bounding box center [175, 318] width 248 height 17
type input "3910"
click at [744, 46] on button "SAVE" at bounding box center [724, 42] width 61 height 17
type textarea "AQUENCE TACK 518-3342 DR EX"
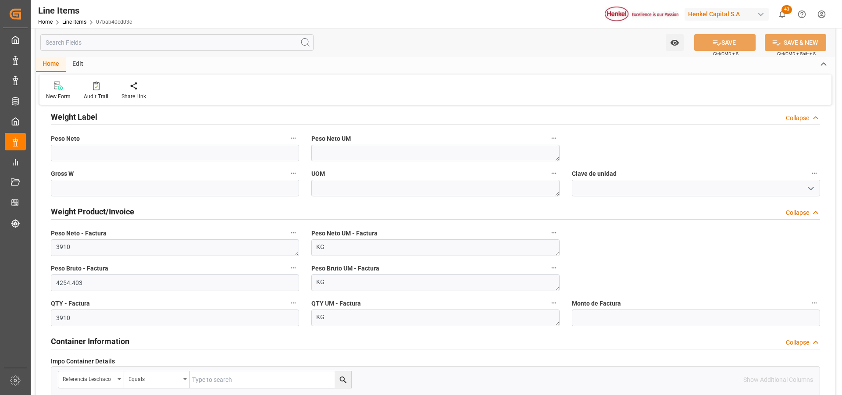
type textarea "APC"
type textarea "Marítimo"
type input "31201600"
type textarea "1A2"
type textarea "KG"
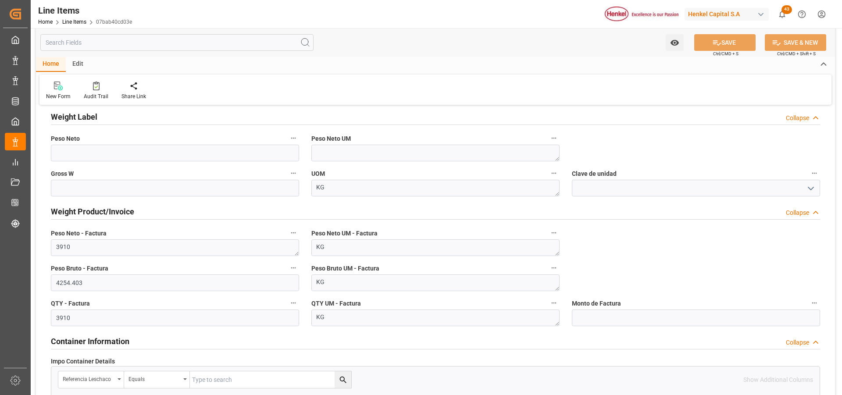
type input "1.087"
click at [583, 321] on input "text" at bounding box center [696, 318] width 248 height 17
type input "7984.14"
click at [709, 39] on button "SAVE" at bounding box center [724, 42] width 61 height 17
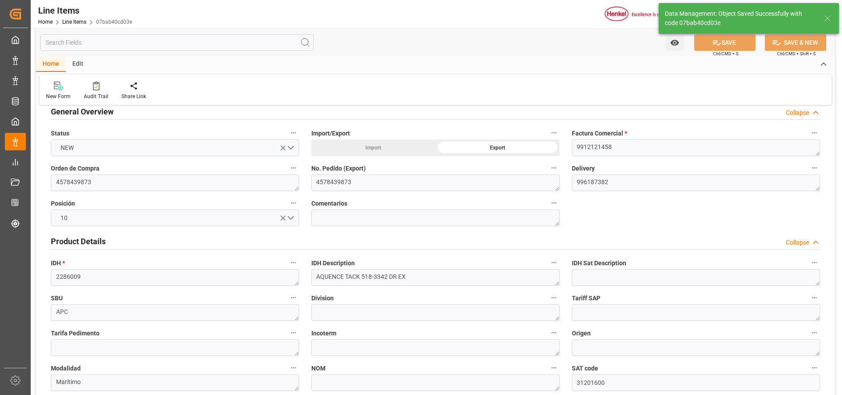
scroll to position [0, 0]
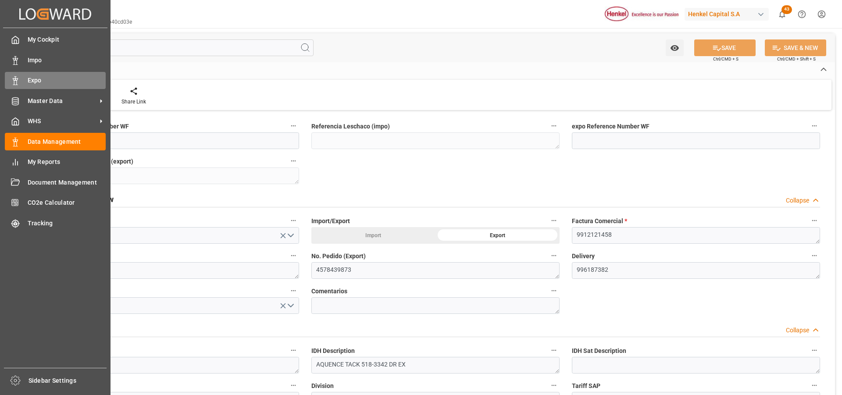
click at [21, 77] on div "Expo Expo" at bounding box center [55, 80] width 101 height 17
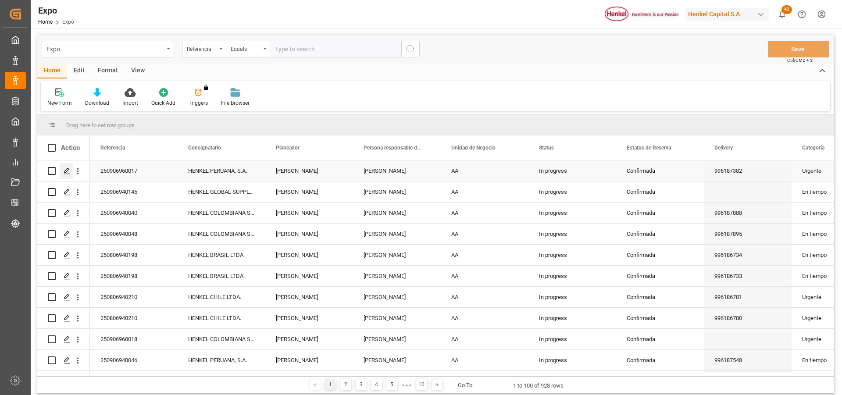
click at [66, 171] on icon "Press SPACE to select this row." at bounding box center [67, 171] width 7 height 7
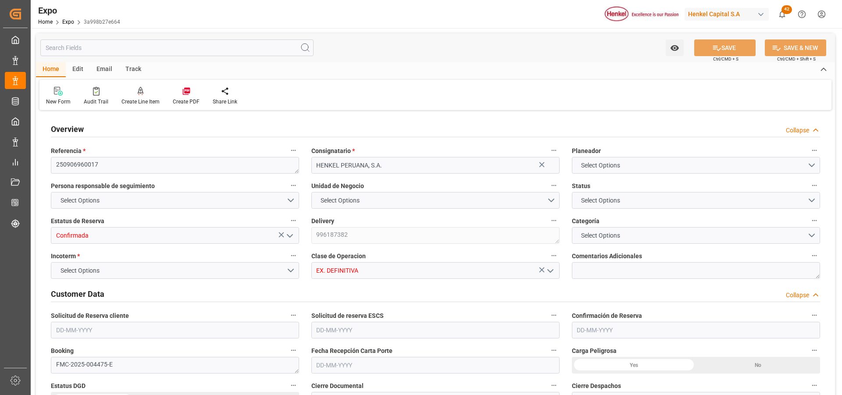
type input "3910"
type input "4254.403"
type input "5"
type input "9320697"
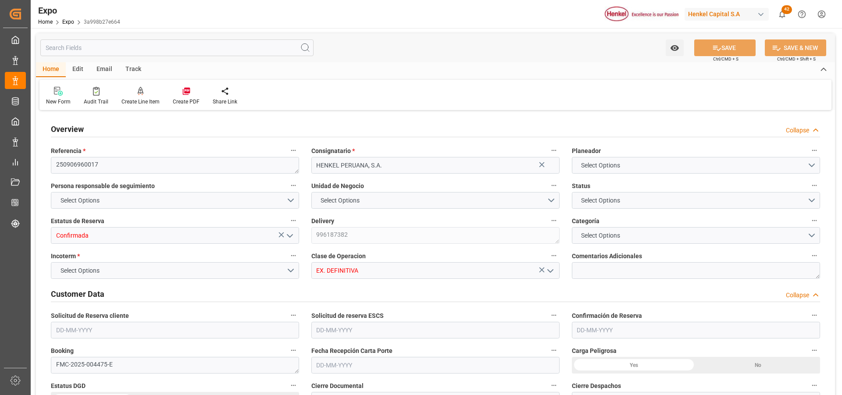
type input "MXZLO"
type input "PECLL"
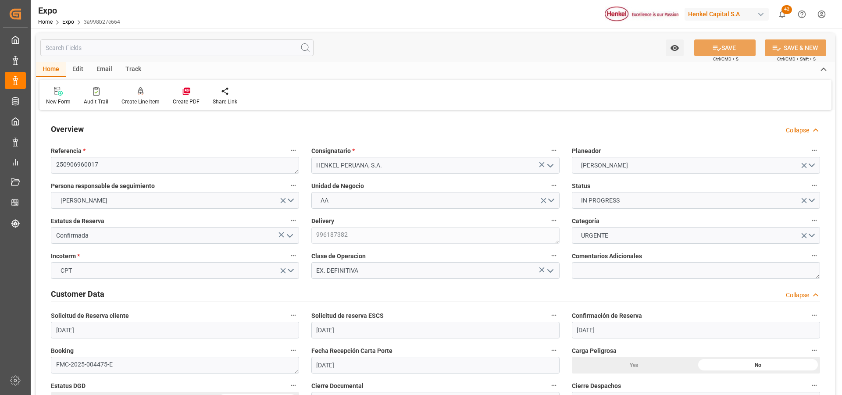
type input "[DATE]"
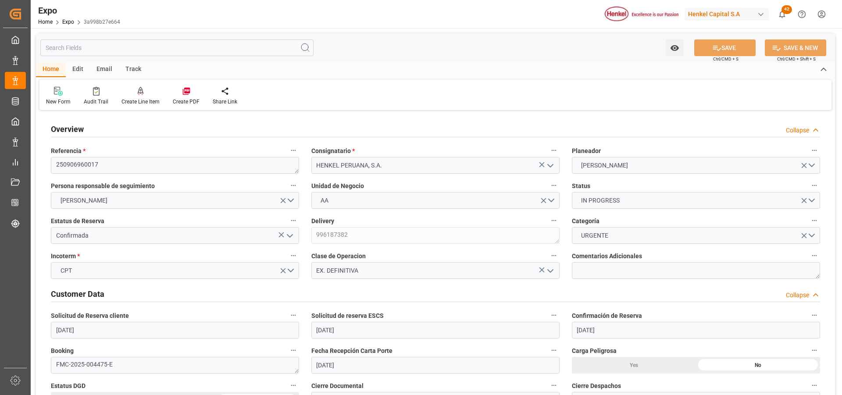
type input "[DATE]"
type input "[DATE] 00:00"
type input "[DATE]"
type input "[DATE] 00:00"
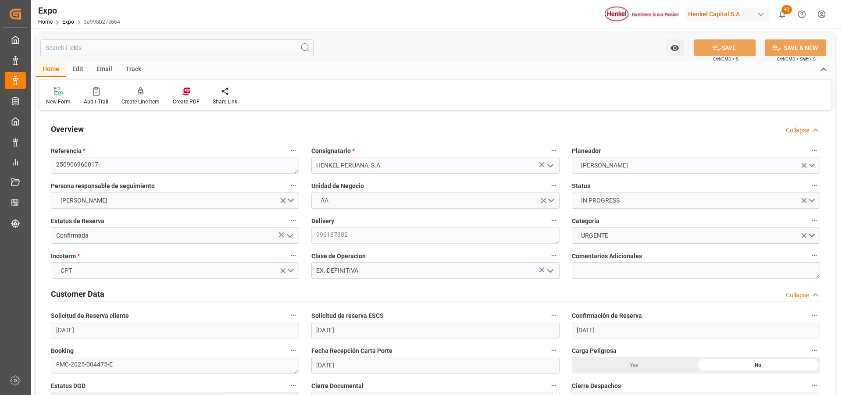
type input "[DATE] 00:00"
type input "[DATE] 20:29"
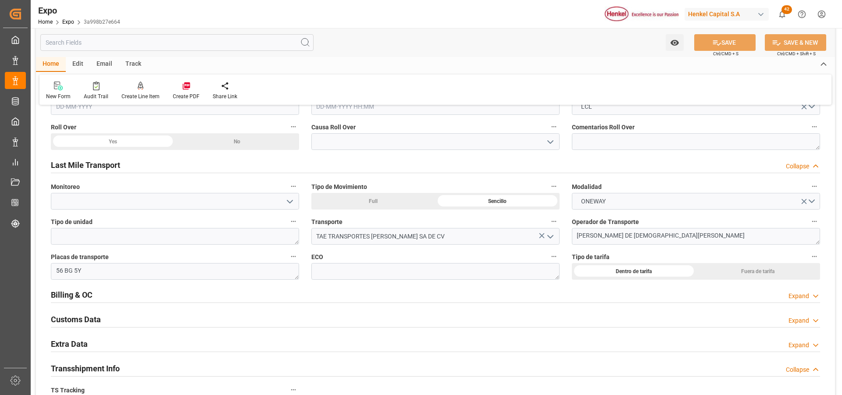
scroll to position [1141, 0]
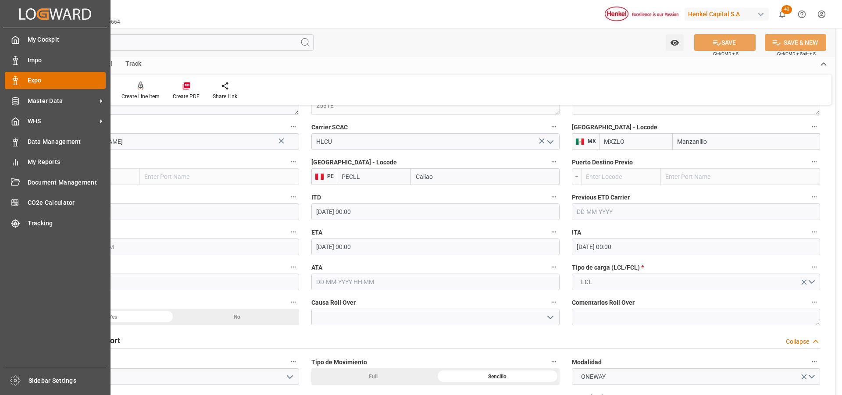
click at [22, 78] on div "Expo Expo" at bounding box center [55, 80] width 101 height 17
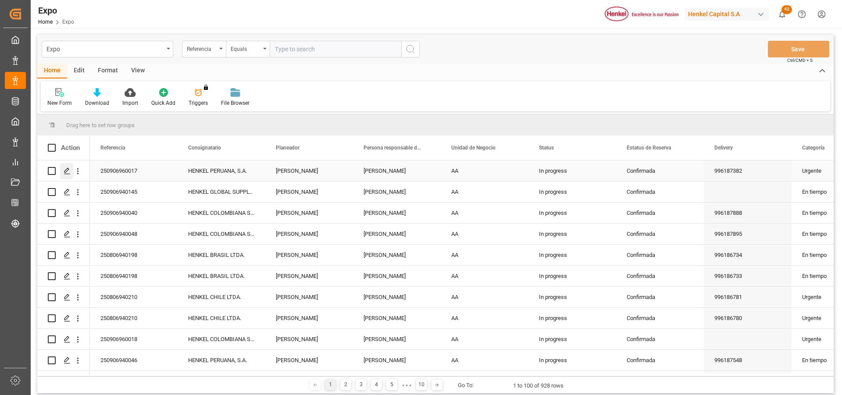
click at [64, 171] on icon "Press SPACE to select this row." at bounding box center [67, 171] width 7 height 7
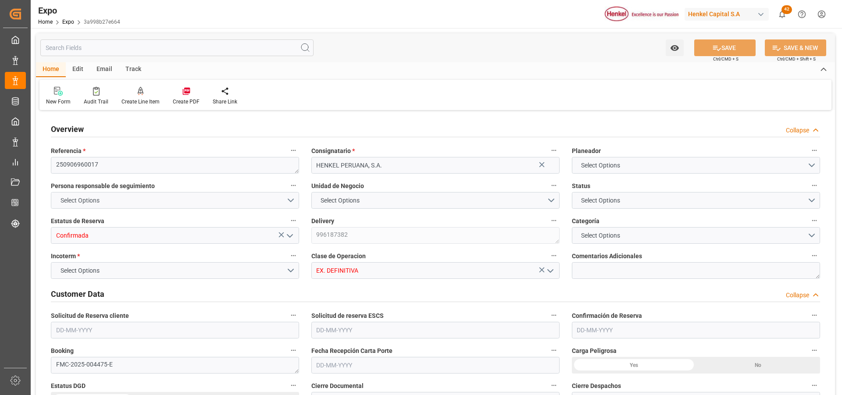
type input "3910"
type input "4254.403"
type input "5"
type input "9320697"
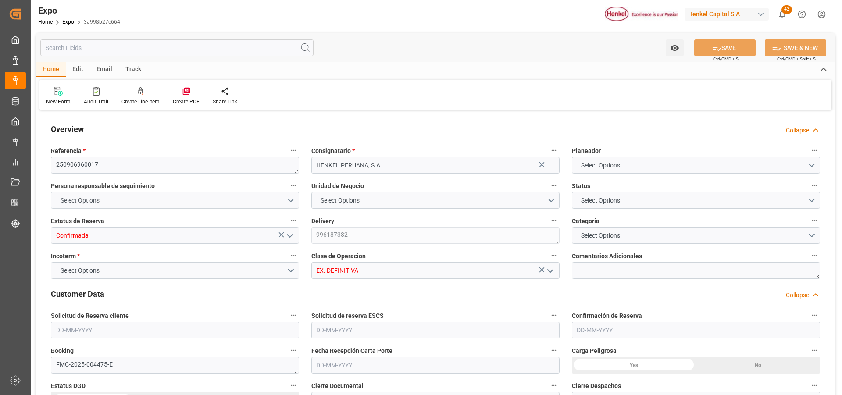
type input "MXZLO"
type input "PECLL"
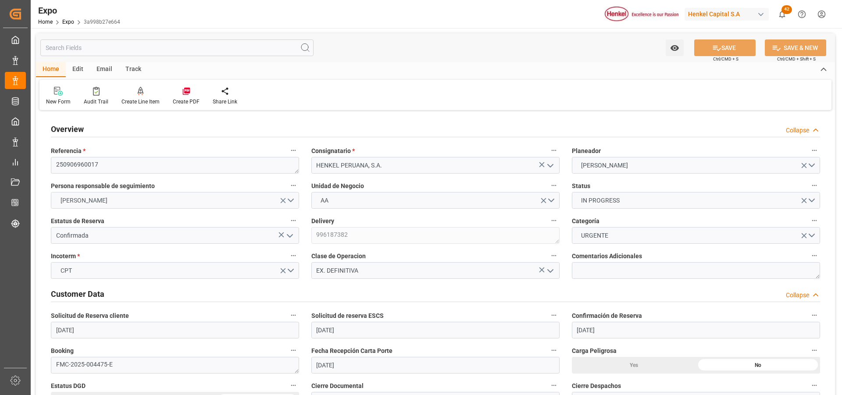
type input "[DATE]"
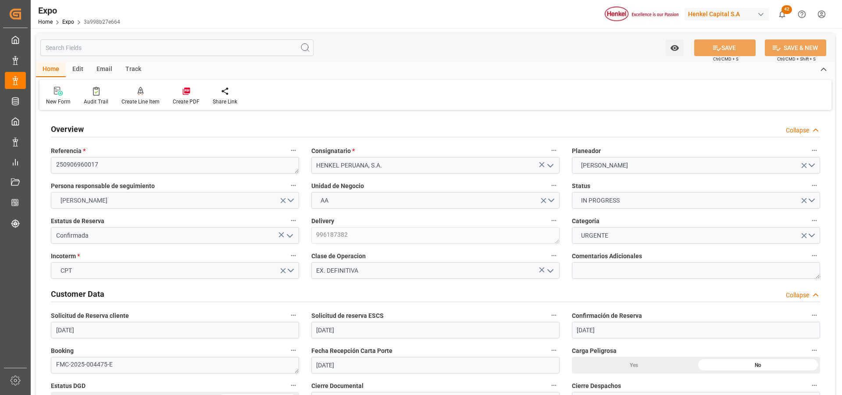
type input "[DATE]"
type input "[DATE] 00:00"
type input "[DATE]"
type input "[DATE] 00:00"
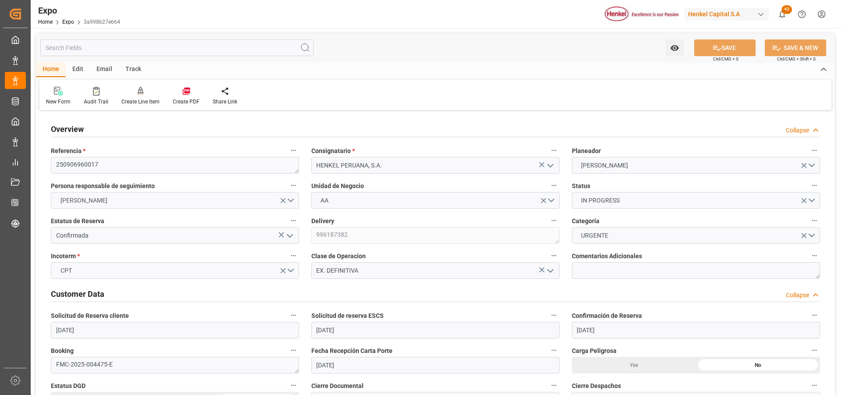
type input "[DATE] 00:00"
type input "[DATE] 20:29"
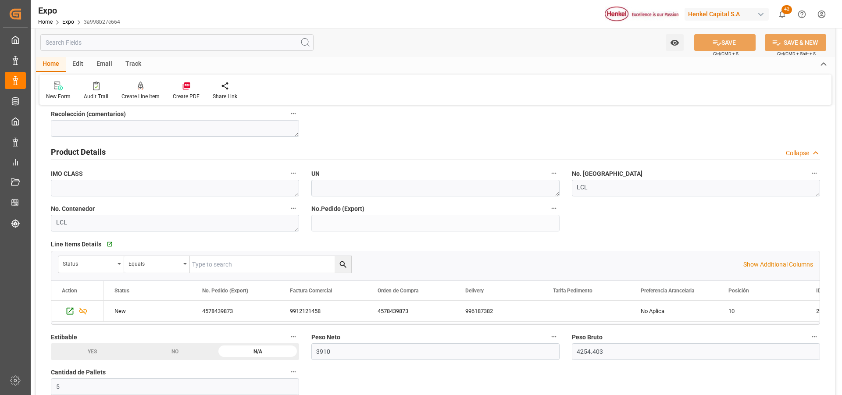
scroll to position [132, 0]
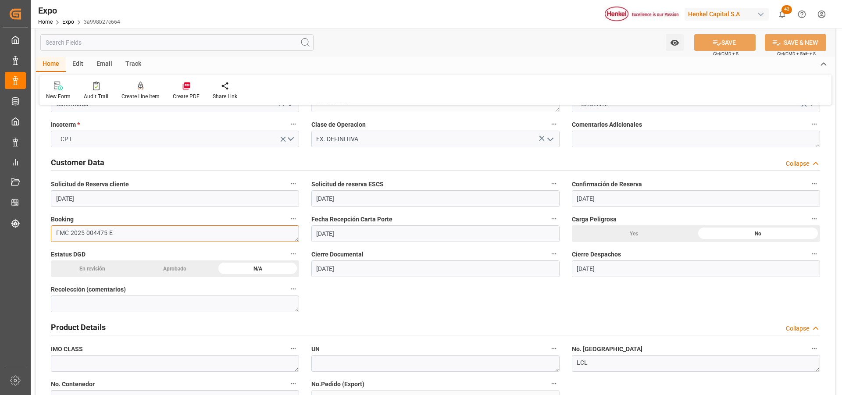
click at [95, 233] on textarea "FMC-2025-004475-E" at bounding box center [175, 233] width 248 height 17
drag, startPoint x: 116, startPoint y: 233, endPoint x: 51, endPoint y: 230, distance: 65.0
click at [51, 230] on textarea "FMC-2025-004475-E" at bounding box center [175, 233] width 248 height 17
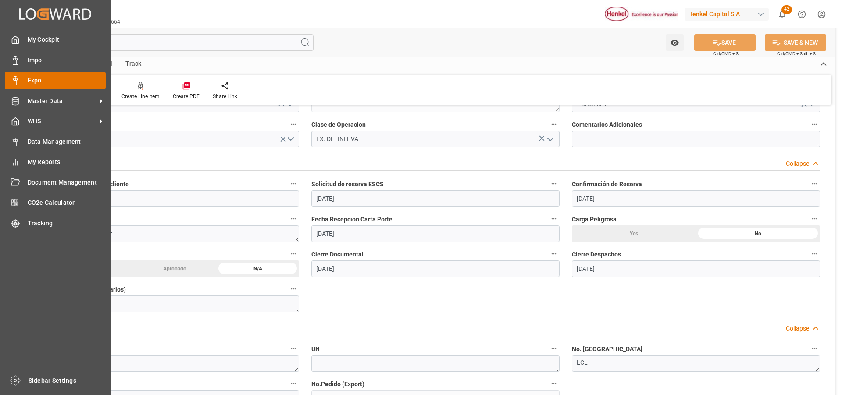
click at [8, 85] on div at bounding box center [12, 80] width 15 height 9
